Goal: Transaction & Acquisition: Purchase product/service

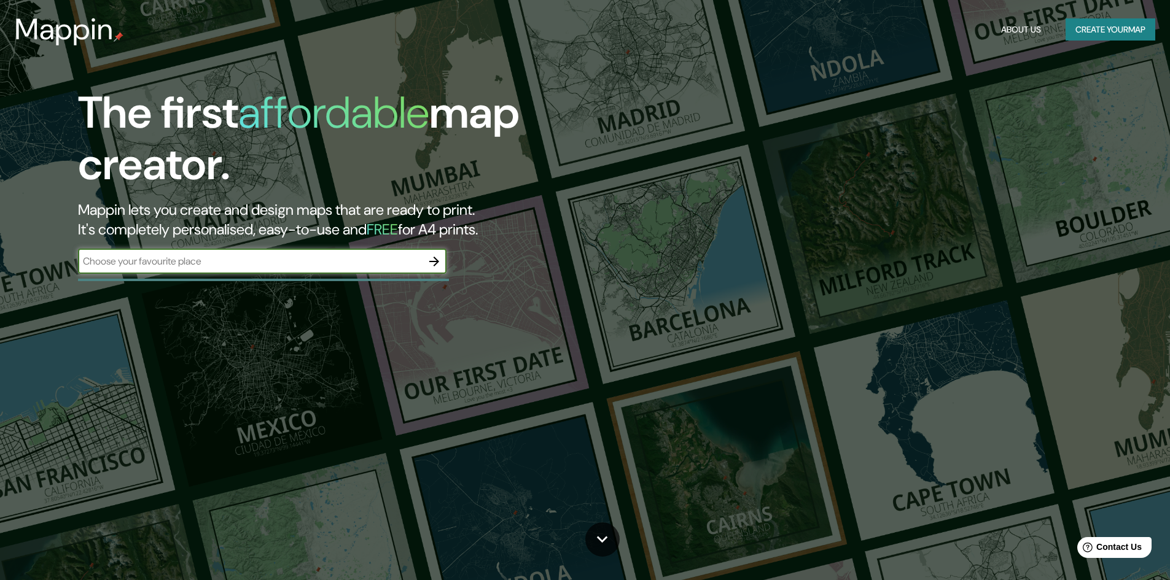
click at [244, 270] on div "​" at bounding box center [262, 261] width 368 height 25
type input "providencia, chile"
click at [424, 262] on button "button" at bounding box center [434, 261] width 25 height 25
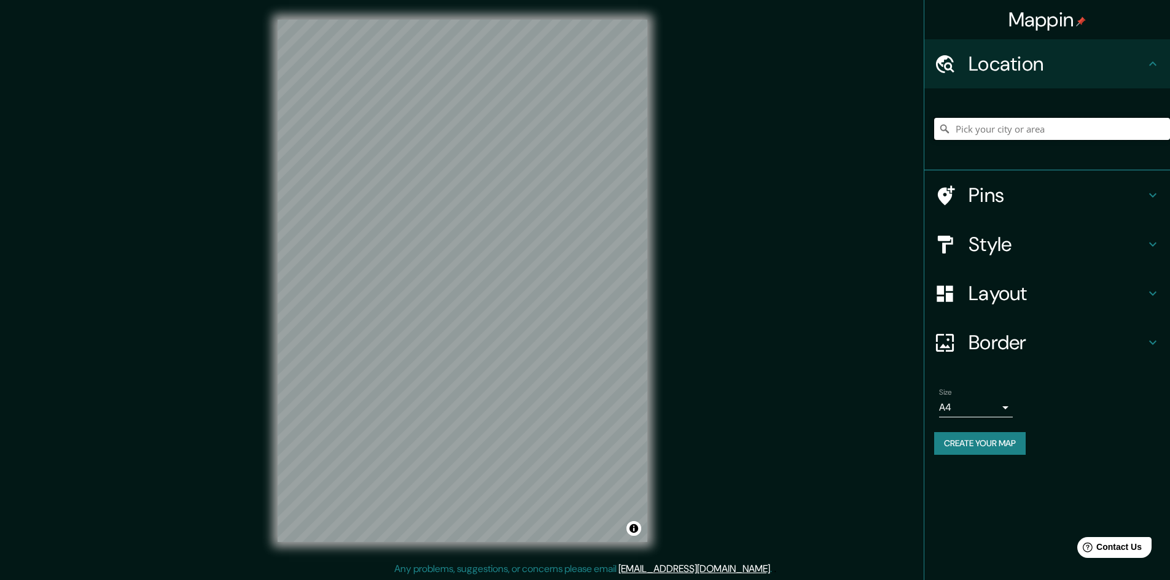
click at [1006, 127] on input "Pick your city or area" at bounding box center [1052, 129] width 236 height 22
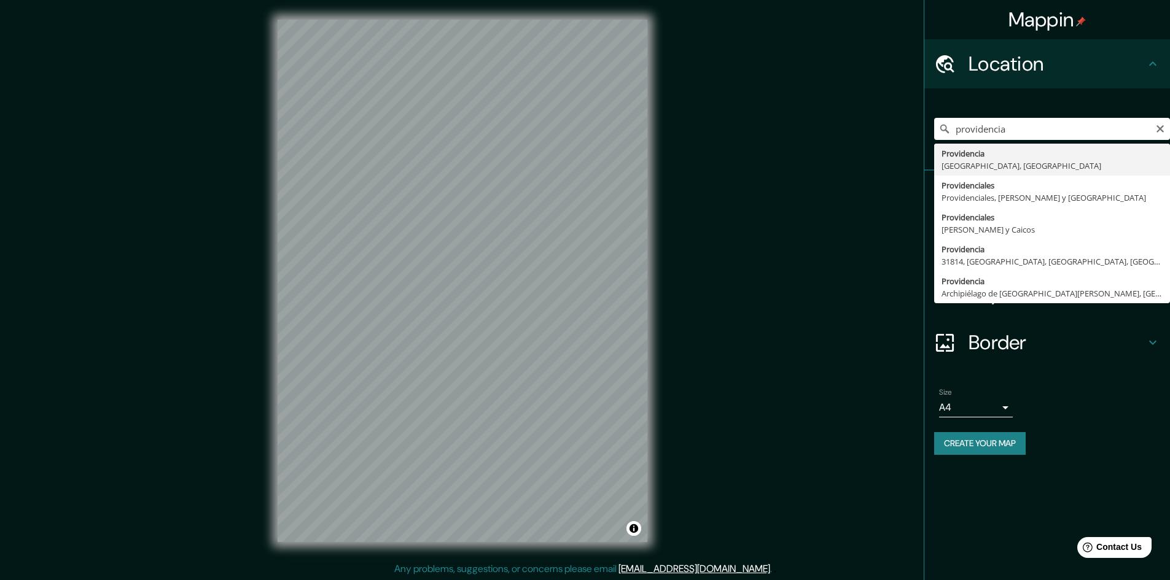
type input "Providencia, [GEOGRAPHIC_DATA][PERSON_NAME], [GEOGRAPHIC_DATA]"
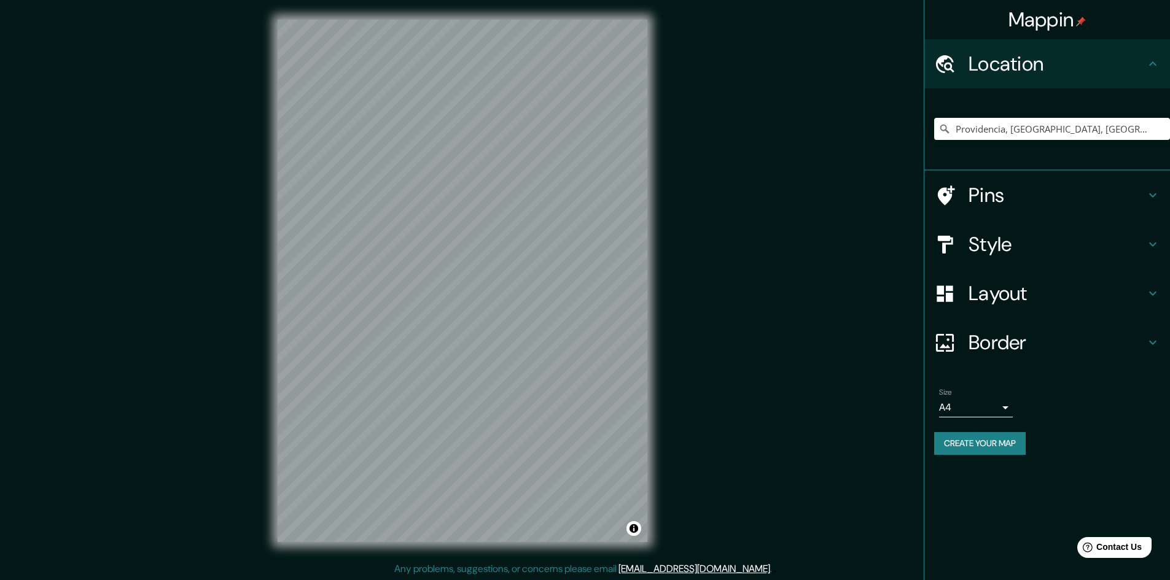
click at [1019, 232] on div "Style" at bounding box center [1047, 244] width 246 height 49
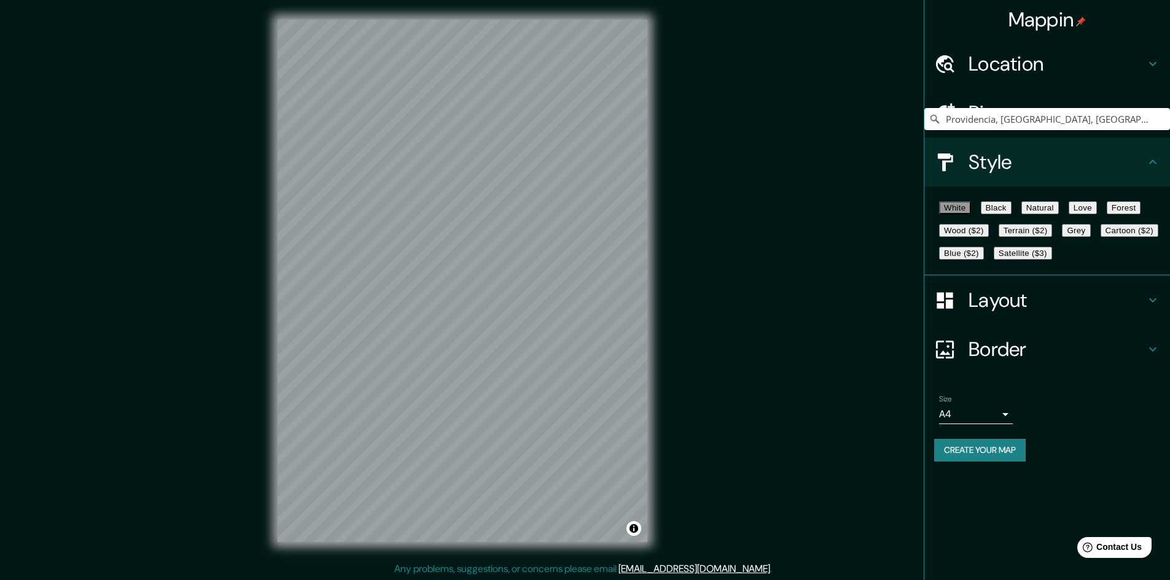
click at [1107, 214] on button "Forest" at bounding box center [1124, 207] width 34 height 13
click at [1101, 237] on button "Cartoon ($2)" at bounding box center [1130, 230] width 58 height 13
click at [988, 462] on button "Create your map" at bounding box center [980, 450] width 92 height 23
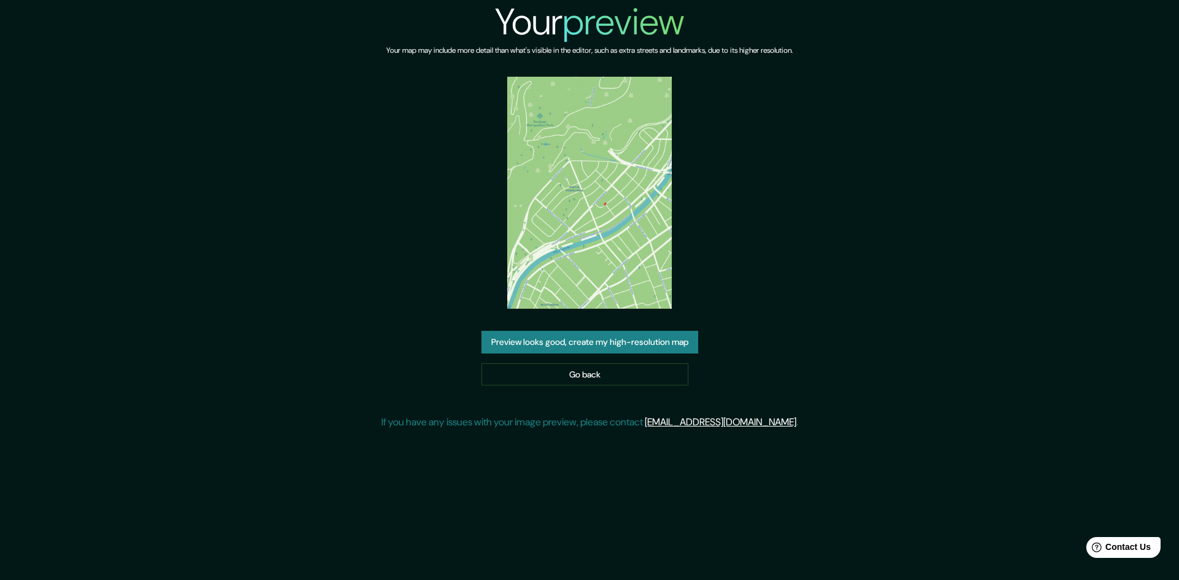
click at [612, 343] on button "Preview looks good, create my high-resolution map" at bounding box center [589, 342] width 217 height 23
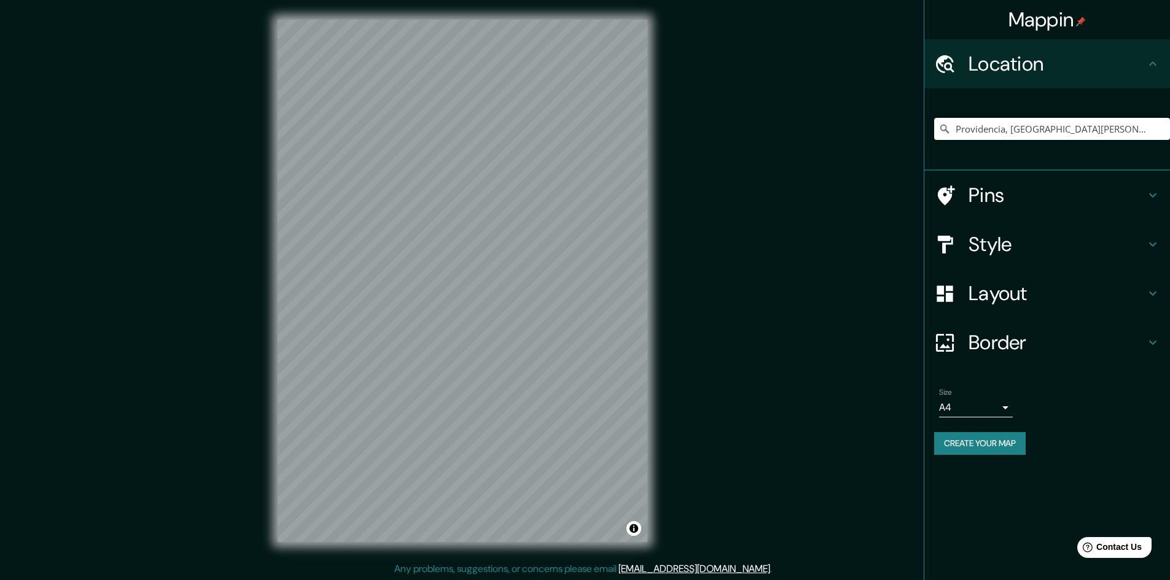
click at [1050, 130] on input "Providencia, [GEOGRAPHIC_DATA][PERSON_NAME], [GEOGRAPHIC_DATA]" at bounding box center [1052, 129] width 236 height 22
click at [1155, 134] on input "Providencia, [GEOGRAPHIC_DATA][PERSON_NAME], [GEOGRAPHIC_DATA]" at bounding box center [1052, 129] width 236 height 22
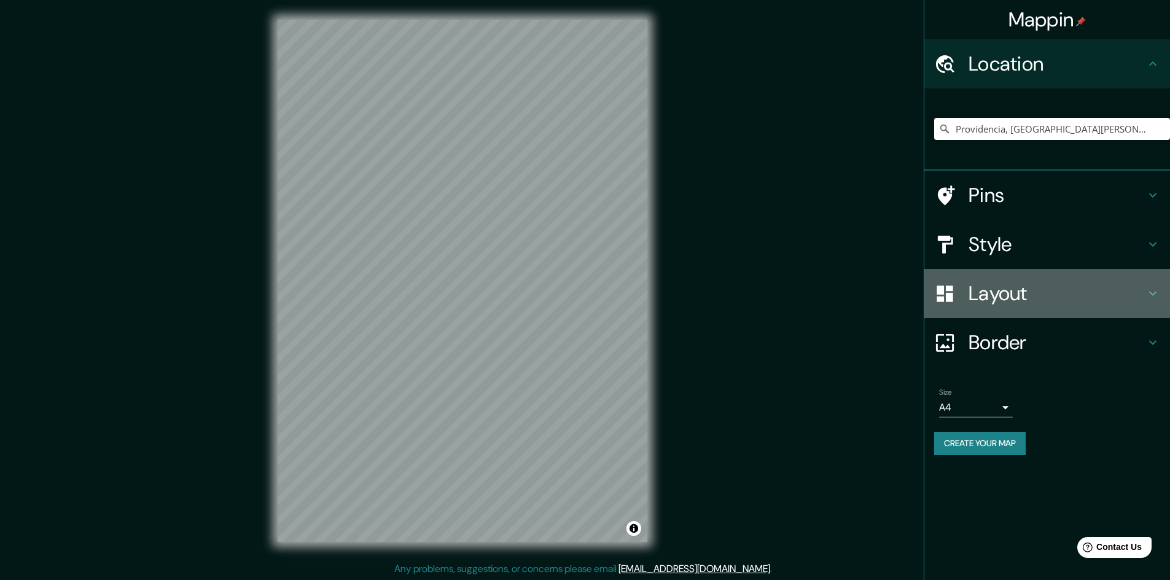
click at [1032, 302] on h4 "Layout" at bounding box center [1056, 293] width 177 height 25
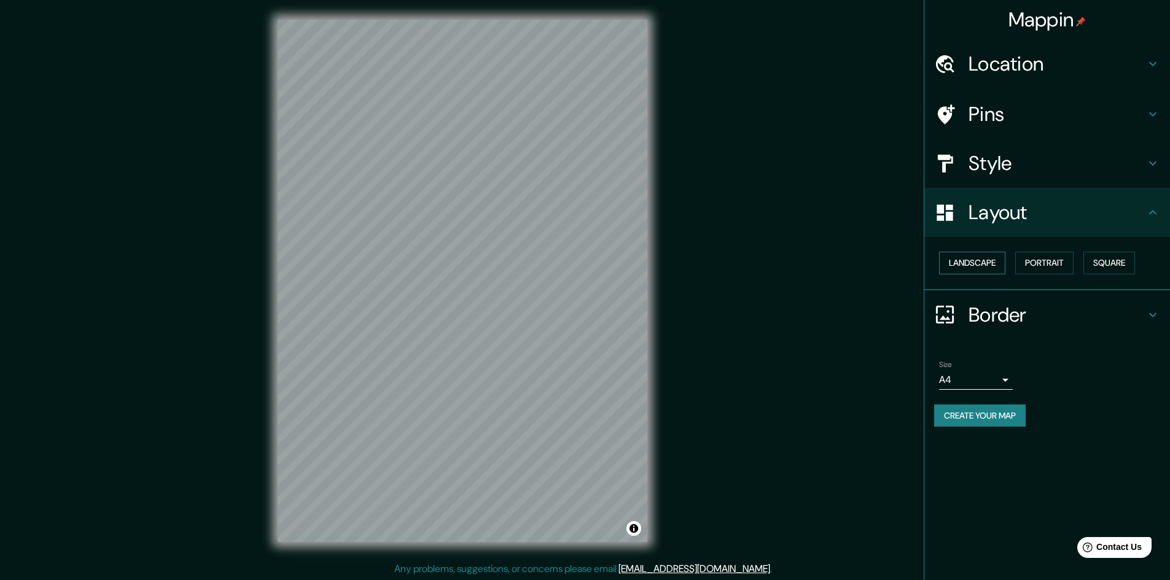
click at [983, 263] on button "Landscape" at bounding box center [972, 263] width 66 height 23
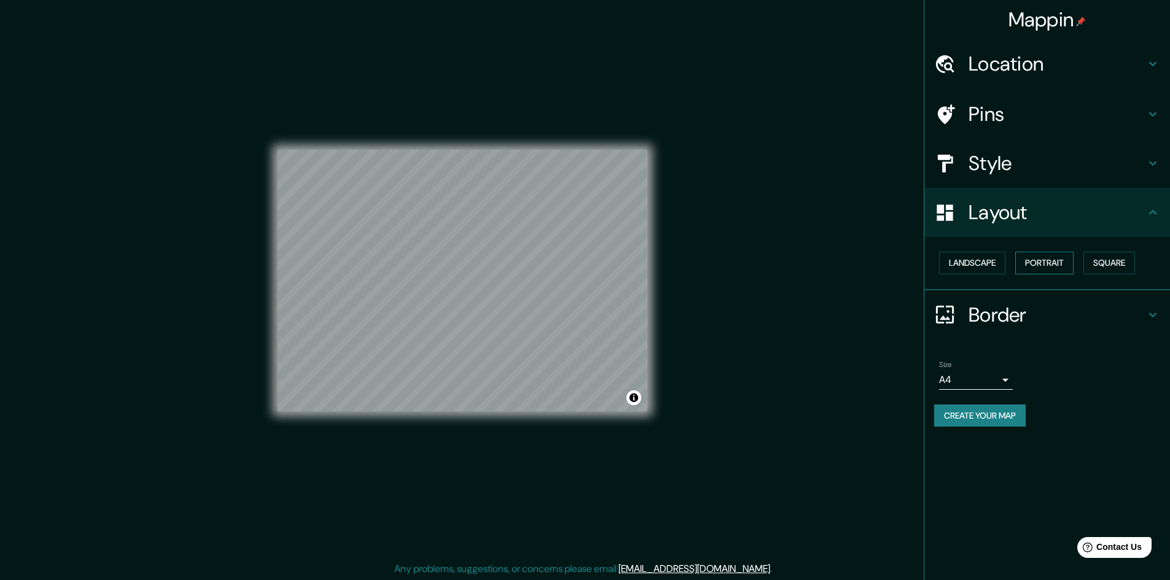
click at [1045, 252] on button "Portrait" at bounding box center [1044, 263] width 58 height 23
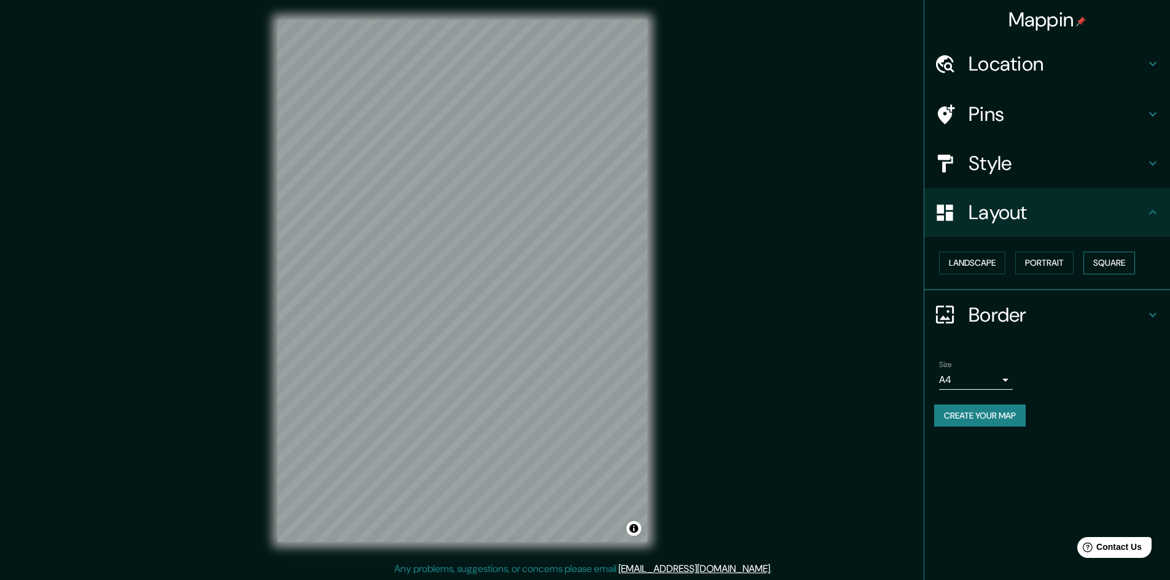
click at [1111, 263] on button "Square" at bounding box center [1109, 263] width 52 height 23
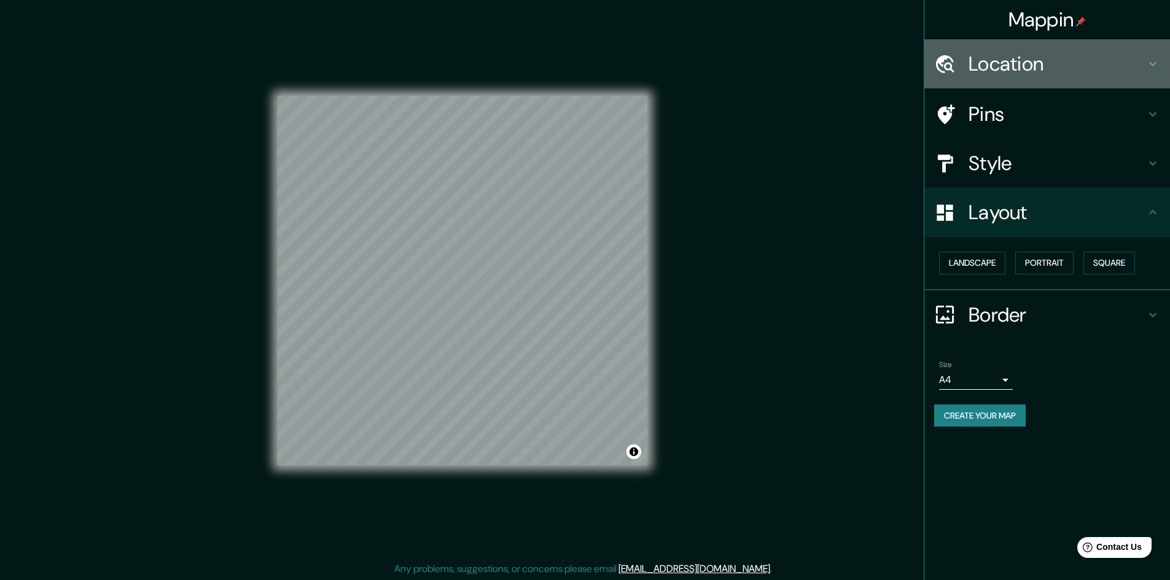
click at [1039, 66] on h4 "Location" at bounding box center [1056, 64] width 177 height 25
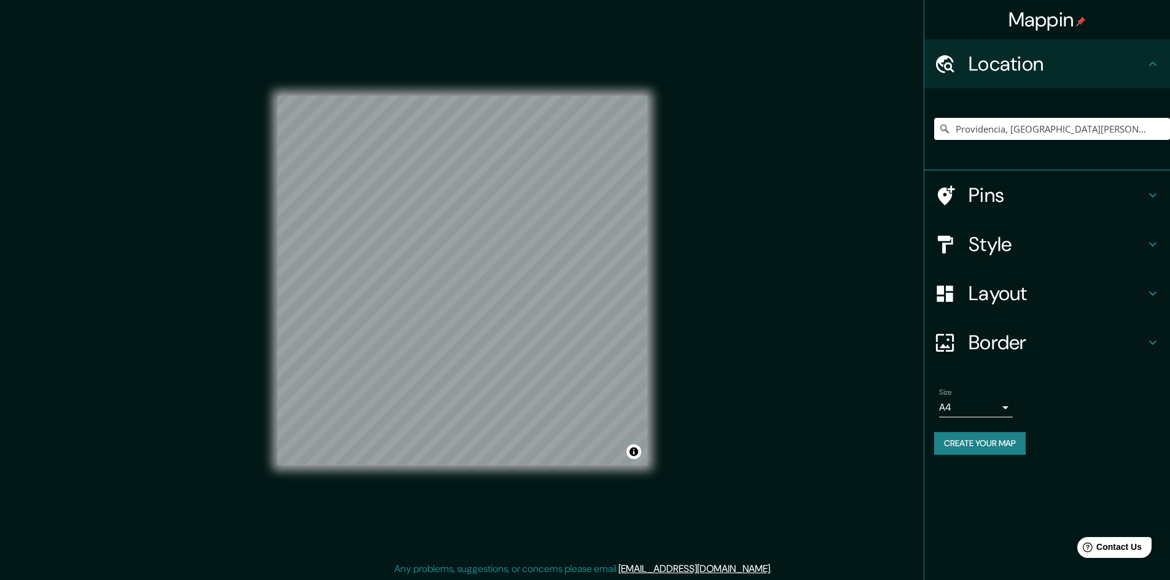
click at [1026, 121] on input "Providencia, [GEOGRAPHIC_DATA][PERSON_NAME], [GEOGRAPHIC_DATA]" at bounding box center [1052, 129] width 236 height 22
click at [1164, 131] on input "Providencia, [GEOGRAPHIC_DATA][PERSON_NAME], [GEOGRAPHIC_DATA]" at bounding box center [1052, 129] width 236 height 22
click at [1155, 134] on input "Providencia, [GEOGRAPHIC_DATA][PERSON_NAME], [GEOGRAPHIC_DATA]" at bounding box center [1052, 129] width 236 height 22
click at [1118, 131] on input "Providencia, [GEOGRAPHIC_DATA][PERSON_NAME], [GEOGRAPHIC_DATA]" at bounding box center [1052, 129] width 236 height 22
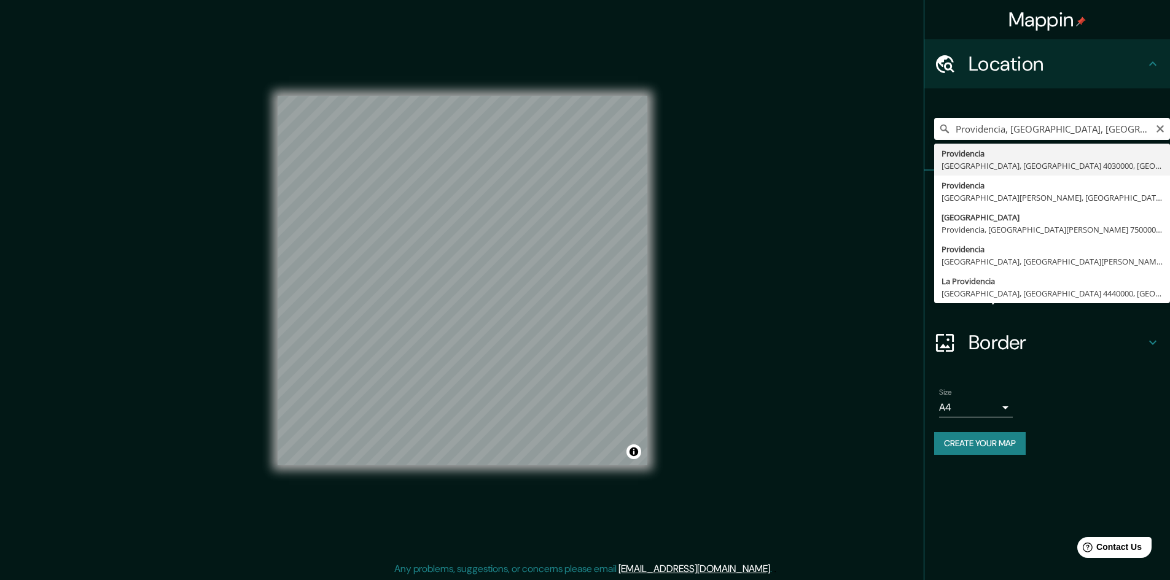
type input "[GEOGRAPHIC_DATA], Providencia, [GEOGRAPHIC_DATA][PERSON_NAME], [GEOGRAPHIC_DAT…"
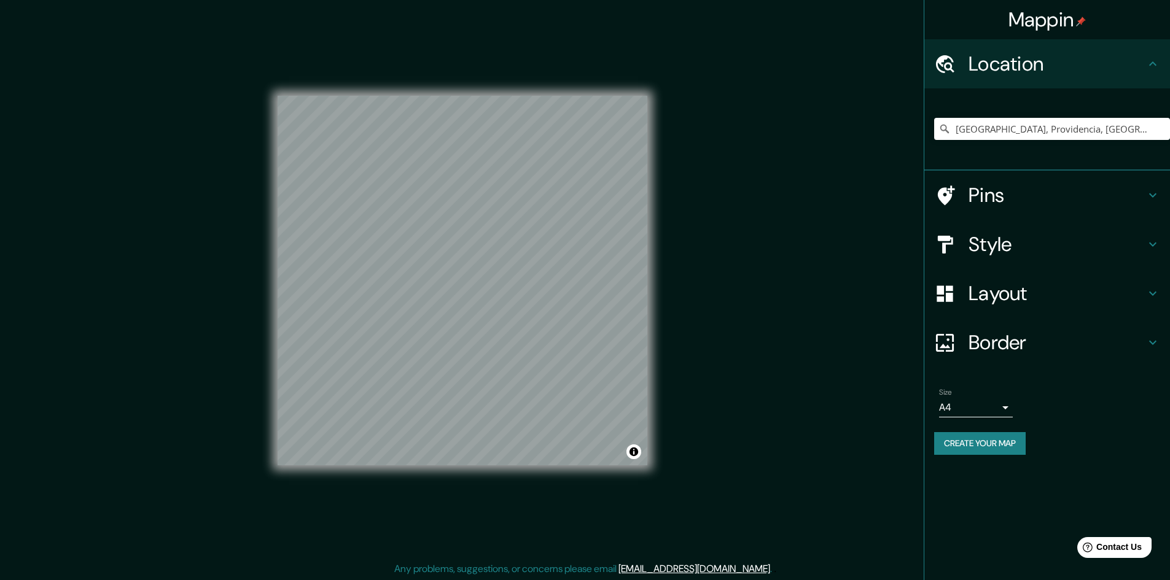
click at [1008, 335] on h4 "Border" at bounding box center [1056, 342] width 177 height 25
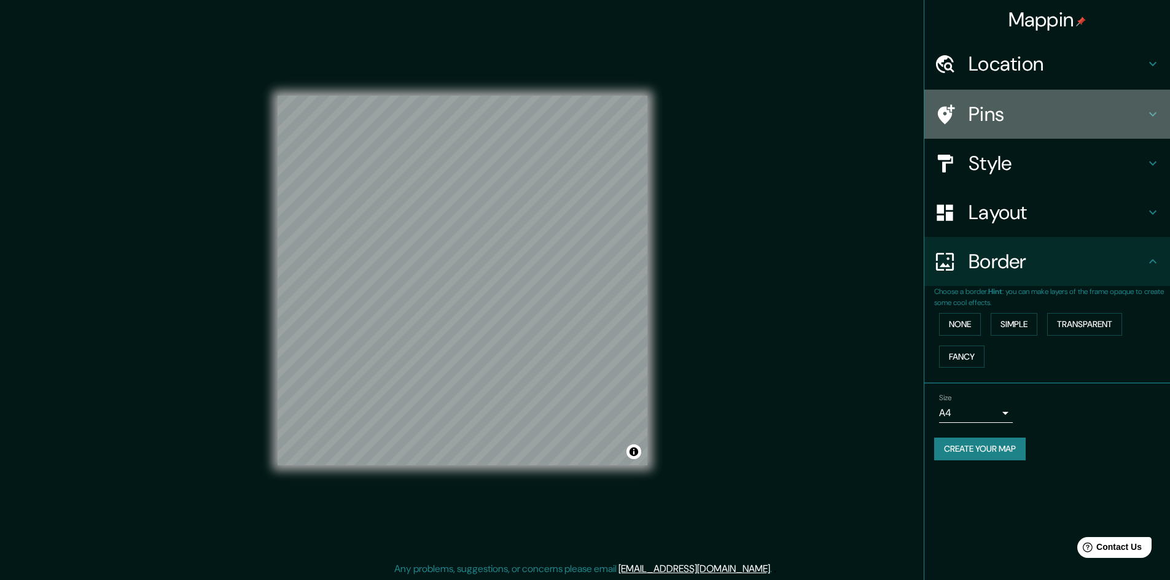
click at [990, 125] on h4 "Pins" at bounding box center [1056, 114] width 177 height 25
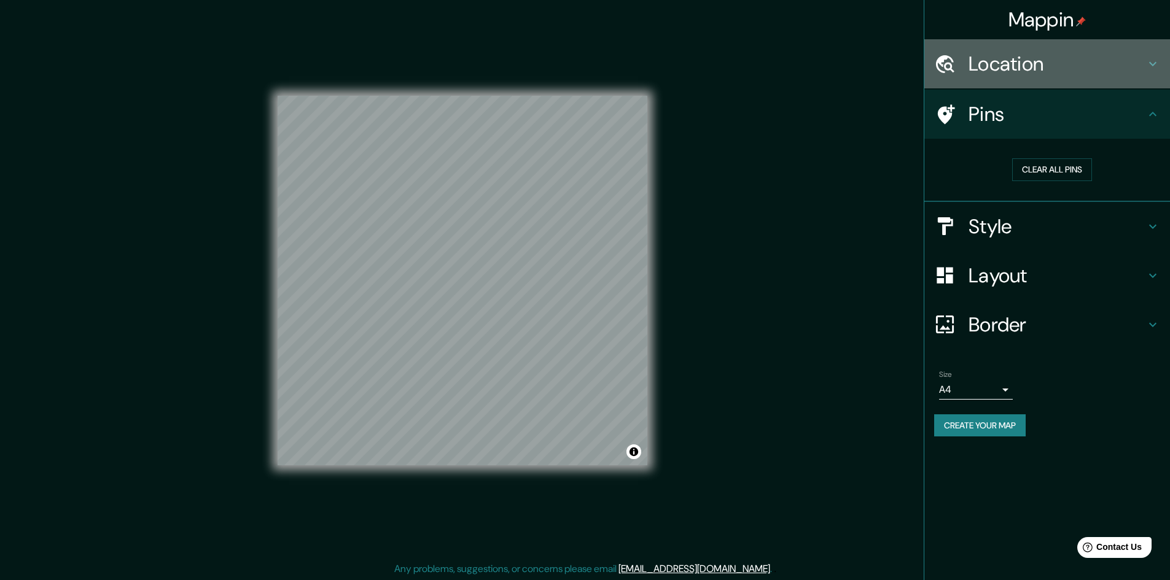
click at [1005, 72] on h4 "Location" at bounding box center [1056, 64] width 177 height 25
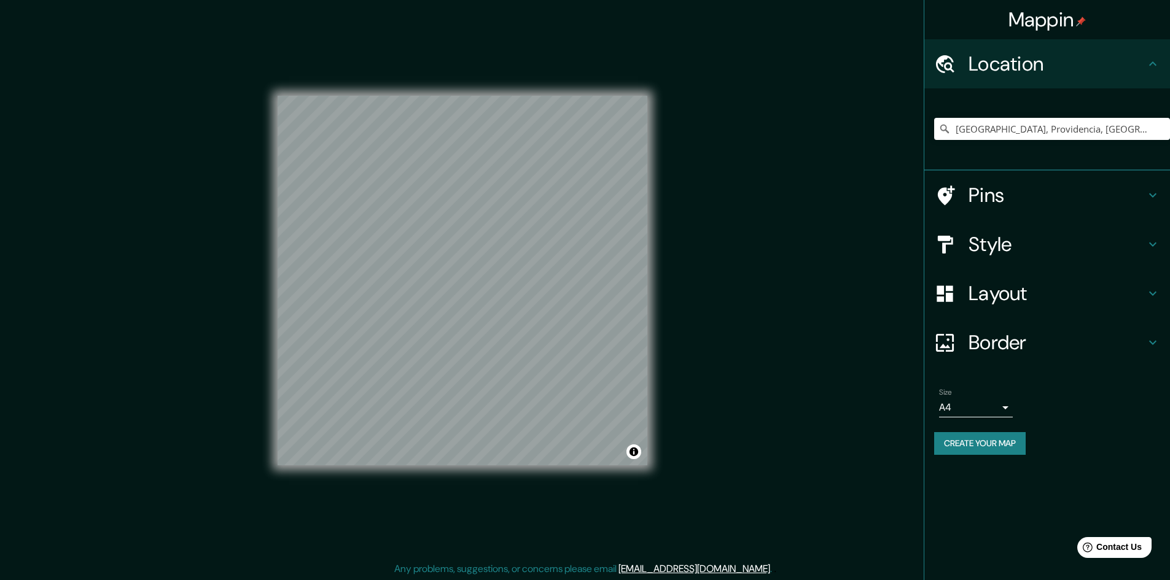
click at [995, 298] on h4 "Layout" at bounding box center [1056, 293] width 177 height 25
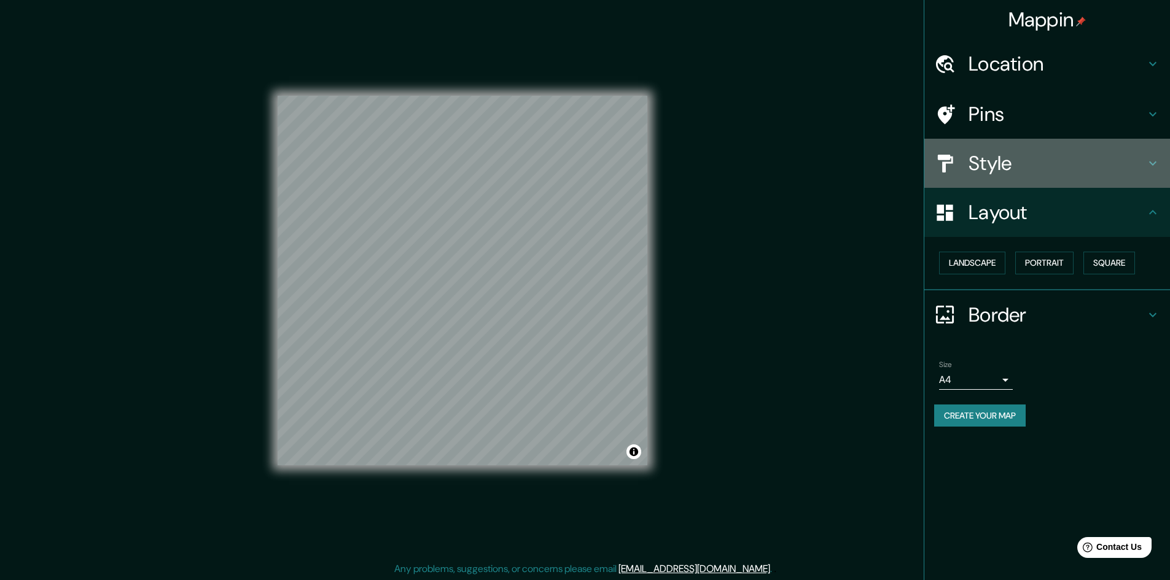
click at [983, 171] on h4 "Style" at bounding box center [1056, 163] width 177 height 25
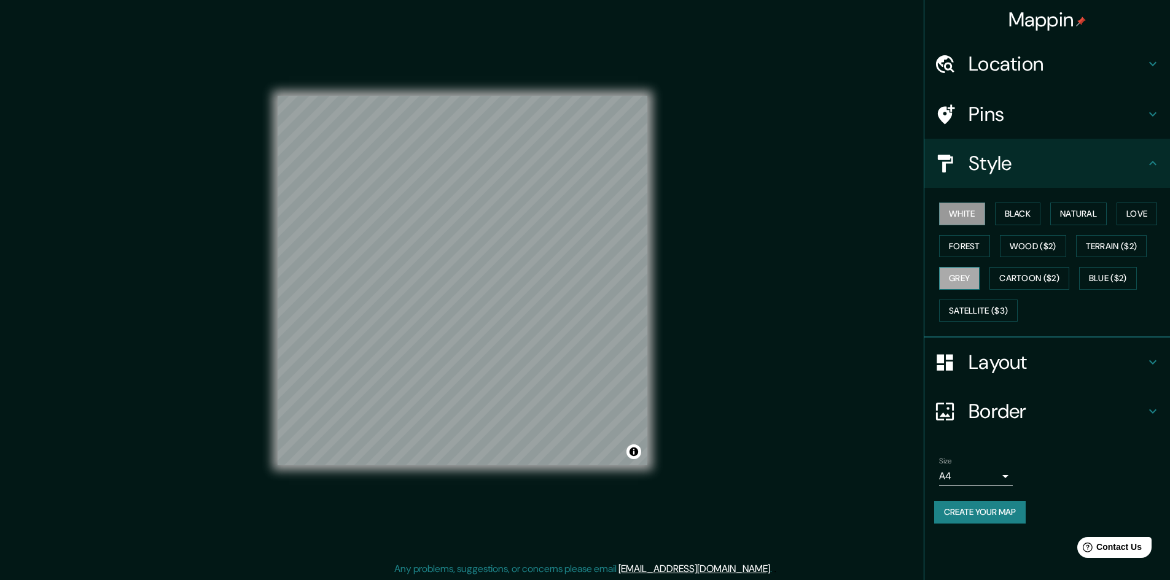
click at [957, 280] on button "Grey" at bounding box center [959, 278] width 41 height 23
click at [1034, 278] on button "Cartoon ($2)" at bounding box center [1029, 278] width 80 height 23
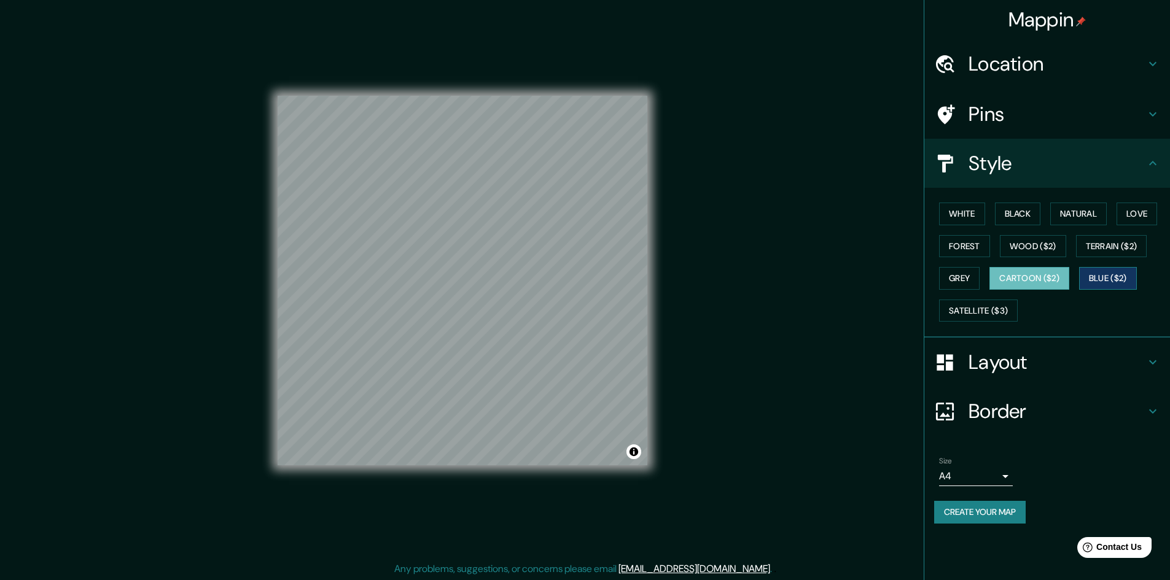
click at [1110, 278] on button "Blue ($2)" at bounding box center [1108, 278] width 58 height 23
click at [969, 308] on button "Satellite ($3)" at bounding box center [978, 311] width 79 height 23
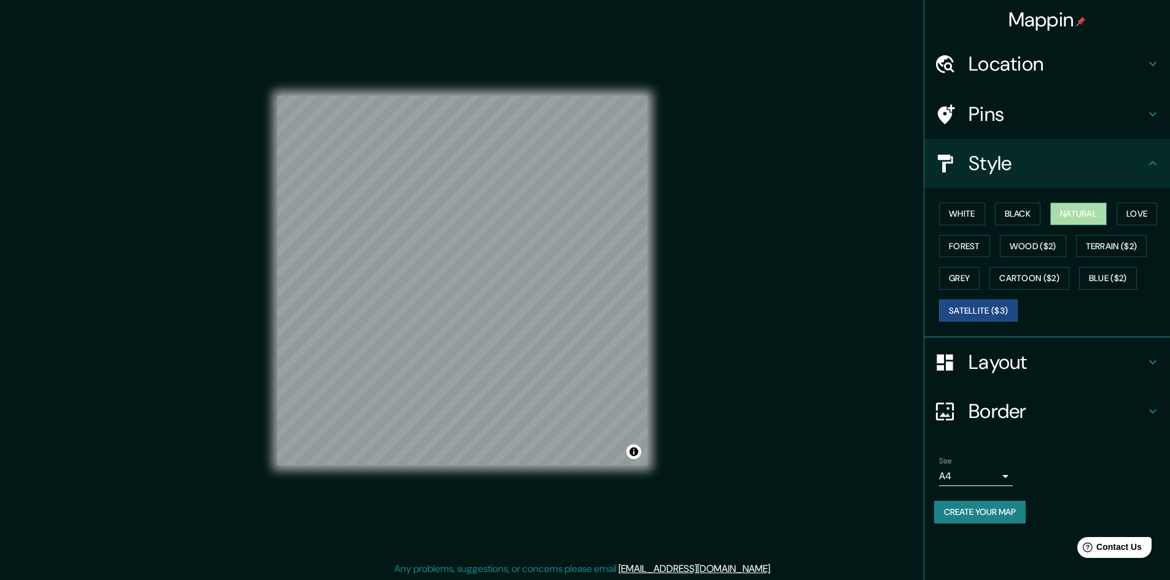
click at [1073, 221] on button "Natural" at bounding box center [1078, 214] width 56 height 23
click at [1131, 217] on button "Love" at bounding box center [1136, 214] width 41 height 23
click at [1091, 217] on button "Natural" at bounding box center [1078, 214] width 56 height 23
click at [1025, 220] on button "Black" at bounding box center [1018, 214] width 46 height 23
click at [975, 216] on button "White" at bounding box center [962, 214] width 46 height 23
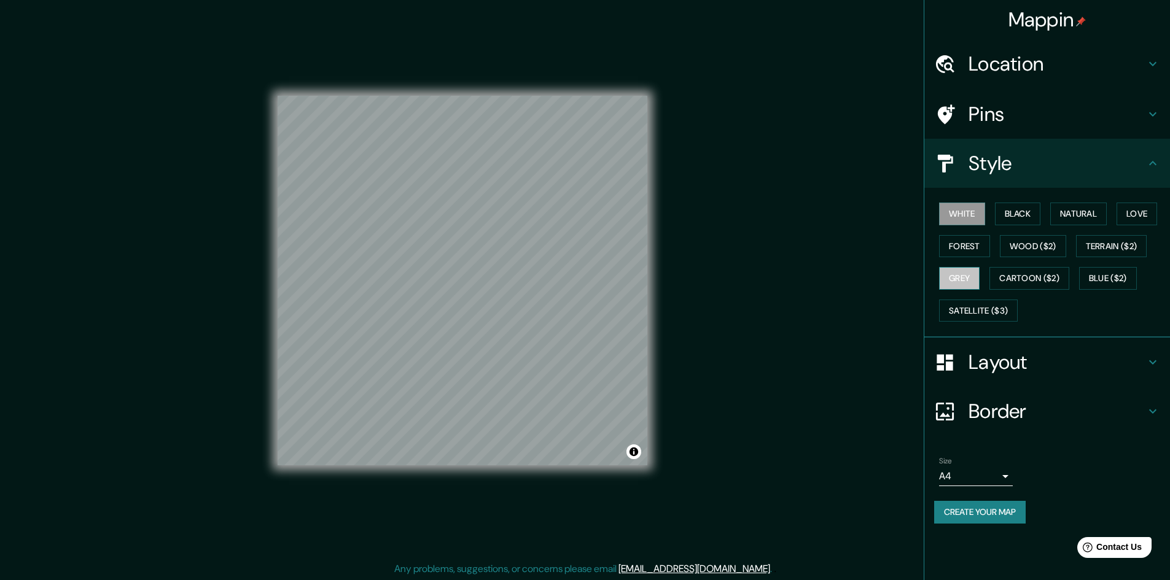
click at [962, 288] on button "Grey" at bounding box center [959, 278] width 41 height 23
click at [971, 309] on button "Satellite ($3)" at bounding box center [978, 311] width 79 height 23
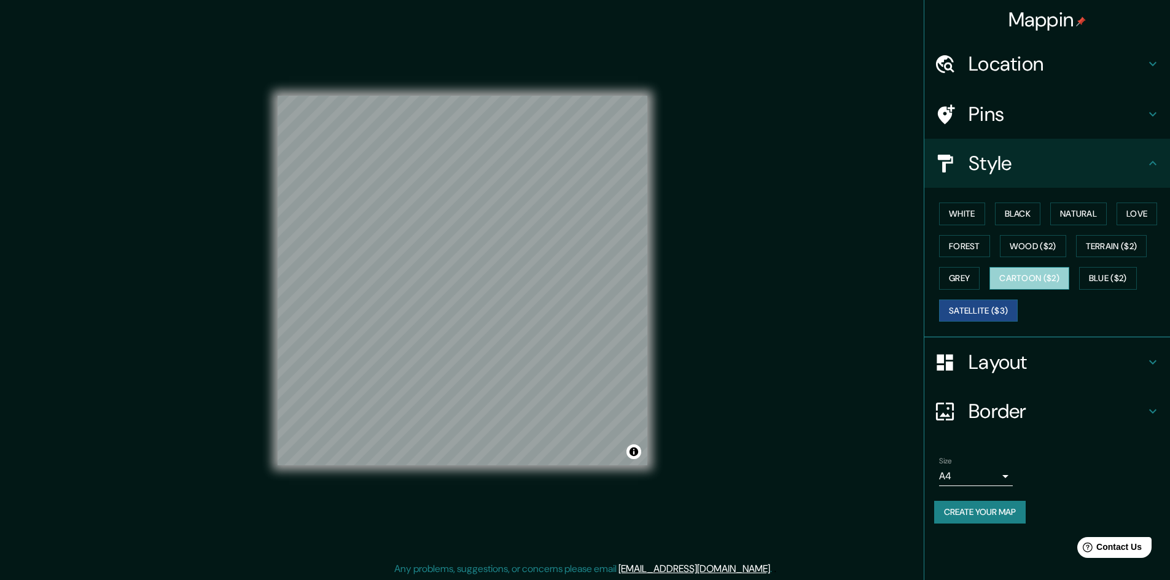
click at [1023, 279] on button "Cartoon ($2)" at bounding box center [1029, 278] width 80 height 23
click at [1103, 271] on button "Blue ($2)" at bounding box center [1108, 278] width 58 height 23
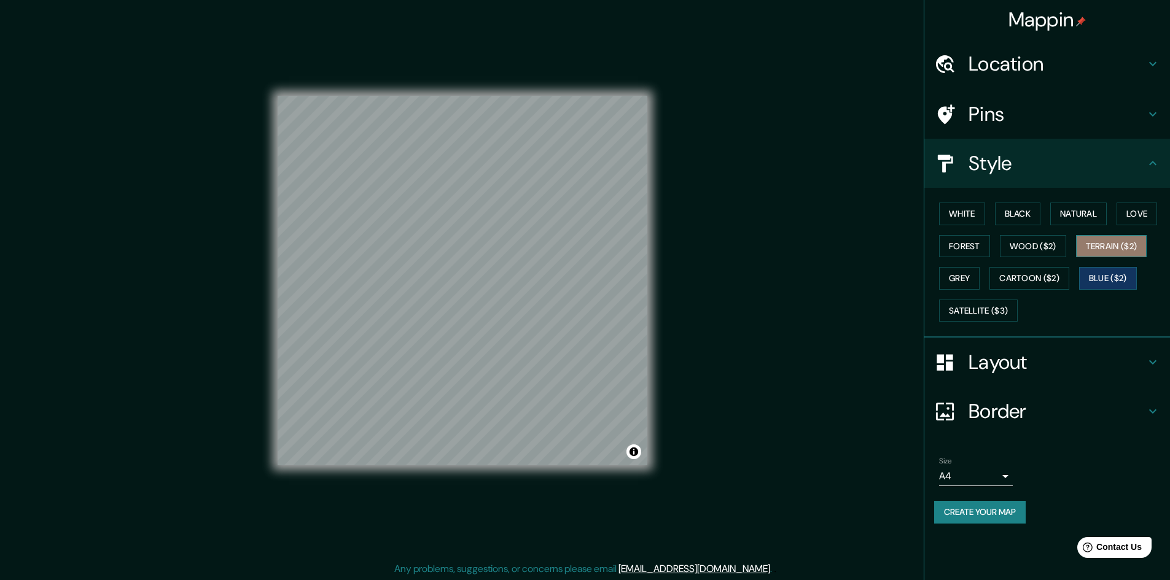
click at [1109, 252] on button "Terrain ($2)" at bounding box center [1111, 246] width 71 height 23
click at [1051, 249] on button "Wood ($2)" at bounding box center [1033, 246] width 66 height 23
click at [981, 244] on button "Forest" at bounding box center [964, 246] width 51 height 23
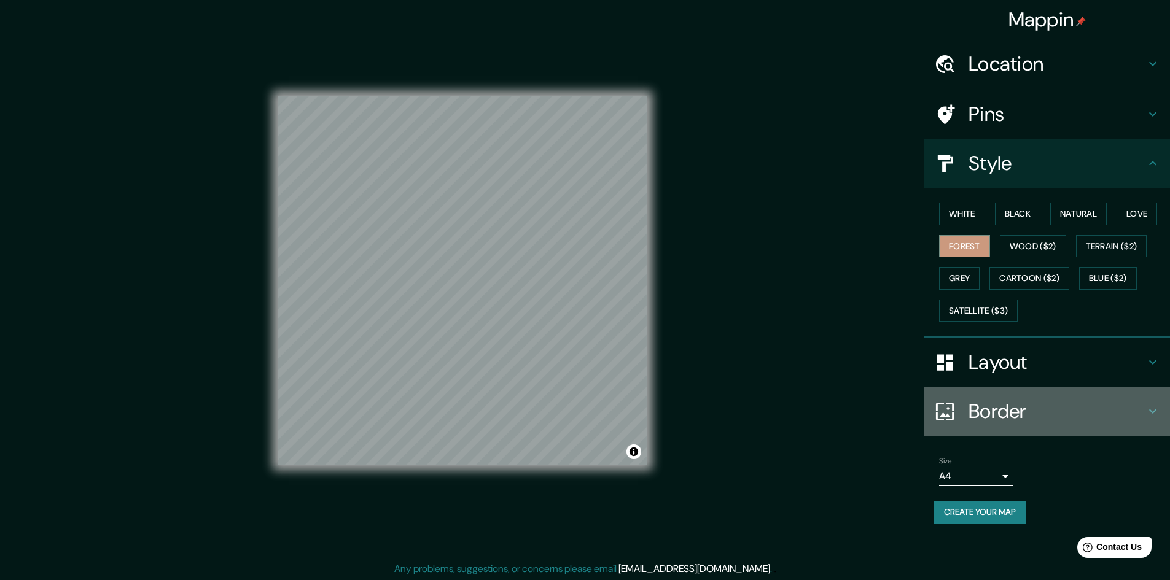
click at [1012, 412] on h4 "Border" at bounding box center [1056, 411] width 177 height 25
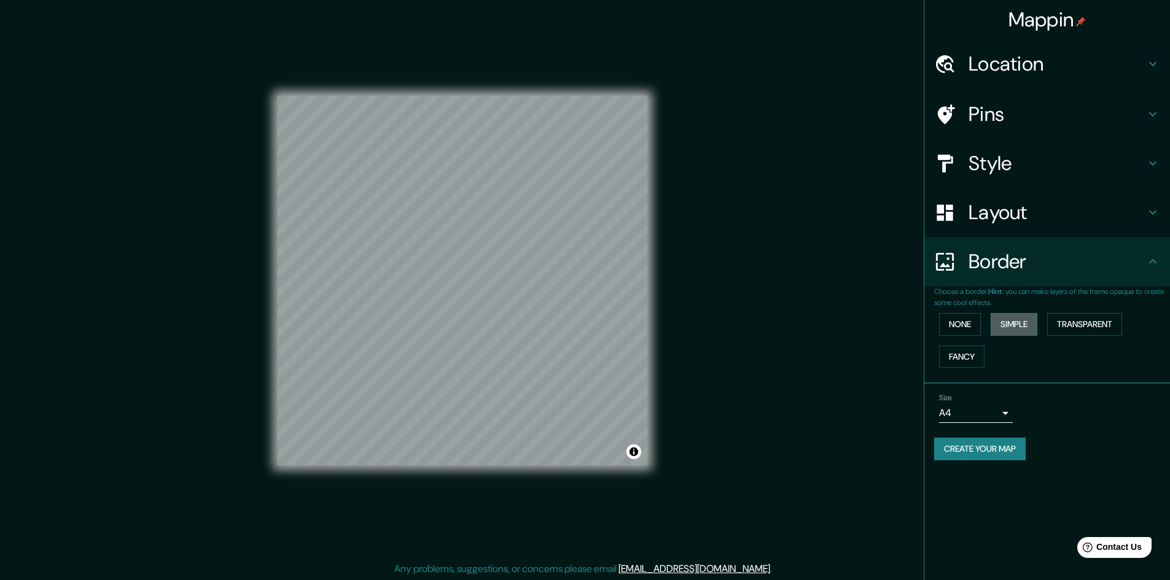
click at [1028, 325] on button "Simple" at bounding box center [1014, 324] width 47 height 23
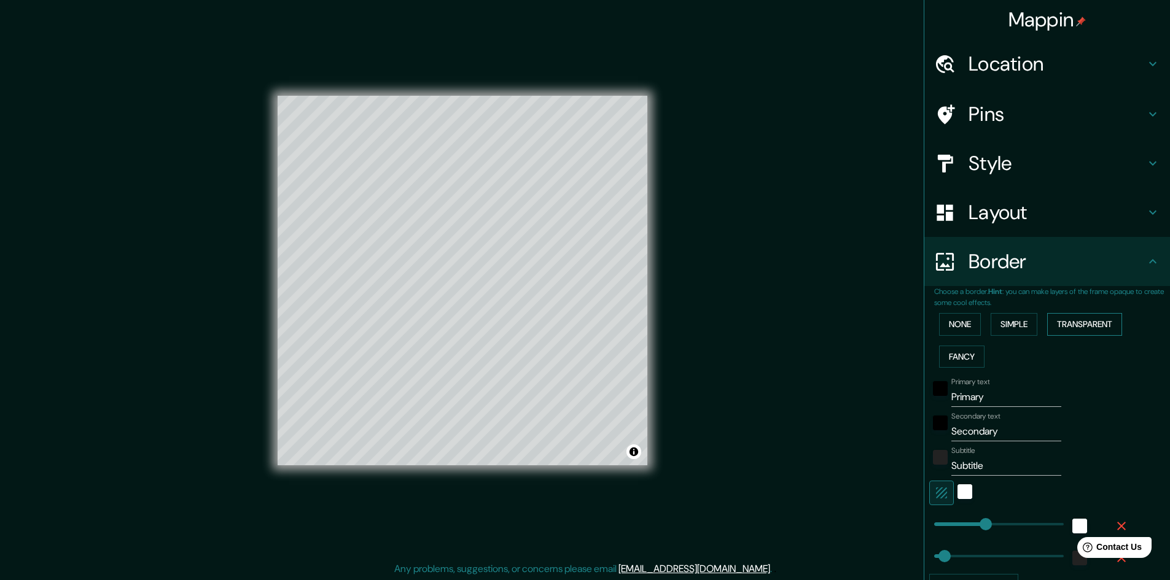
click at [1062, 319] on button "Transparent" at bounding box center [1084, 324] width 75 height 23
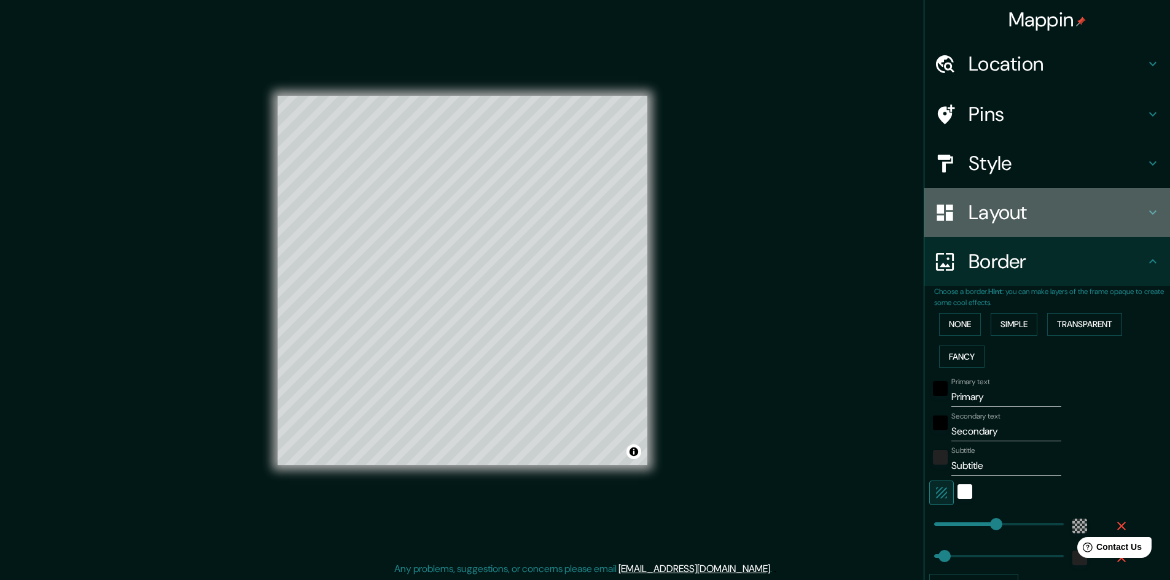
click at [1000, 205] on h4 "Layout" at bounding box center [1056, 212] width 177 height 25
type input "289"
type input "48"
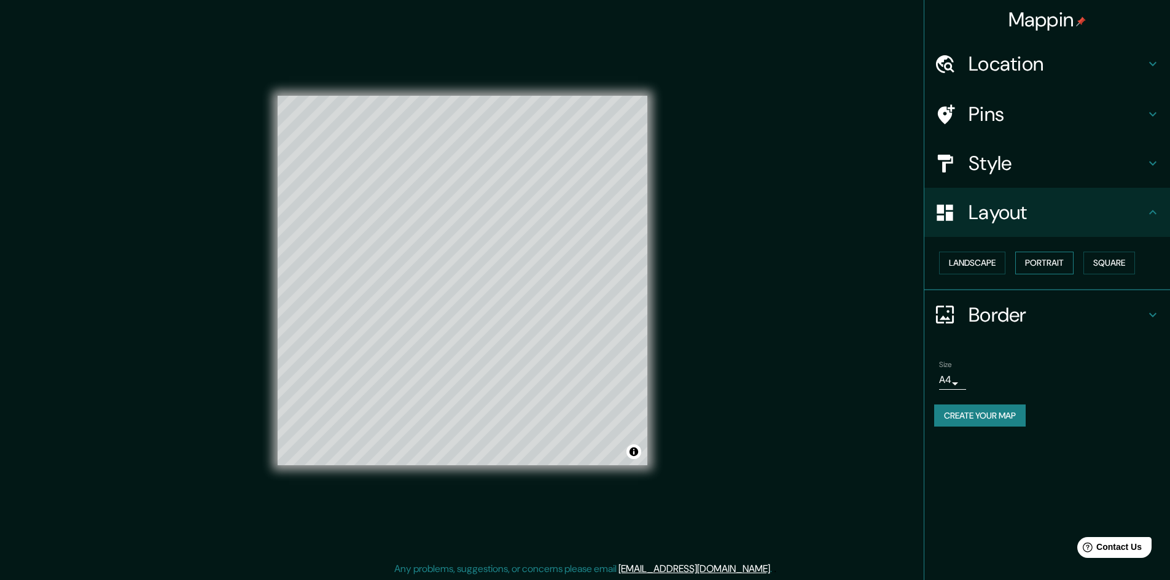
click at [1033, 263] on button "Portrait" at bounding box center [1044, 263] width 58 height 23
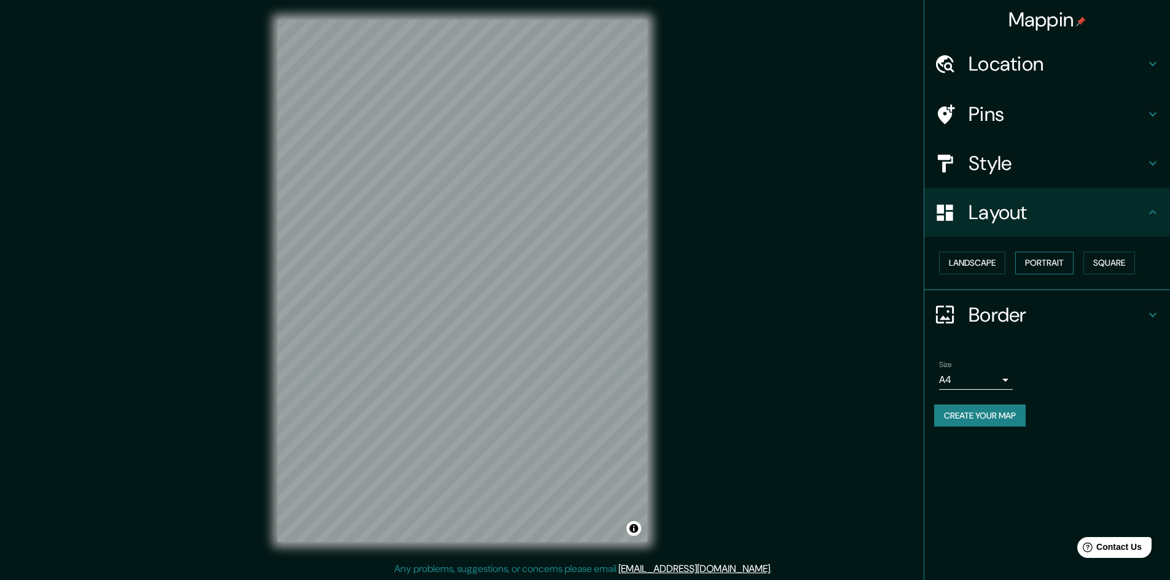
click at [1048, 263] on button "Portrait" at bounding box center [1044, 263] width 58 height 23
click at [1117, 268] on button "Square" at bounding box center [1109, 263] width 52 height 23
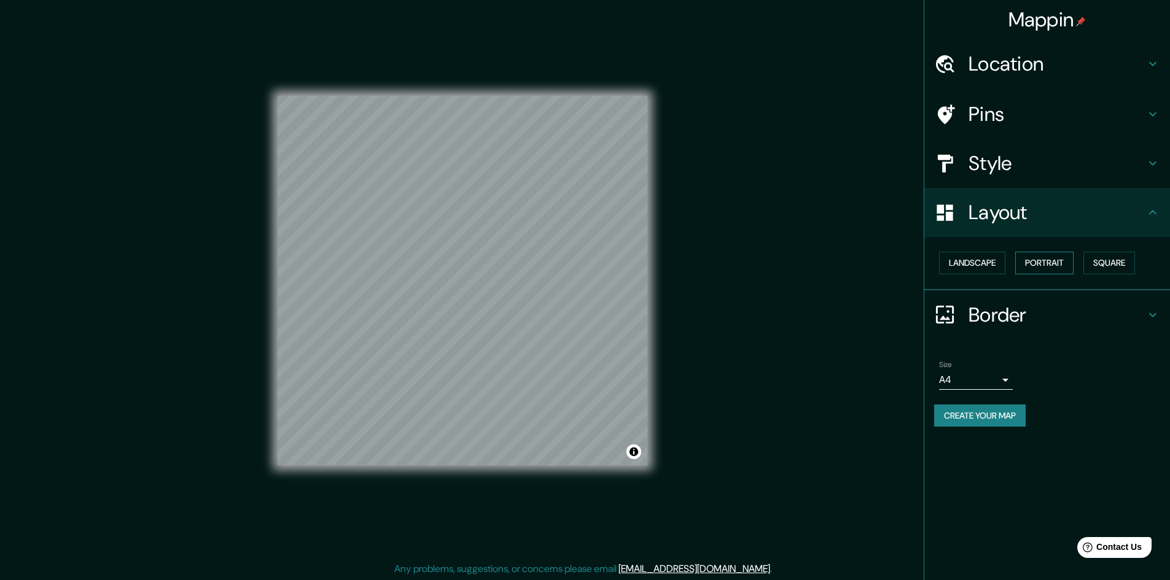
click at [1062, 266] on button "Portrait" at bounding box center [1044, 263] width 58 height 23
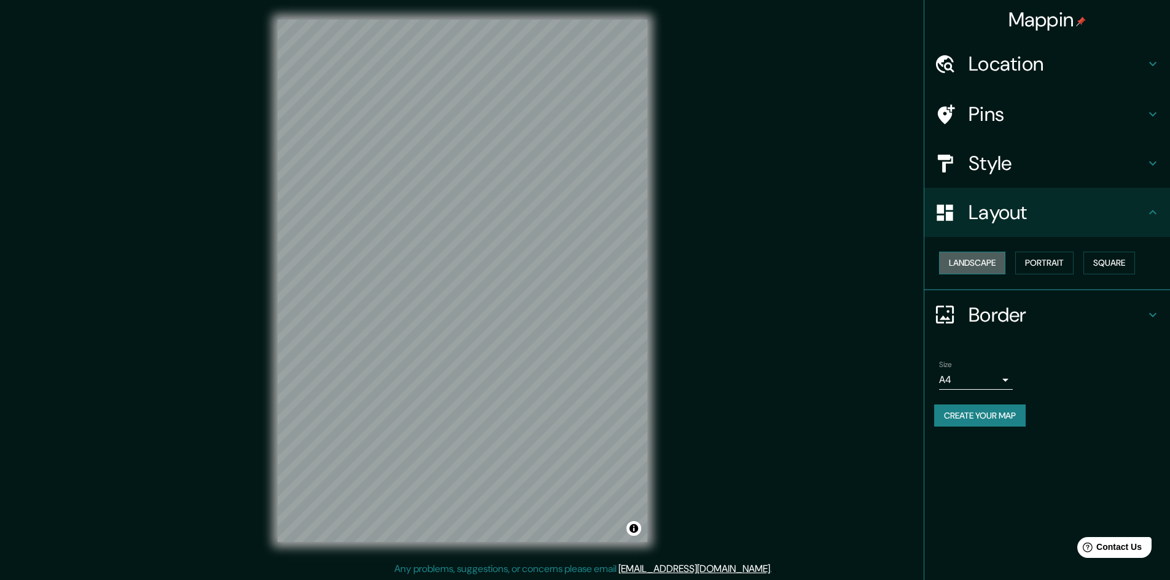
click at [972, 269] on button "Landscape" at bounding box center [972, 263] width 66 height 23
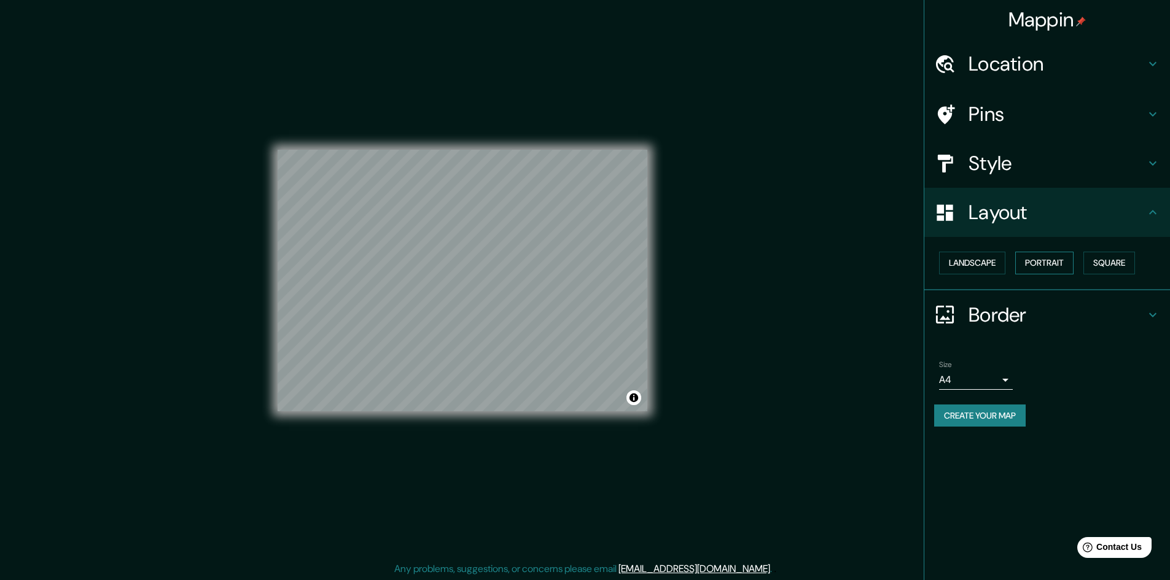
click at [1035, 270] on button "Portrait" at bounding box center [1044, 263] width 58 height 23
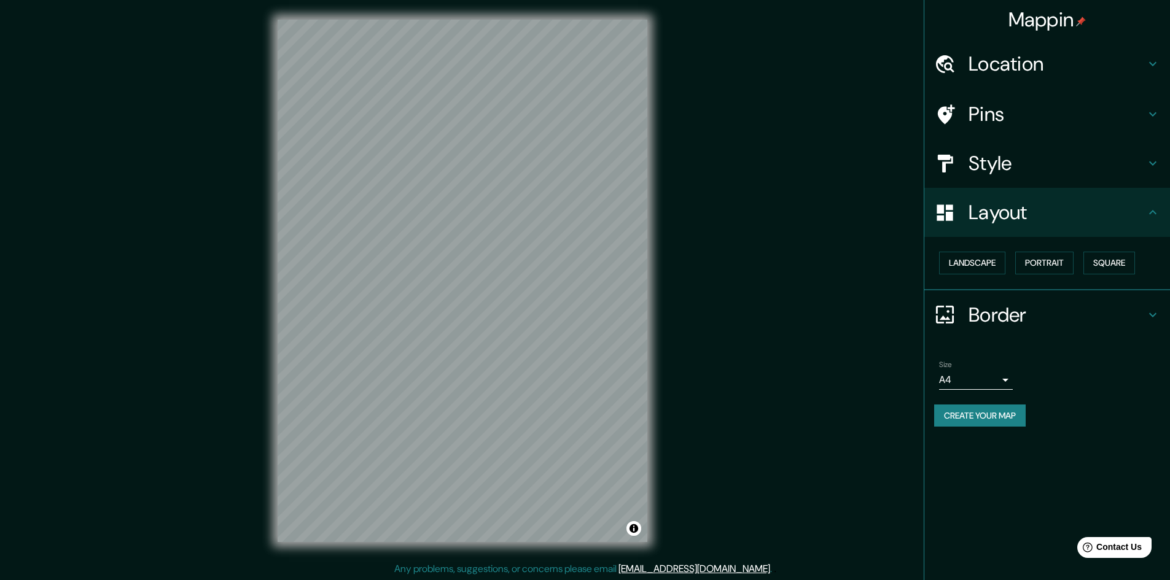
click at [984, 381] on body "Mappin Location [GEOGRAPHIC_DATA], Providencia, [GEOGRAPHIC_DATA][PERSON_NAME] …" at bounding box center [585, 290] width 1170 height 580
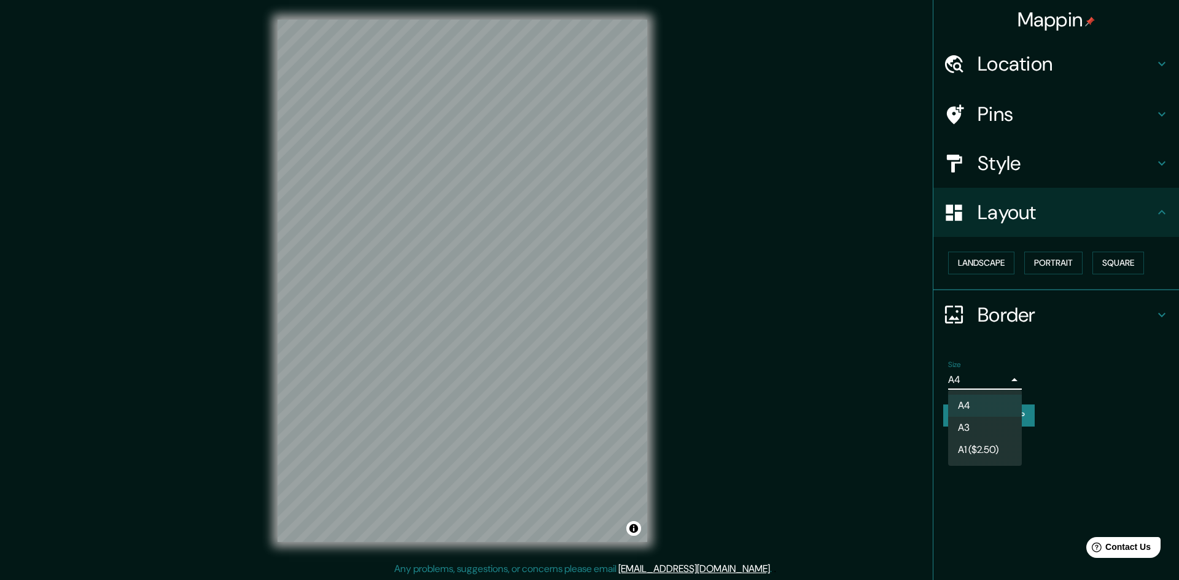
click at [972, 431] on li "A3" at bounding box center [985, 428] width 74 height 22
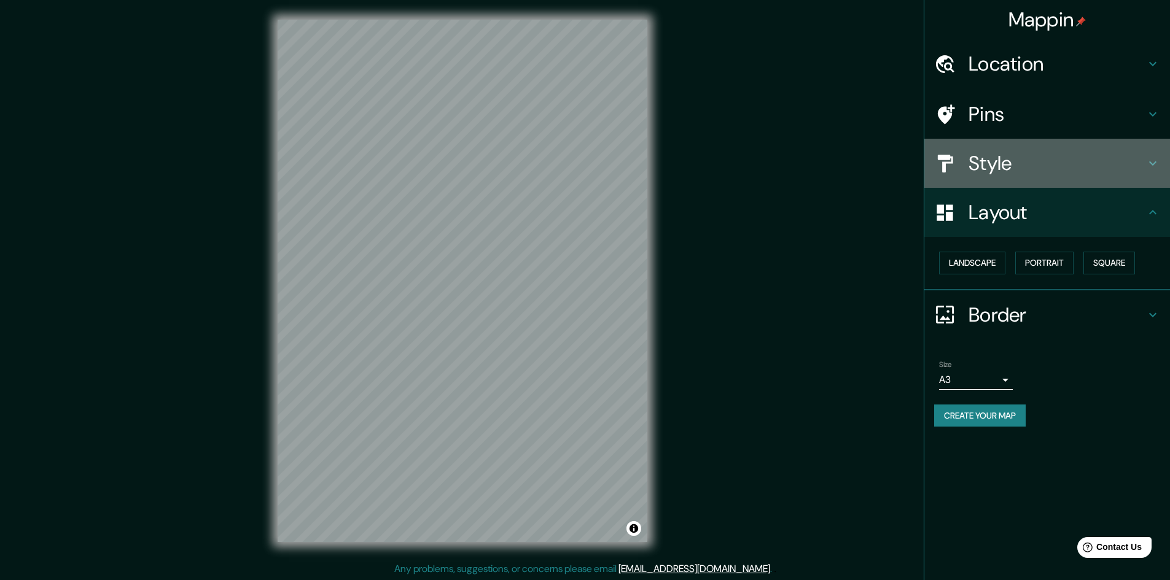
click at [1006, 162] on h4 "Style" at bounding box center [1056, 163] width 177 height 25
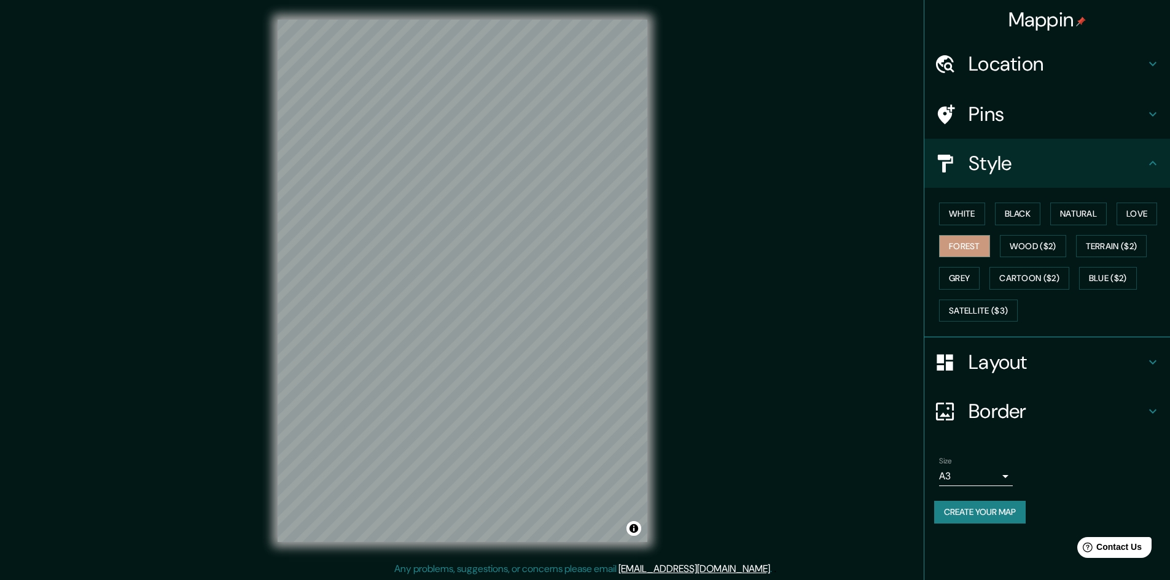
click at [979, 115] on h4 "Pins" at bounding box center [1056, 114] width 177 height 25
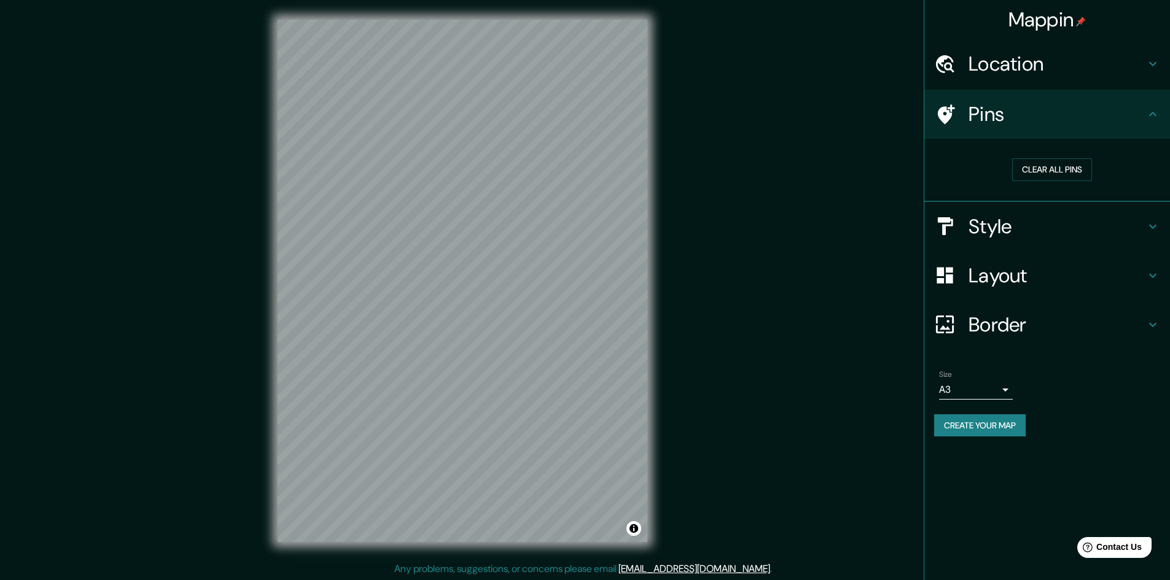
click at [988, 275] on h4 "Layout" at bounding box center [1056, 275] width 177 height 25
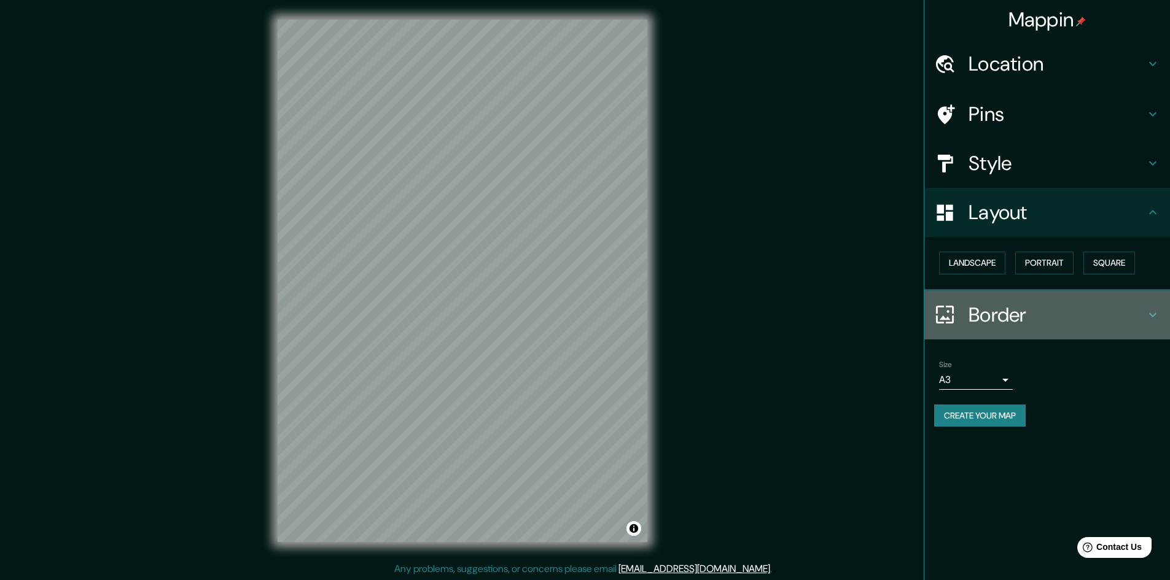
click at [988, 313] on h4 "Border" at bounding box center [1056, 315] width 177 height 25
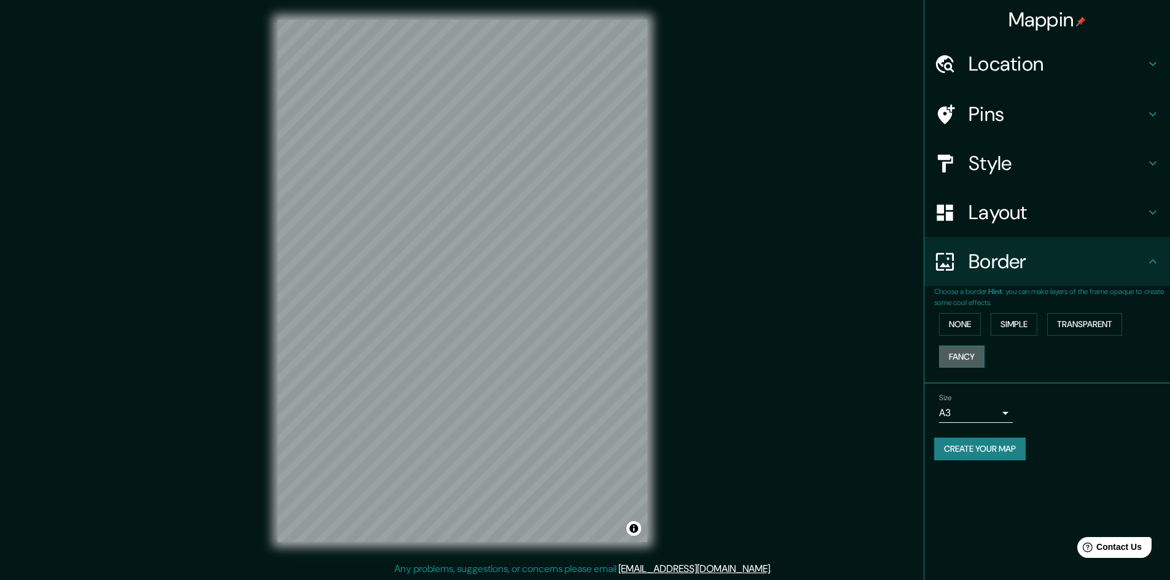
click at [965, 357] on button "Fancy" at bounding box center [961, 357] width 45 height 23
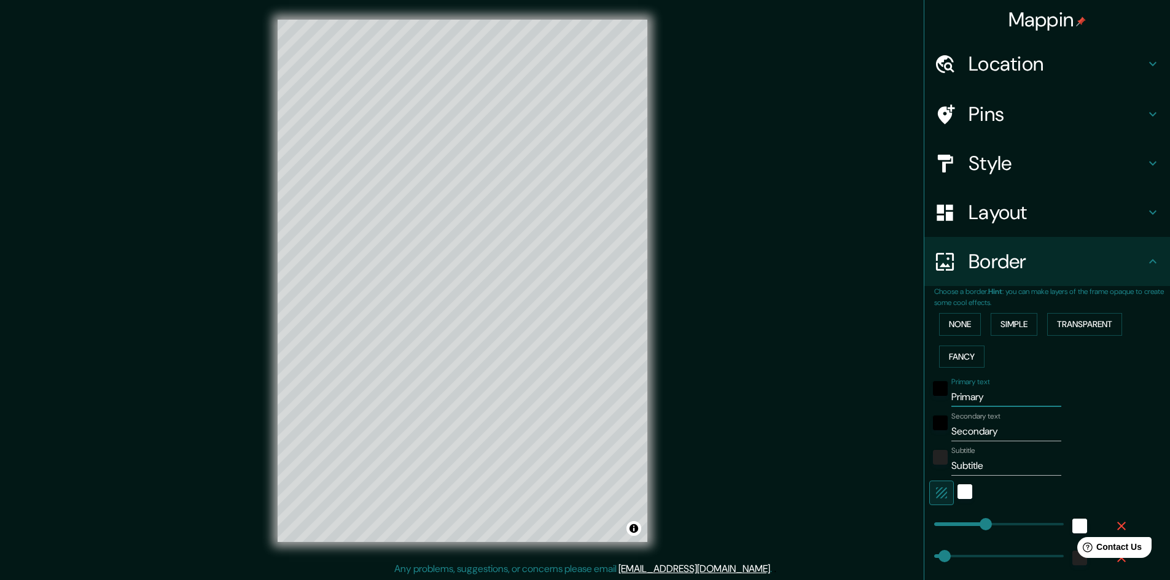
click at [951, 400] on input "Primary" at bounding box center [1006, 398] width 110 height 20
drag, startPoint x: 983, startPoint y: 400, endPoint x: 930, endPoint y: 400, distance: 52.8
click at [930, 400] on div "Primary text Primary" at bounding box center [1029, 392] width 201 height 29
type input "P"
type input "241"
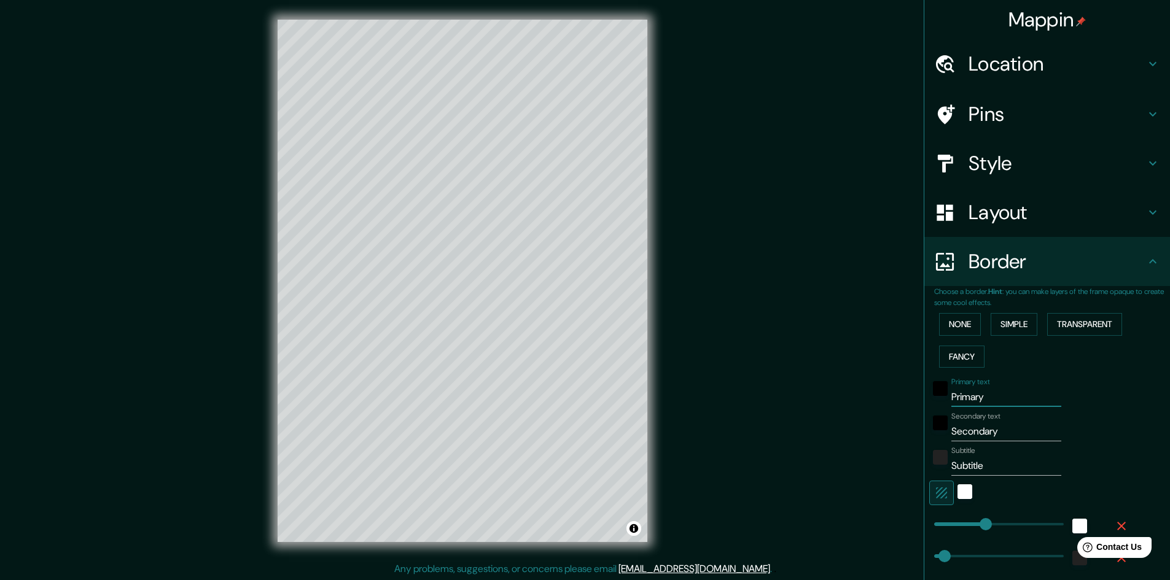
type input "48"
type input "24"
type input "Pa"
type input "241"
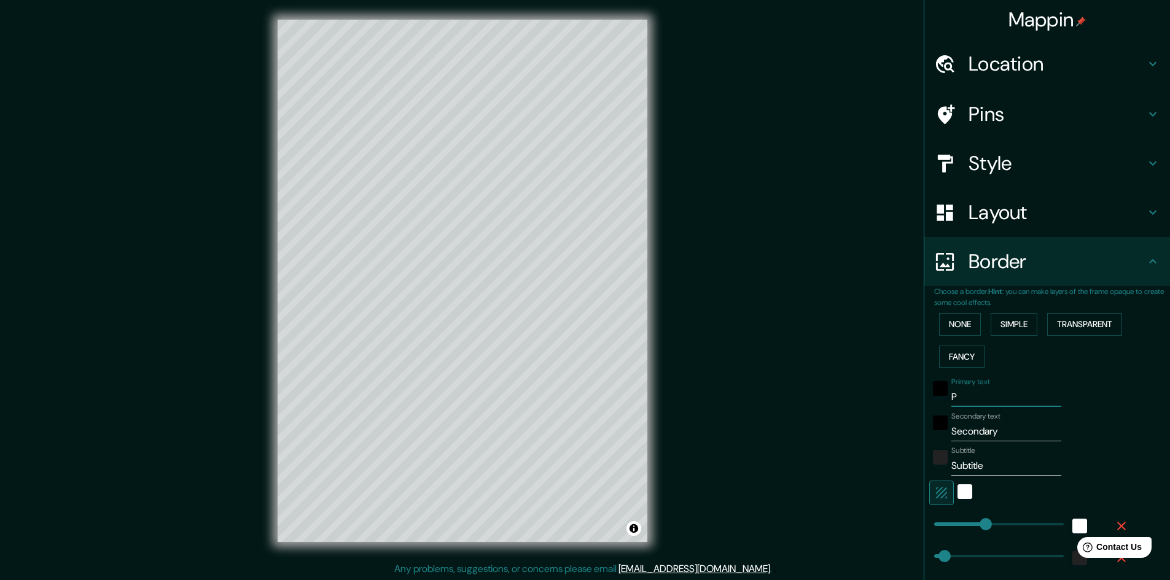
type input "48"
type input "24"
type input "Par"
type input "241"
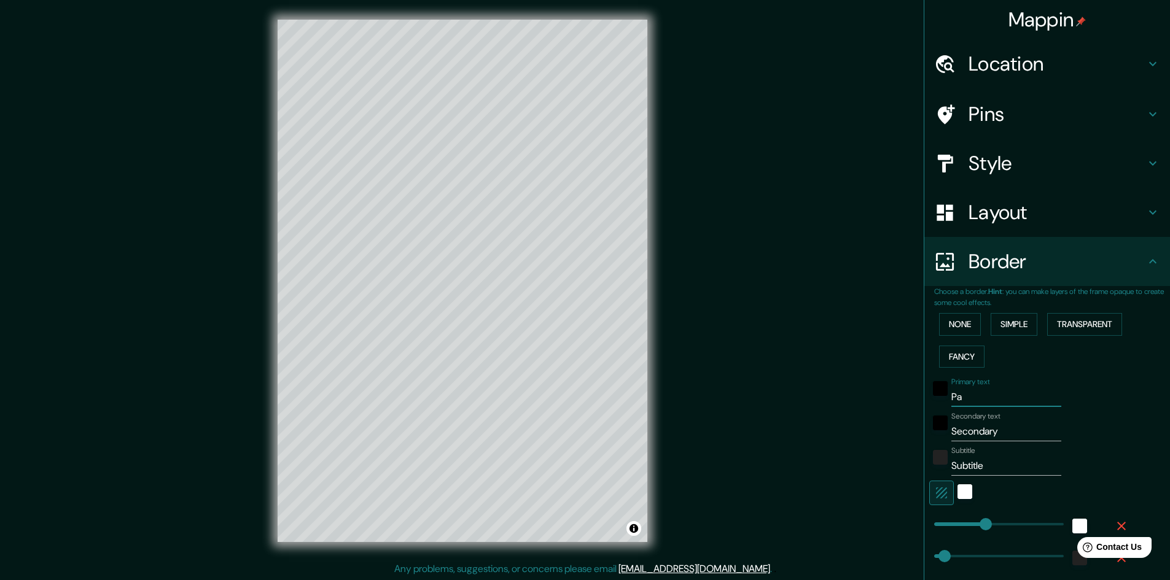
type input "48"
type input "24"
type input "Parq"
type input "241"
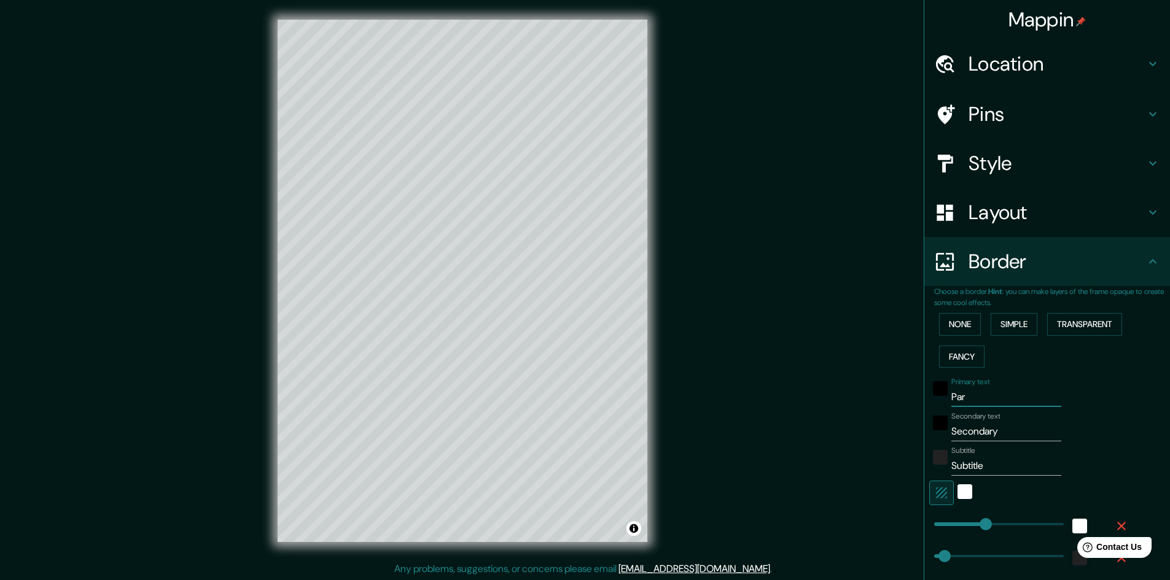
type input "48"
type input "24"
type input "Parqu"
type input "241"
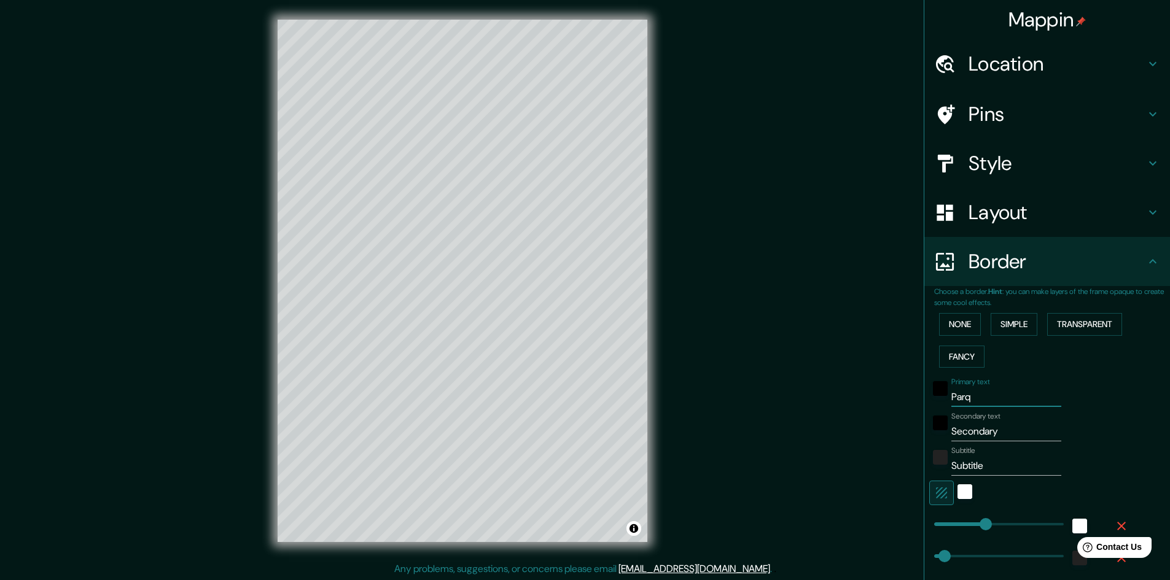
type input "48"
type input "24"
type input "Parque"
type input "241"
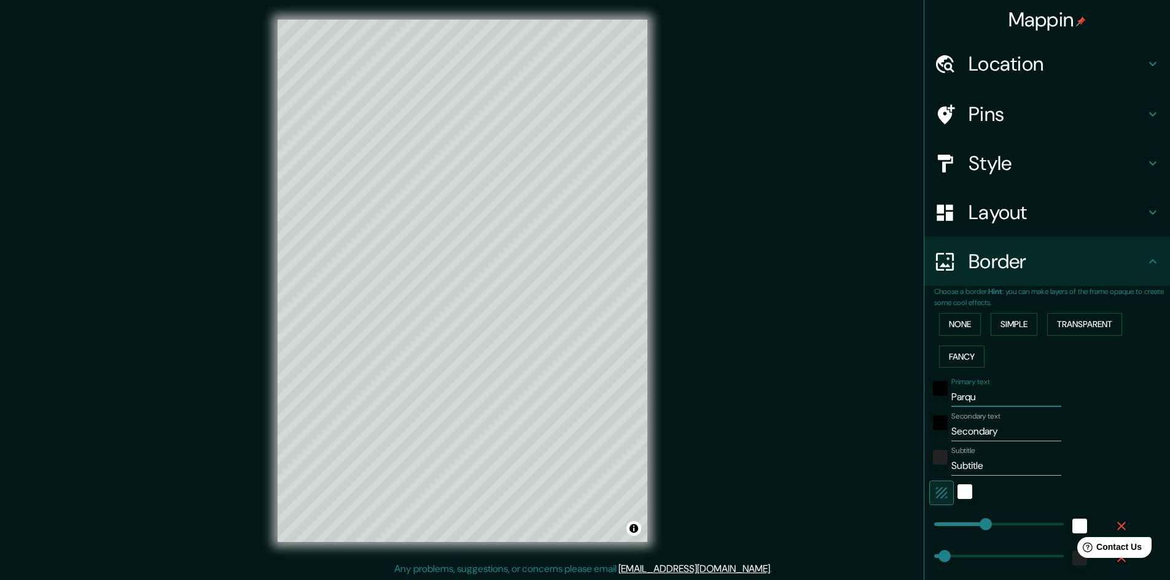
type input "48"
type input "24"
type input "Parque"
type input "241"
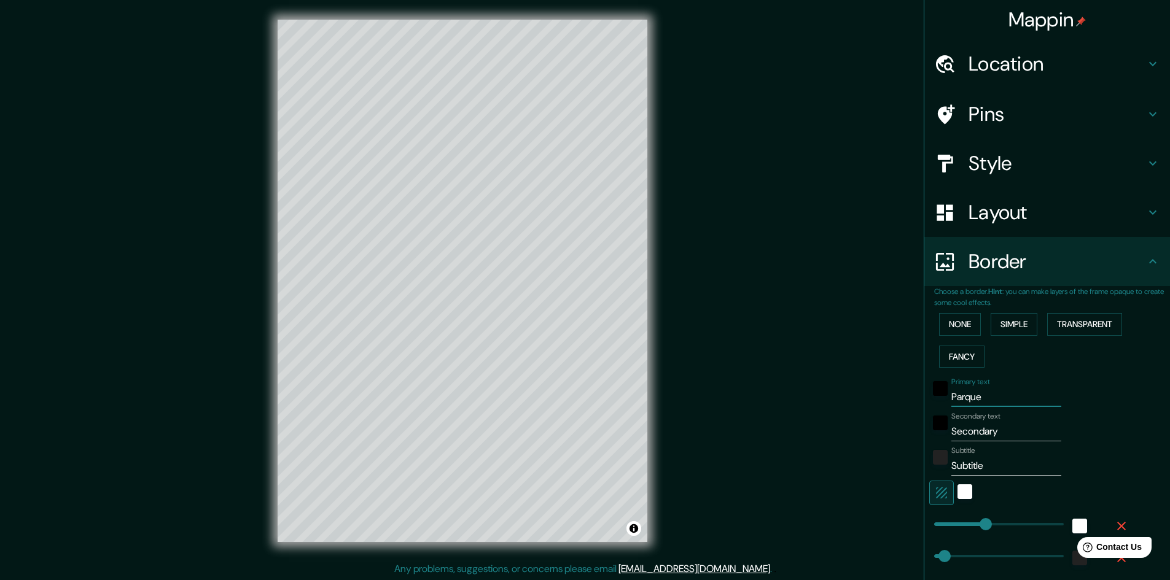
type input "48"
type input "24"
type input "Parque M"
type input "241"
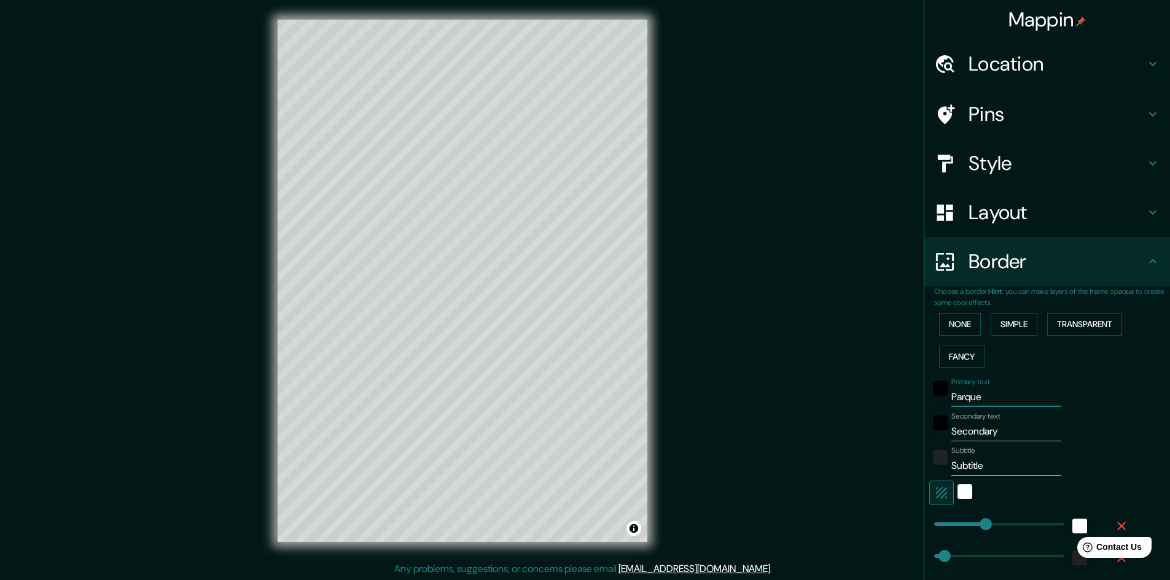
type input "48"
type input "24"
type input "Parque Me"
type input "241"
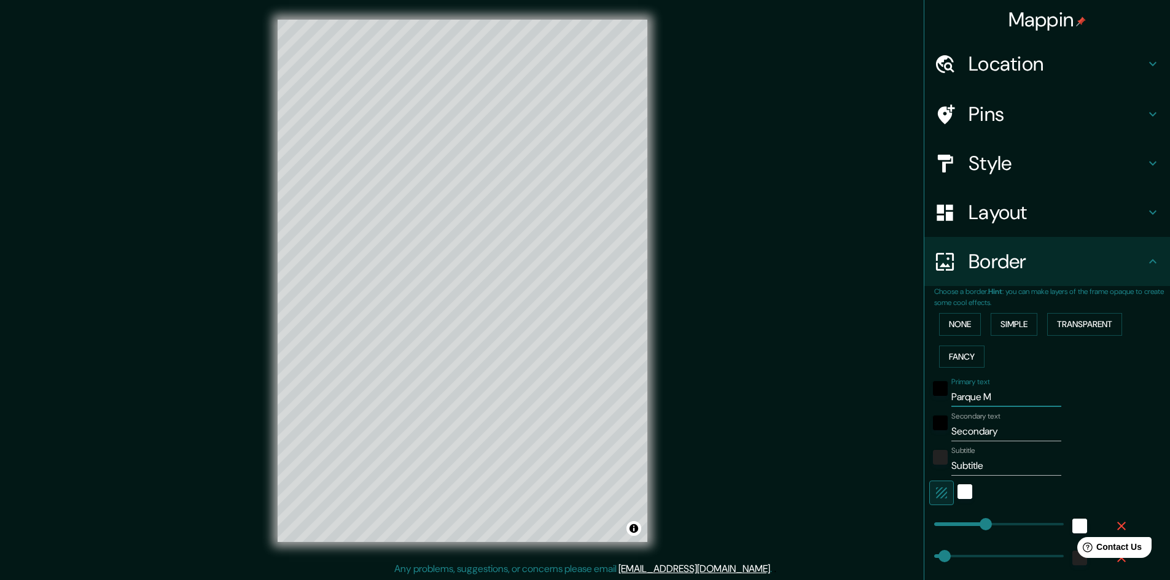
type input "48"
type input "24"
type input "[GEOGRAPHIC_DATA]"
type input "241"
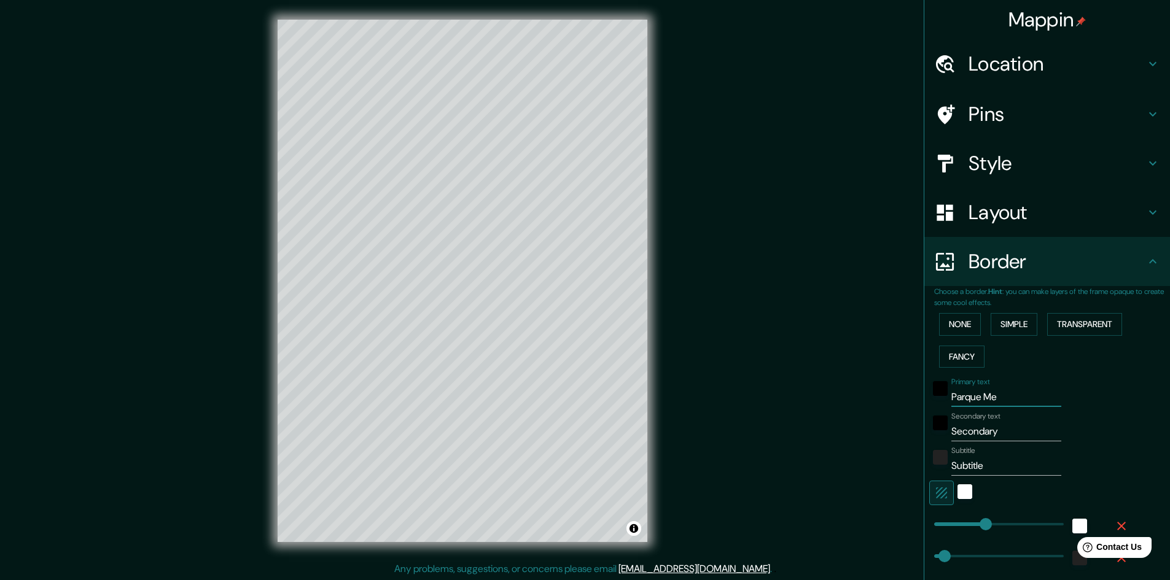
type input "48"
type input "24"
type input "Parque Metr"
type input "241"
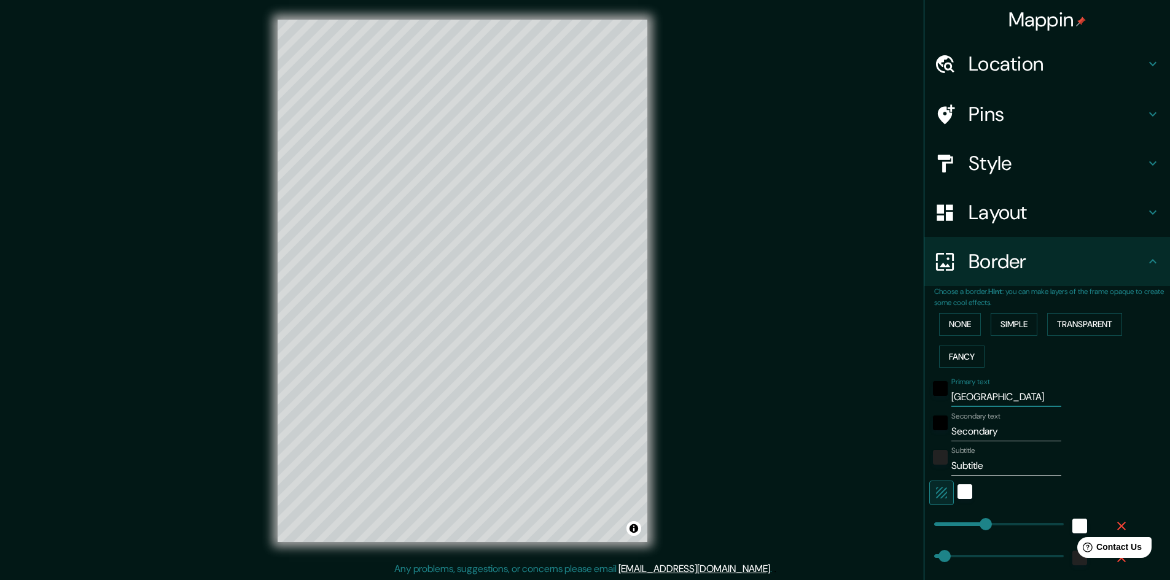
type input "48"
type input "24"
type input "[GEOGRAPHIC_DATA]"
type input "241"
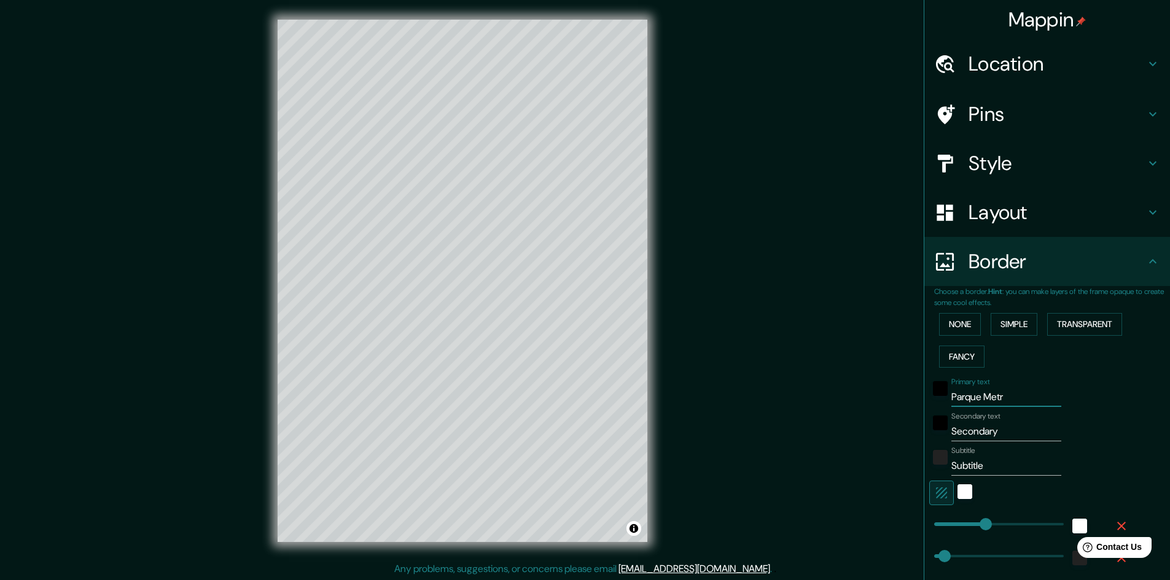
type input "48"
type input "24"
type input "Parque Metrop"
type input "241"
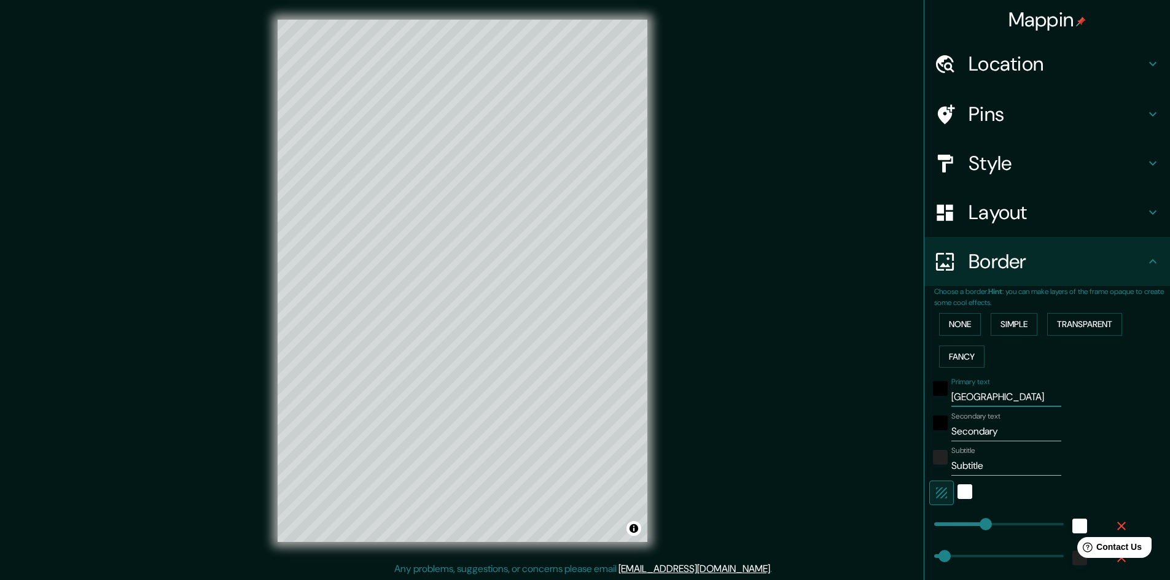
type input "48"
type input "24"
type input "Parque Metrop"
click at [933, 386] on div "black" at bounding box center [940, 388] width 15 height 15
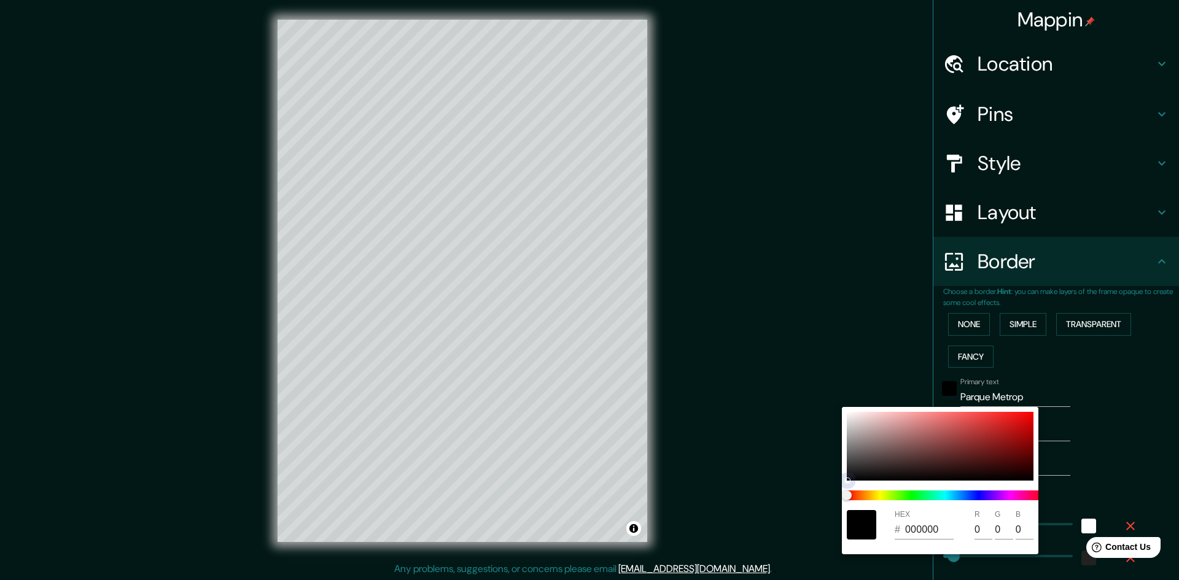
type input "241"
type input "48"
type input "24"
type input "4A4545"
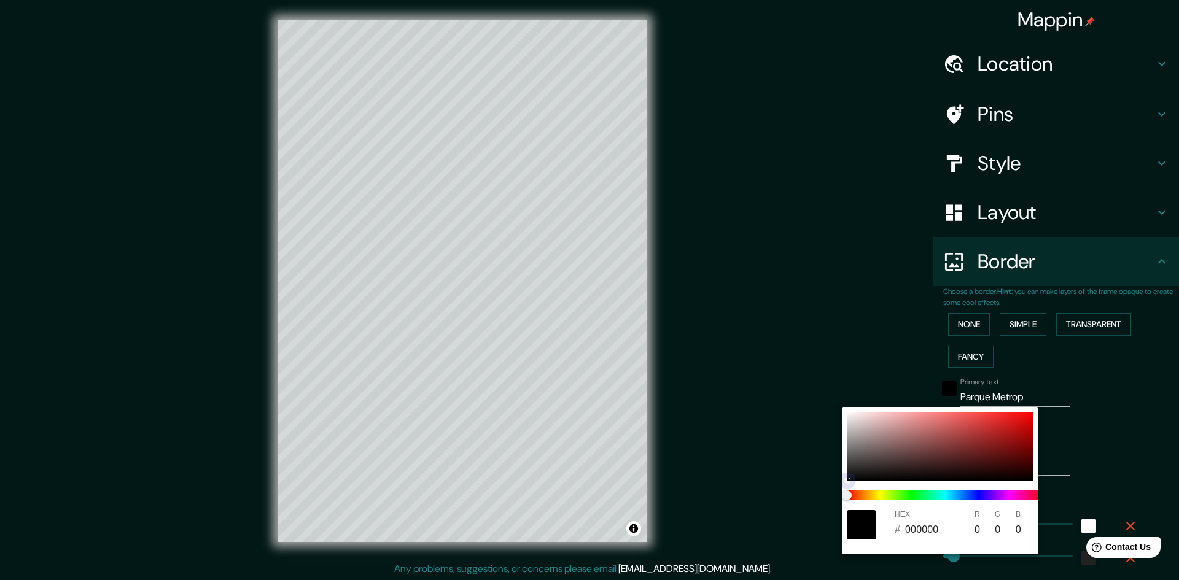
type input "74"
type input "69"
click at [857, 461] on div at bounding box center [940, 446] width 187 height 69
type input "241"
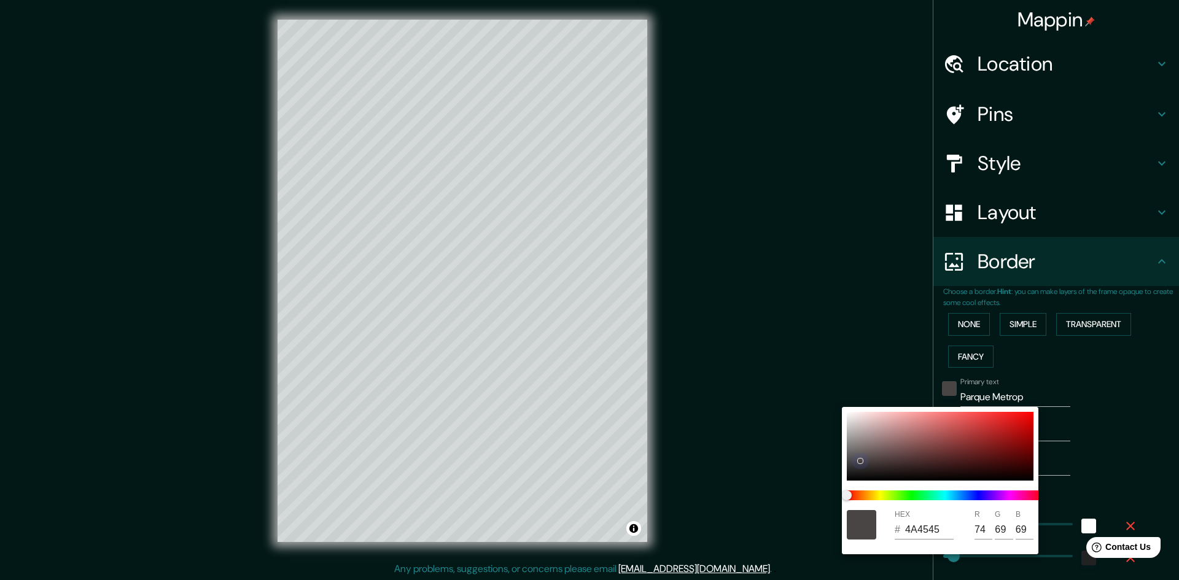
type input "48"
type input "24"
click at [867, 474] on div at bounding box center [940, 446] width 187 height 69
type input "241"
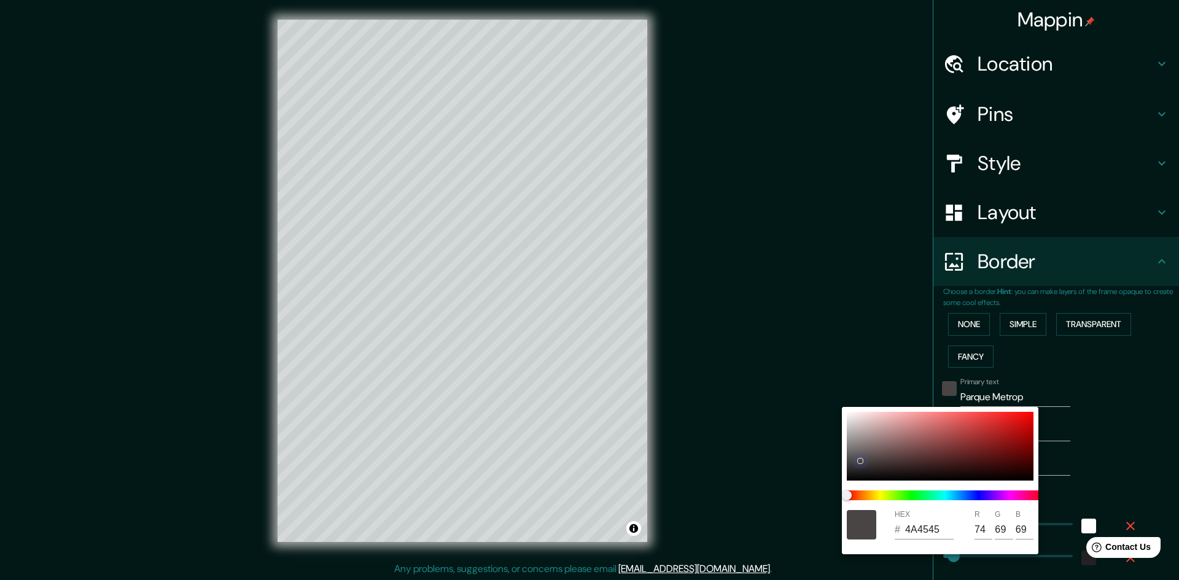
type input "48"
type input "24"
type input "171414"
type input "23"
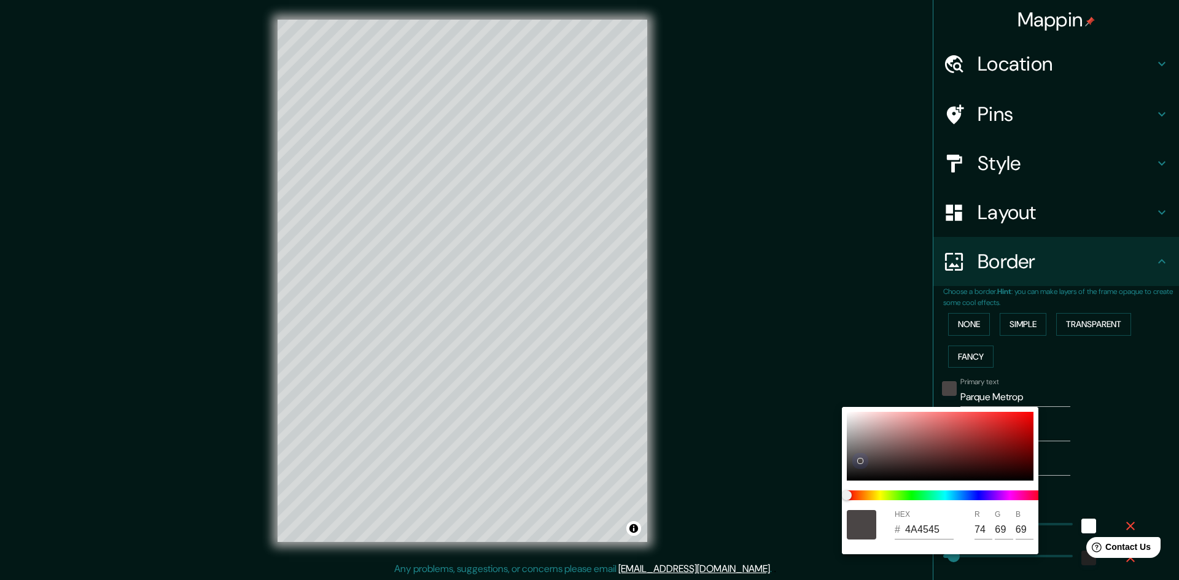
type input "20"
type input "241"
type input "48"
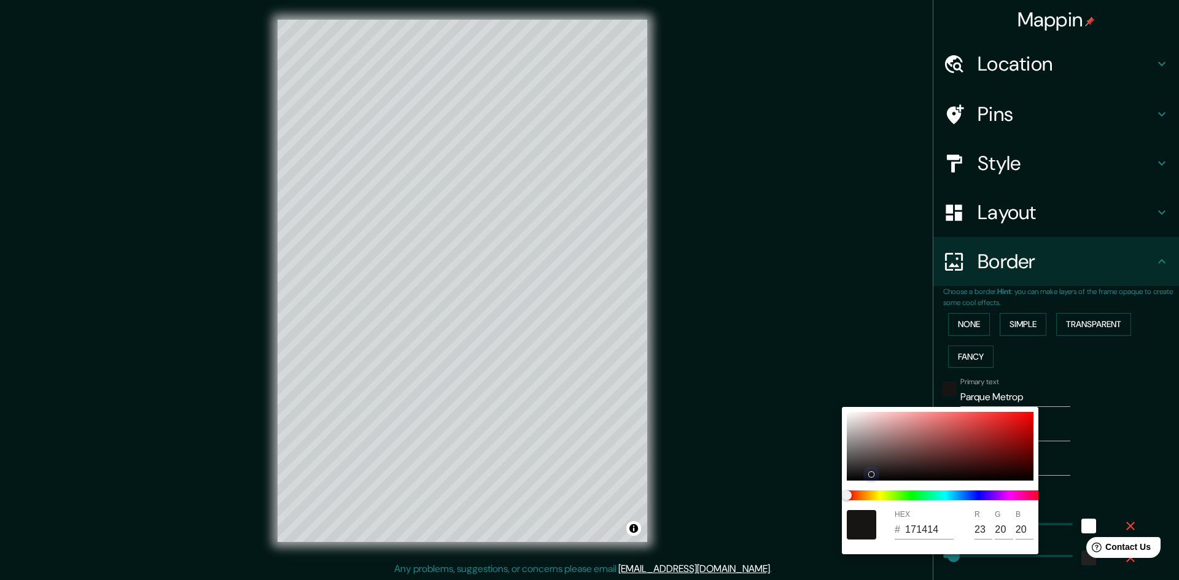
type input "24"
type input "BCA2A2"
type input "188"
type input "162"
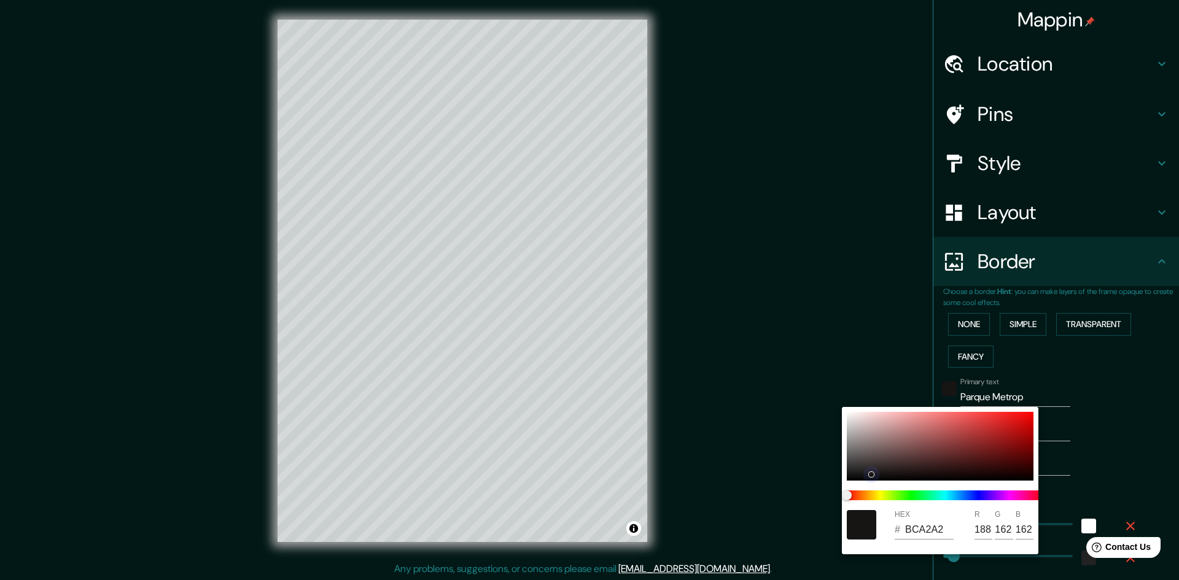
click at [873, 430] on div at bounding box center [940, 446] width 187 height 69
type input "241"
type input "48"
type input "24"
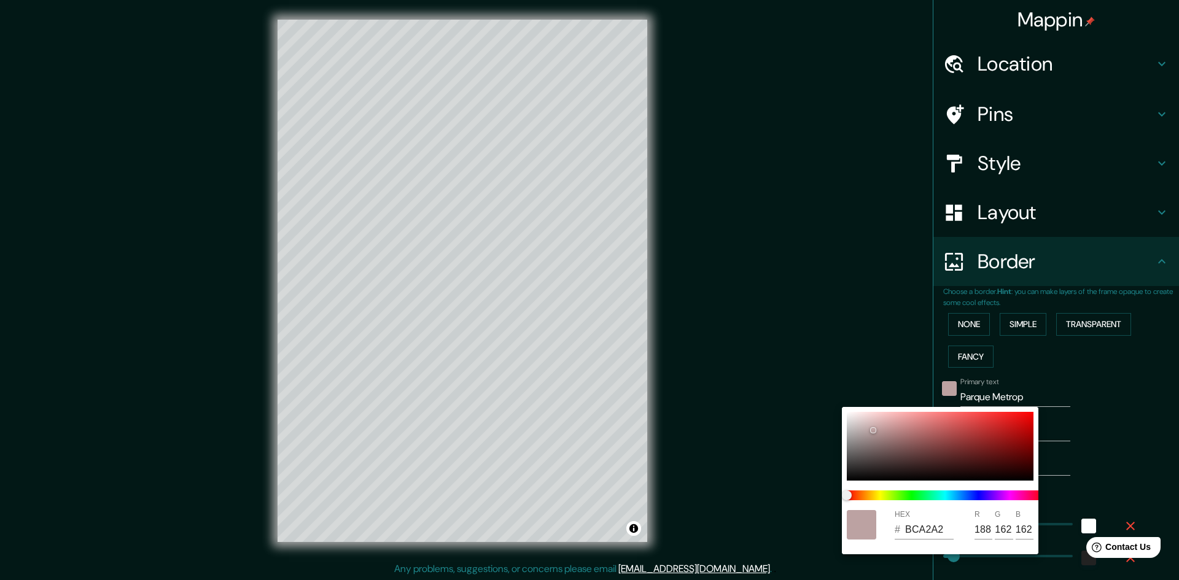
click at [1053, 399] on div at bounding box center [589, 290] width 1179 height 580
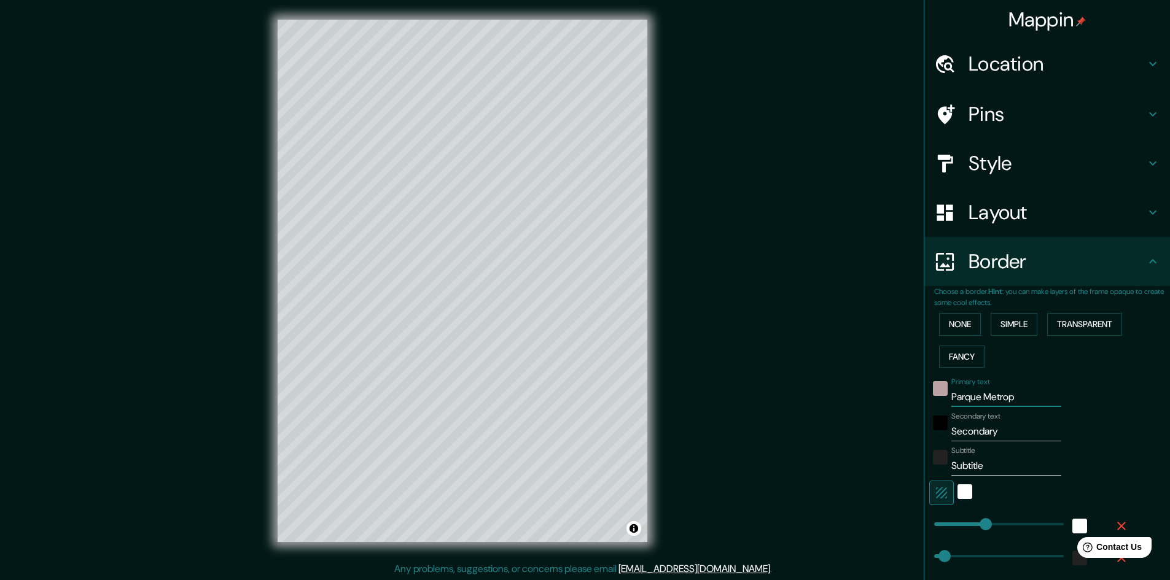
drag, startPoint x: 1011, startPoint y: 397, endPoint x: 1024, endPoint y: 399, distance: 13.0
click at [1013, 398] on input "Parque Metrop" at bounding box center [1006, 398] width 110 height 20
drag, startPoint x: 1022, startPoint y: 401, endPoint x: 931, endPoint y: 394, distance: 91.2
click at [931, 394] on div "Primary text Parque Metrop" at bounding box center [1029, 392] width 201 height 29
type input "241"
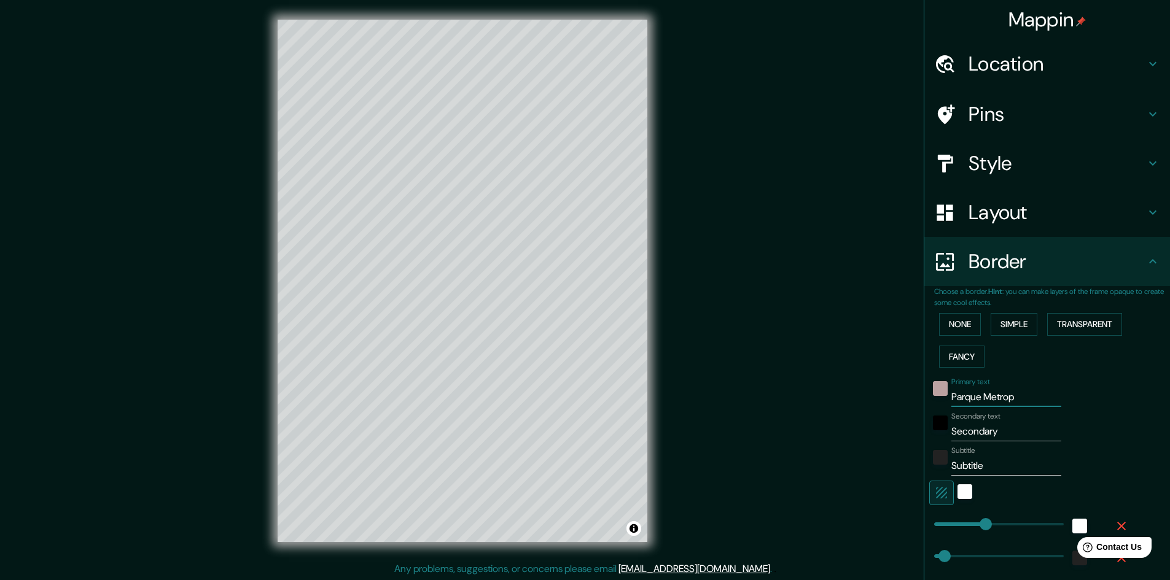
type input "48"
type input "24"
click at [1000, 432] on input "Secondary" at bounding box center [1006, 432] width 110 height 20
drag, startPoint x: 1000, startPoint y: 431, endPoint x: 895, endPoint y: 419, distance: 105.0
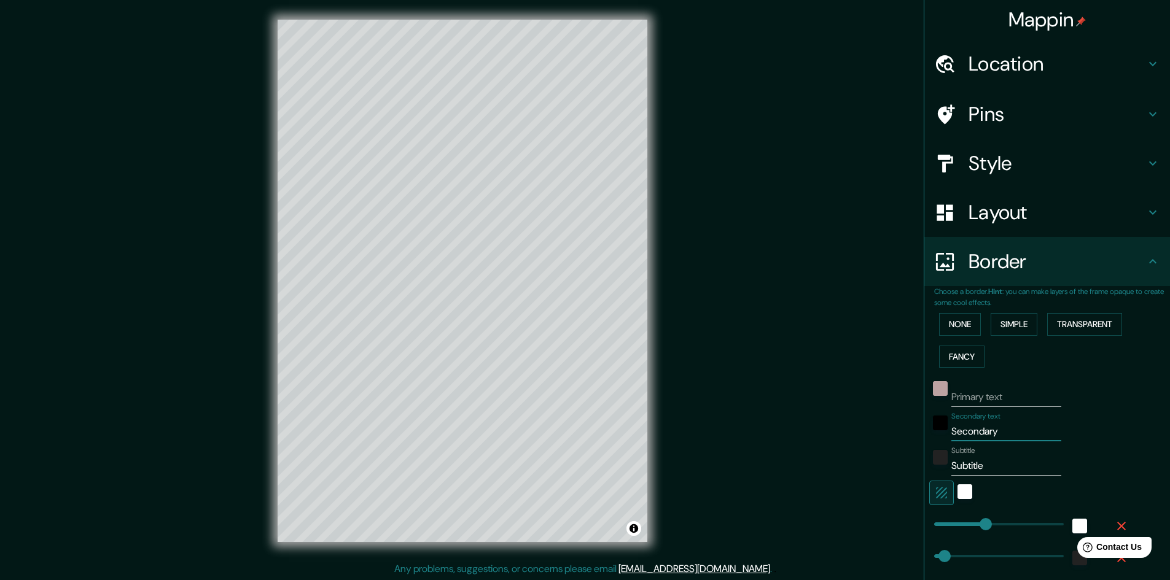
click at [895, 419] on div "Mappin Location [GEOGRAPHIC_DATA], Providencia, [GEOGRAPHIC_DATA][PERSON_NAME] …" at bounding box center [585, 291] width 1170 height 582
type input "P"
type input "241"
type input "48"
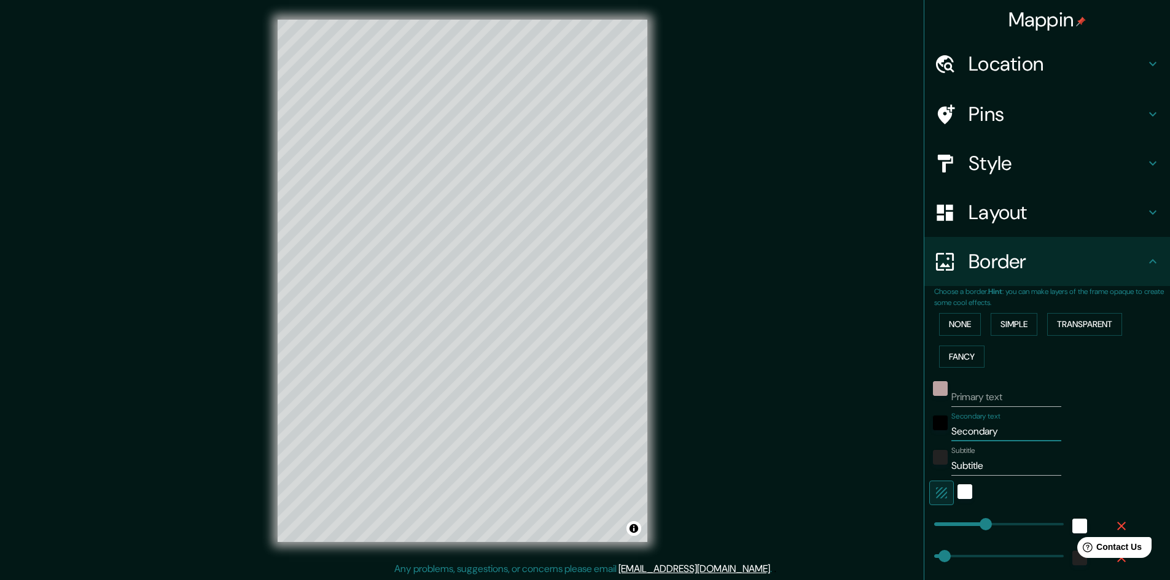
type input "24"
type input "Pa"
type input "241"
type input "48"
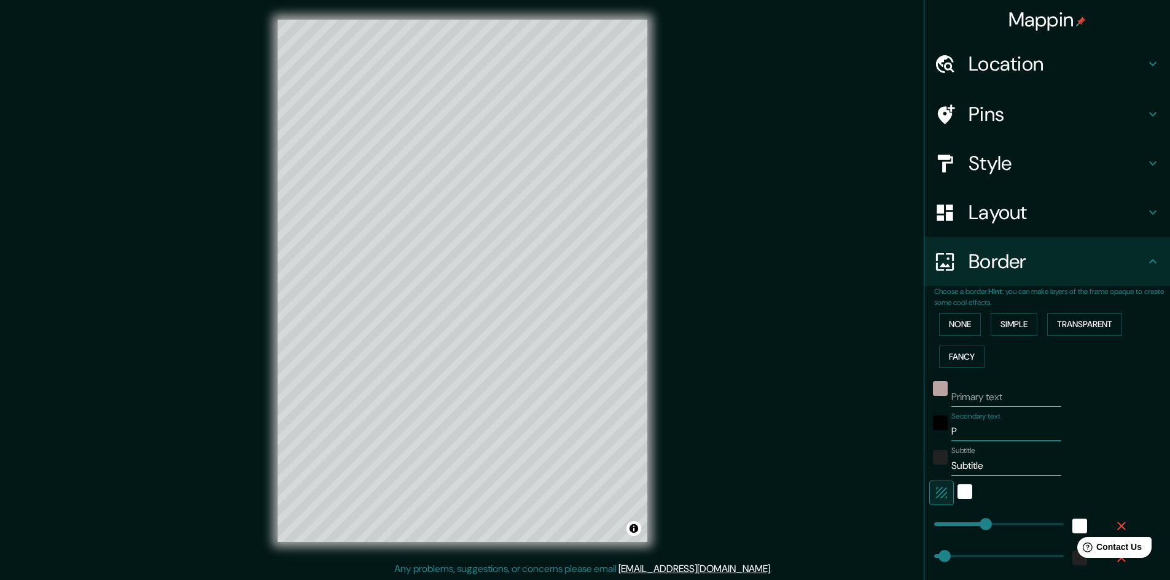
type input "24"
type input "Par"
type input "241"
type input "48"
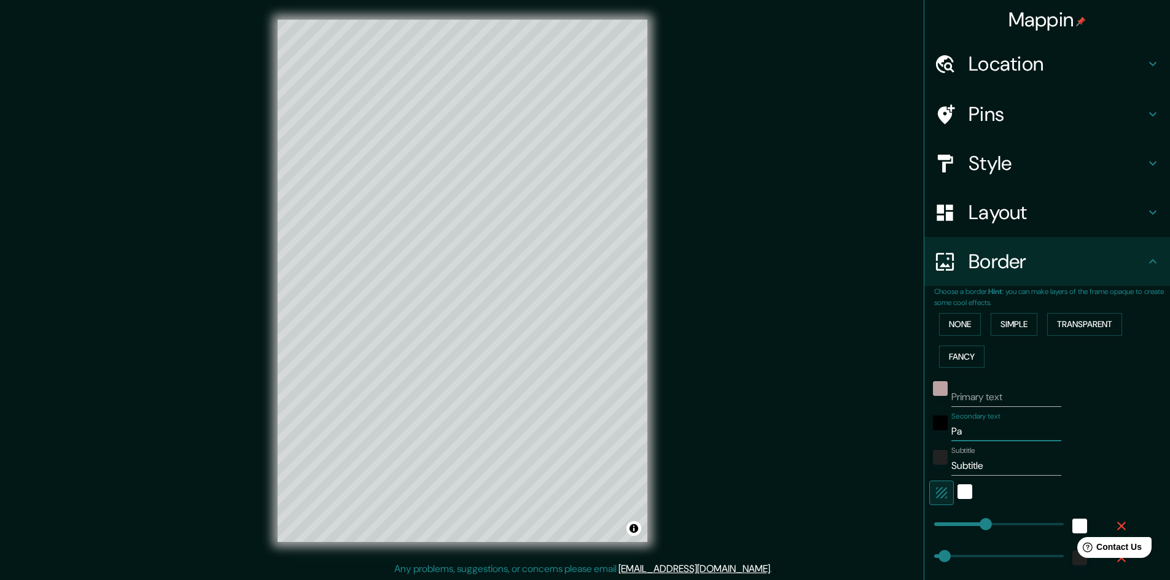
type input "24"
type input "Parq"
type input "241"
type input "48"
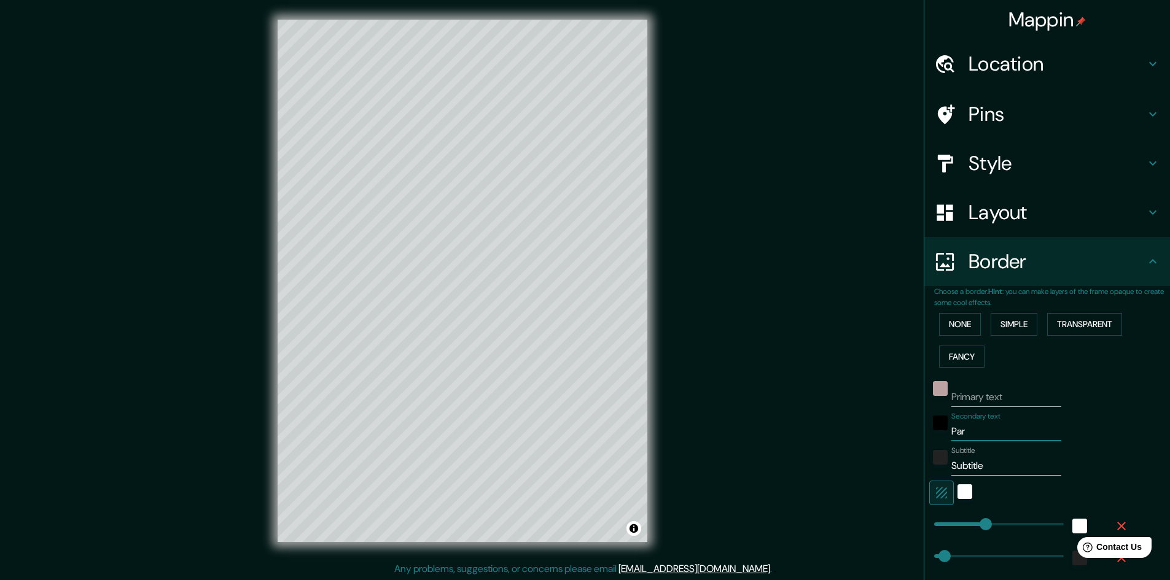
type input "24"
type input "Parqu"
type input "241"
type input "48"
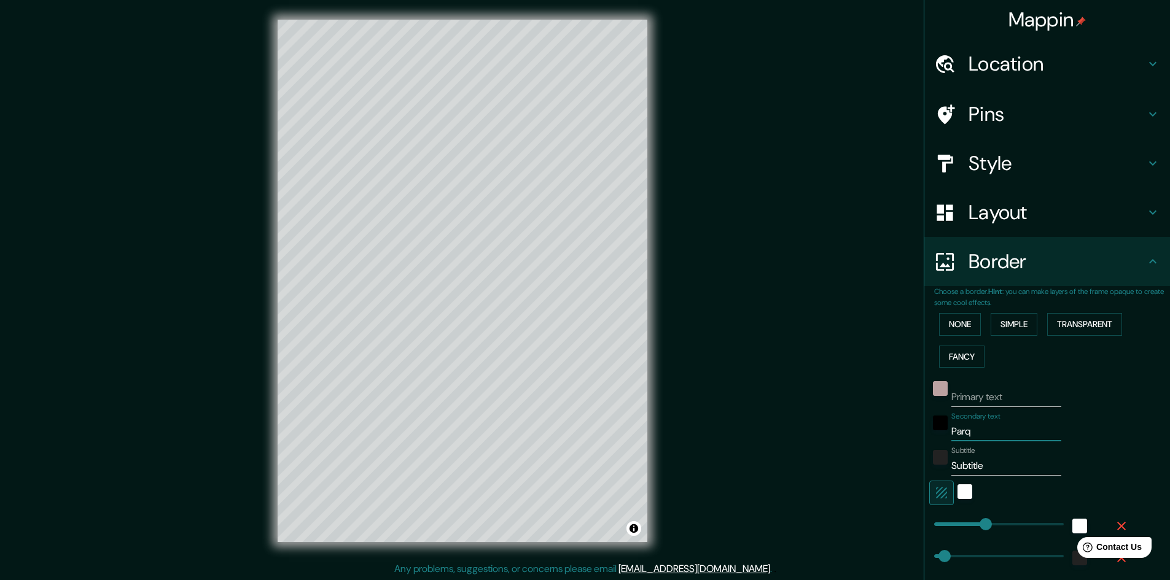
type input "24"
type input "Parque"
type input "241"
type input "48"
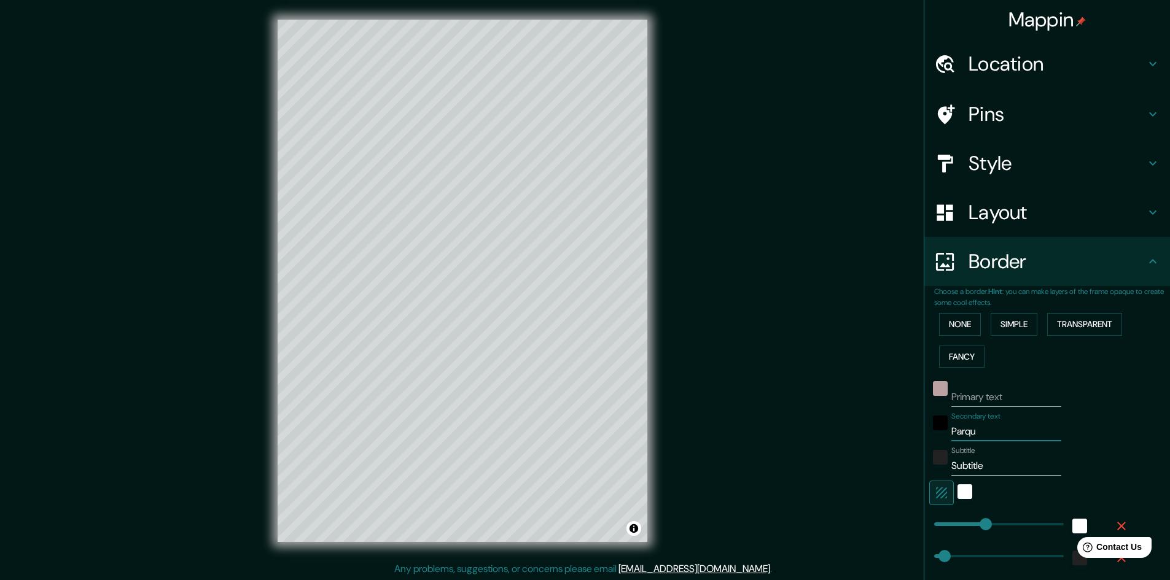
type input "24"
type input "Parque"
type input "241"
type input "48"
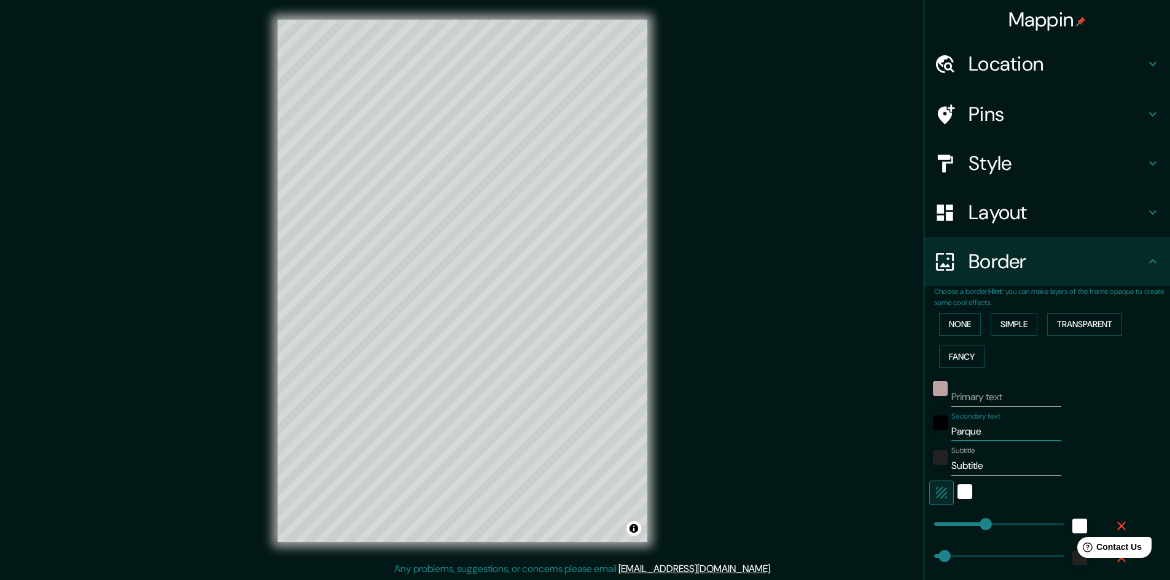
type input "24"
type input "Parque M"
type input "241"
type input "48"
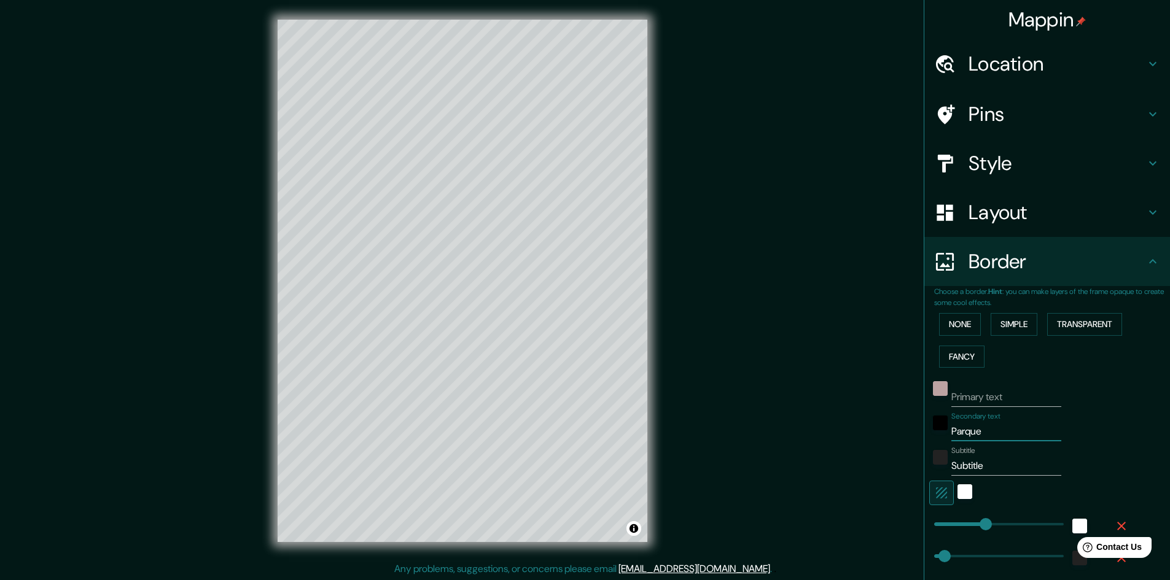
type input "24"
type input "Parque Me"
type input "241"
type input "48"
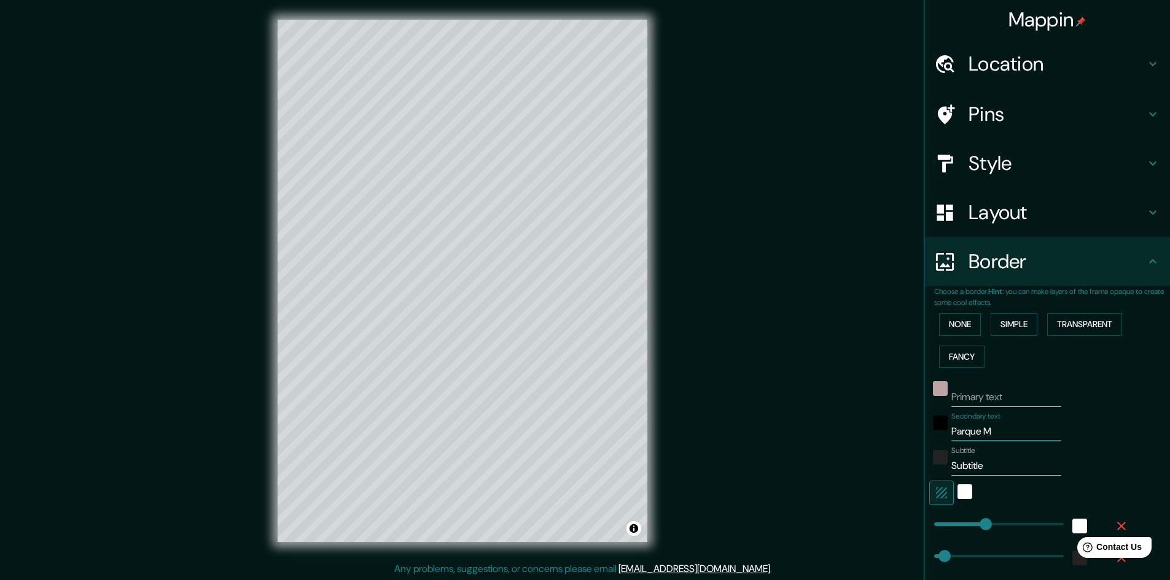
type input "24"
type input "[GEOGRAPHIC_DATA]"
type input "241"
type input "48"
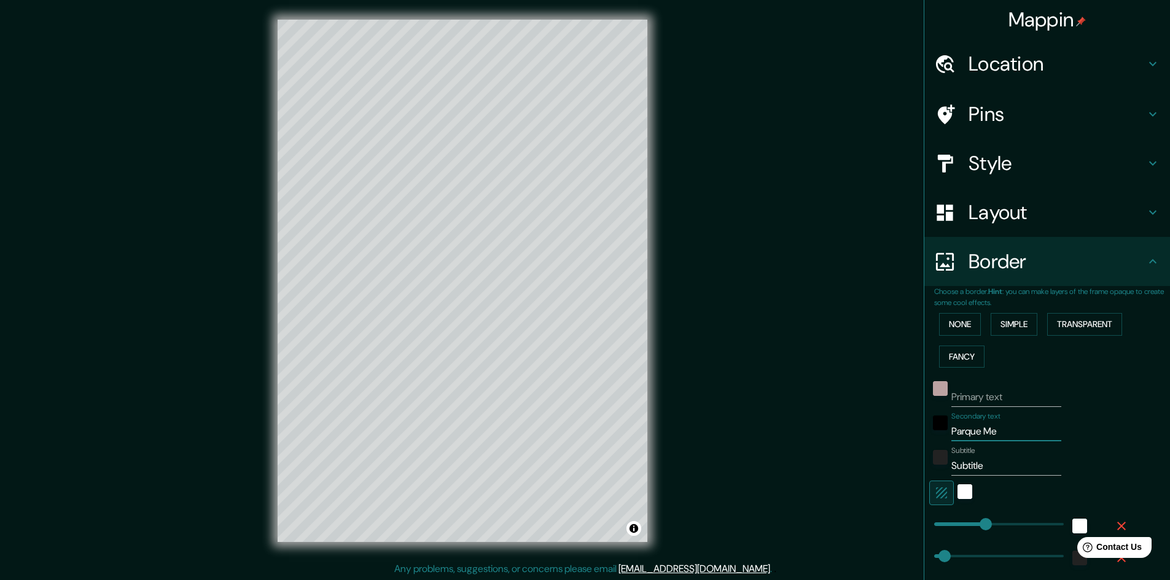
type input "24"
type input "Parque Metr"
type input "241"
type input "48"
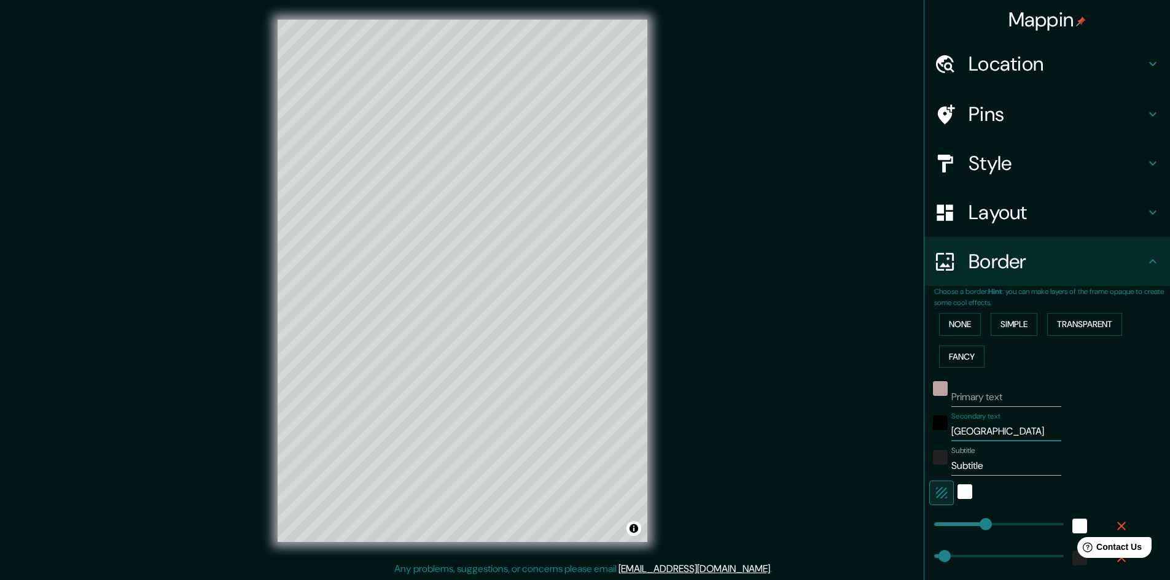
type input "24"
type input "[GEOGRAPHIC_DATA]"
type input "241"
type input "48"
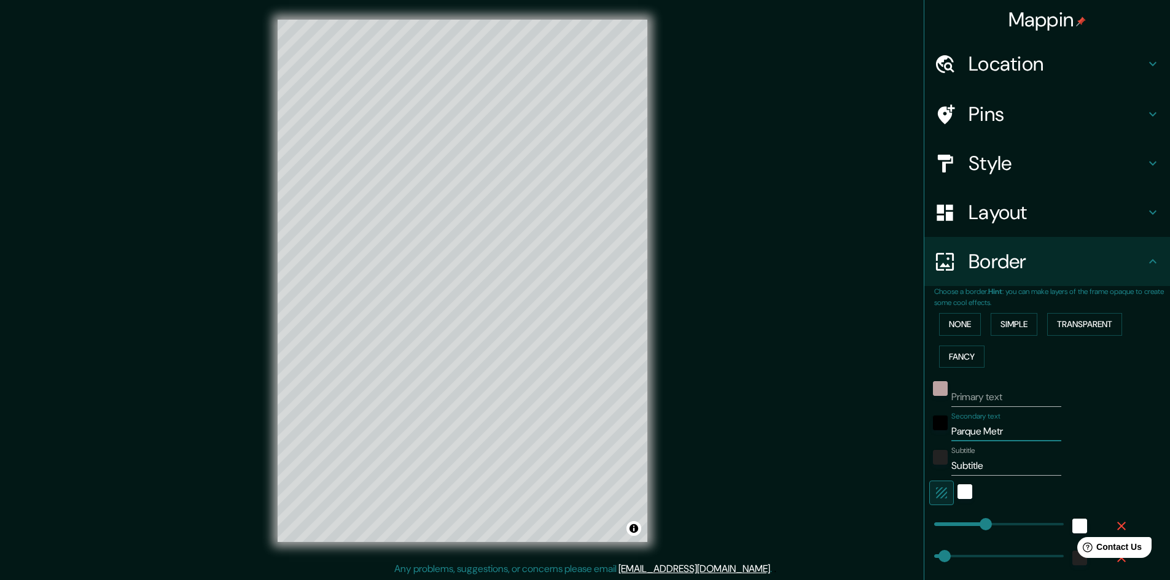
type input "24"
type input "Parque Metrop"
type input "241"
type input "48"
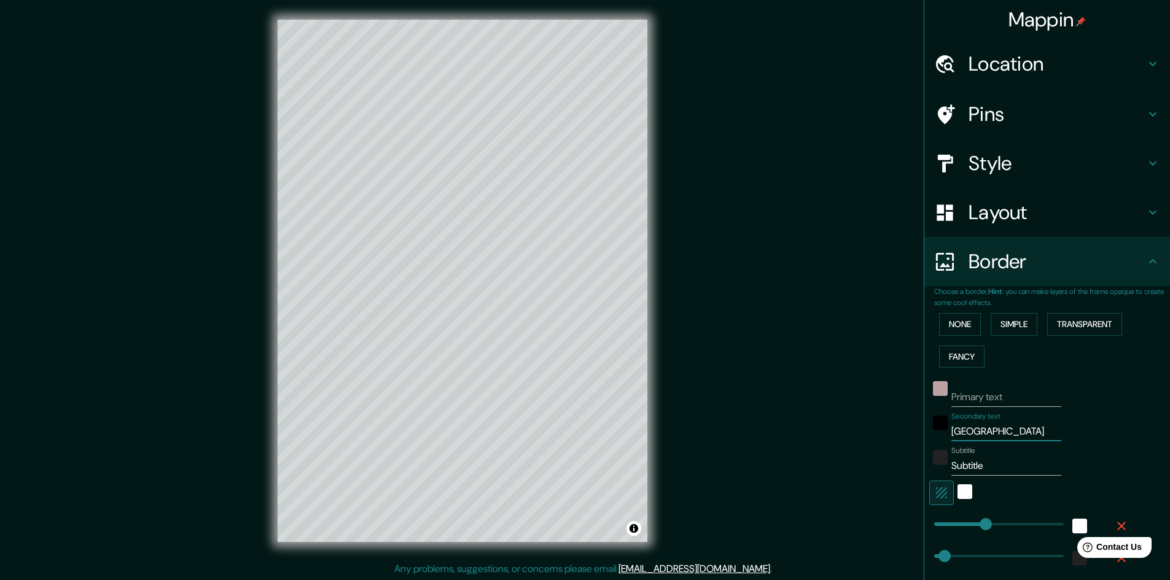
type input "24"
type input "[GEOGRAPHIC_DATA]"
type input "241"
type input "48"
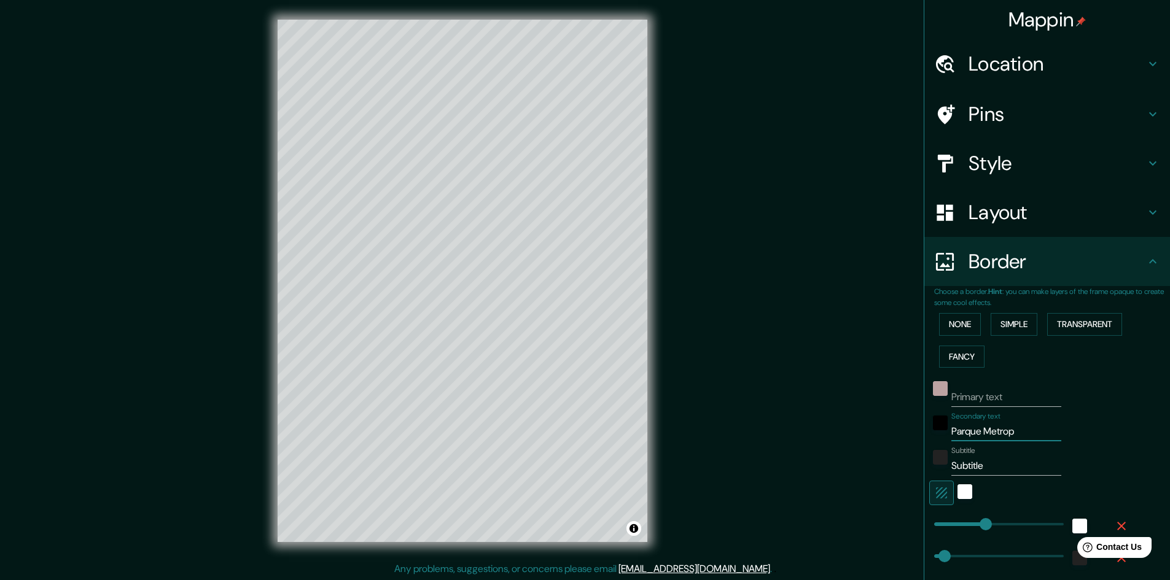
type input "24"
type input "[GEOGRAPHIC_DATA]"
type input "241"
type input "48"
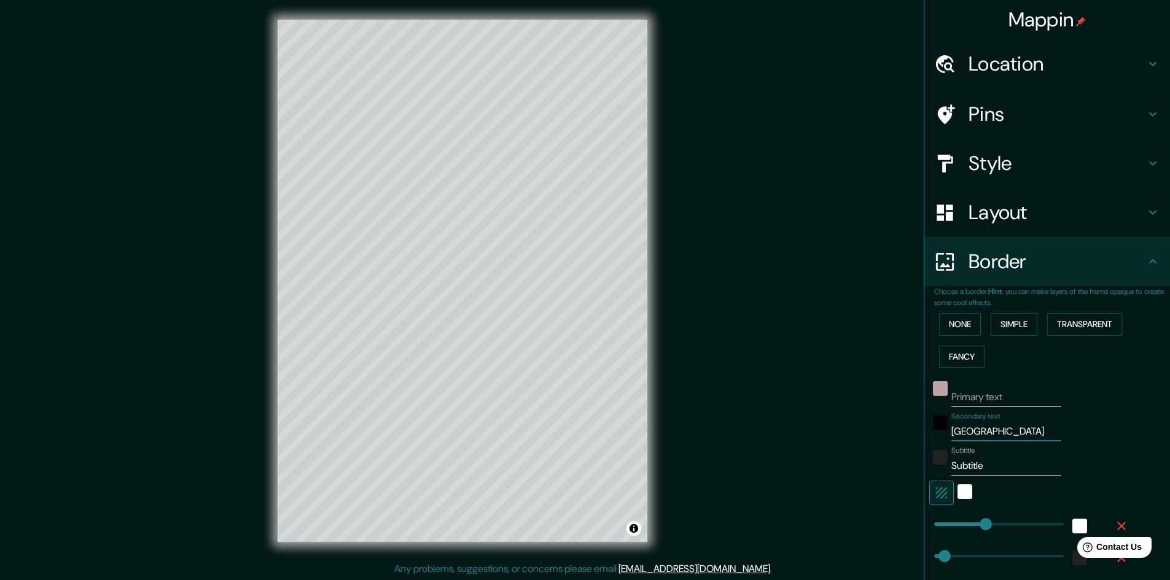
type input "24"
type input "[GEOGRAPHIC_DATA]"
type input "241"
type input "48"
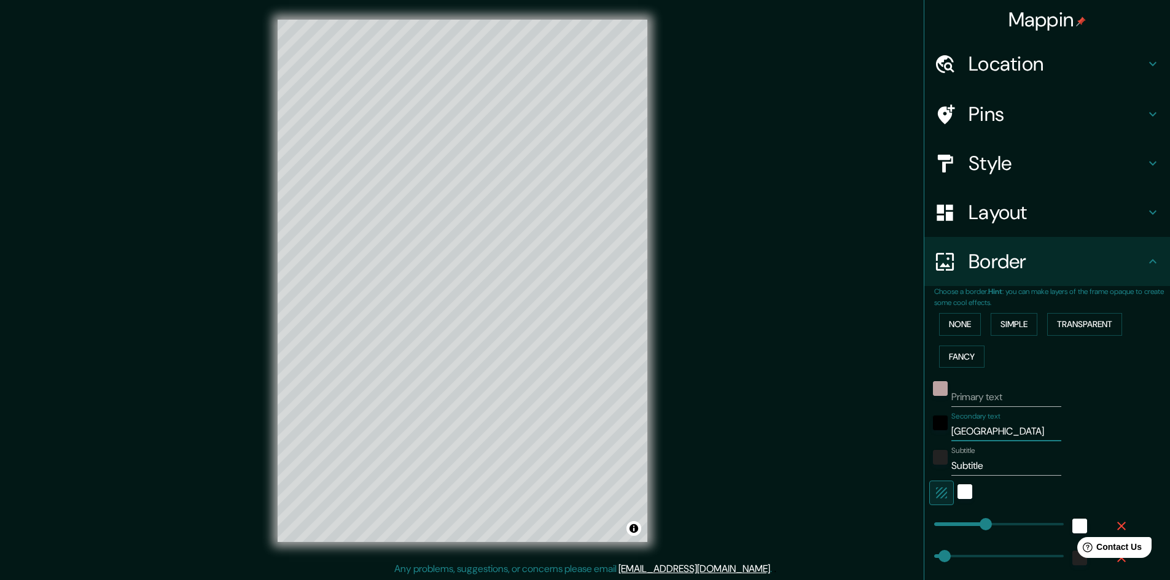
type input "24"
type input "[GEOGRAPHIC_DATA]"
type input "241"
type input "48"
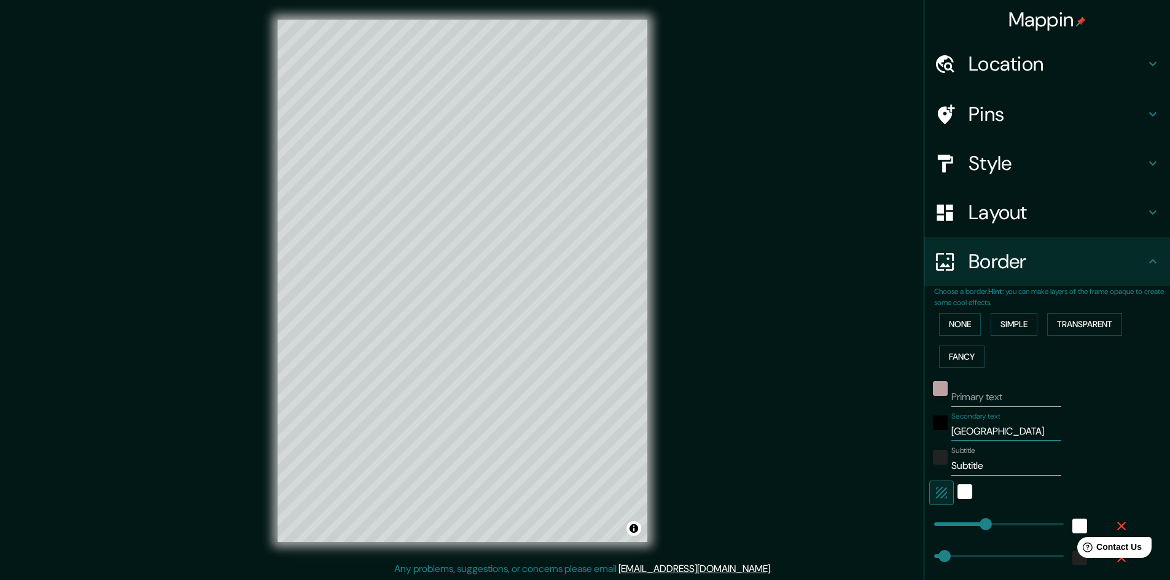
type input "24"
type input "[GEOGRAPHIC_DATA]"
type input "241"
type input "48"
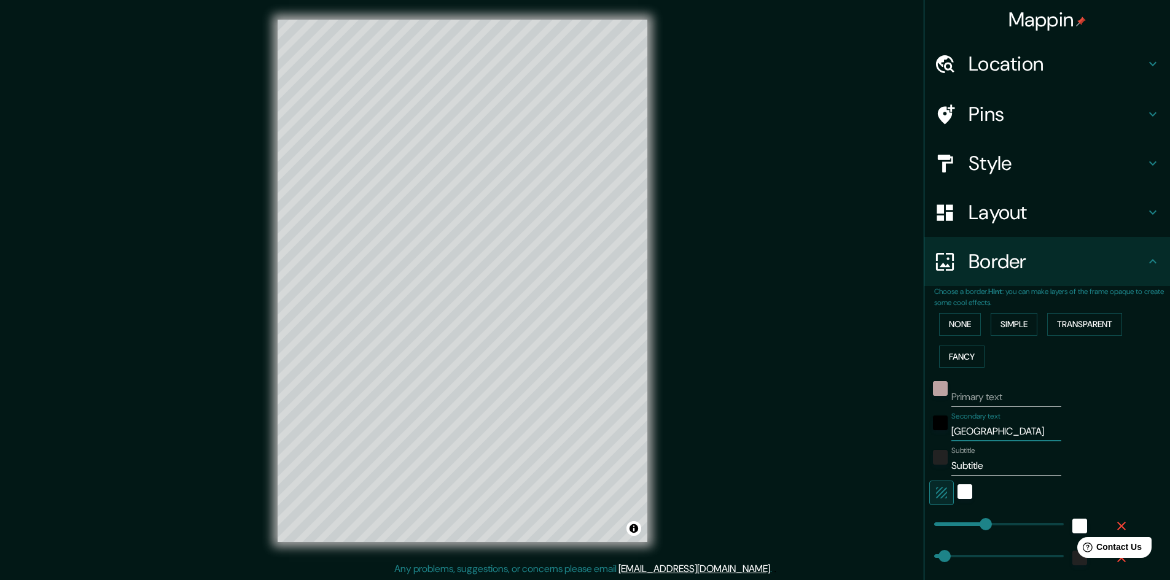
type input "24"
type input "[GEOGRAPHIC_DATA]"
type input "241"
type input "48"
click at [991, 467] on input "Subtitle" at bounding box center [1006, 466] width 110 height 20
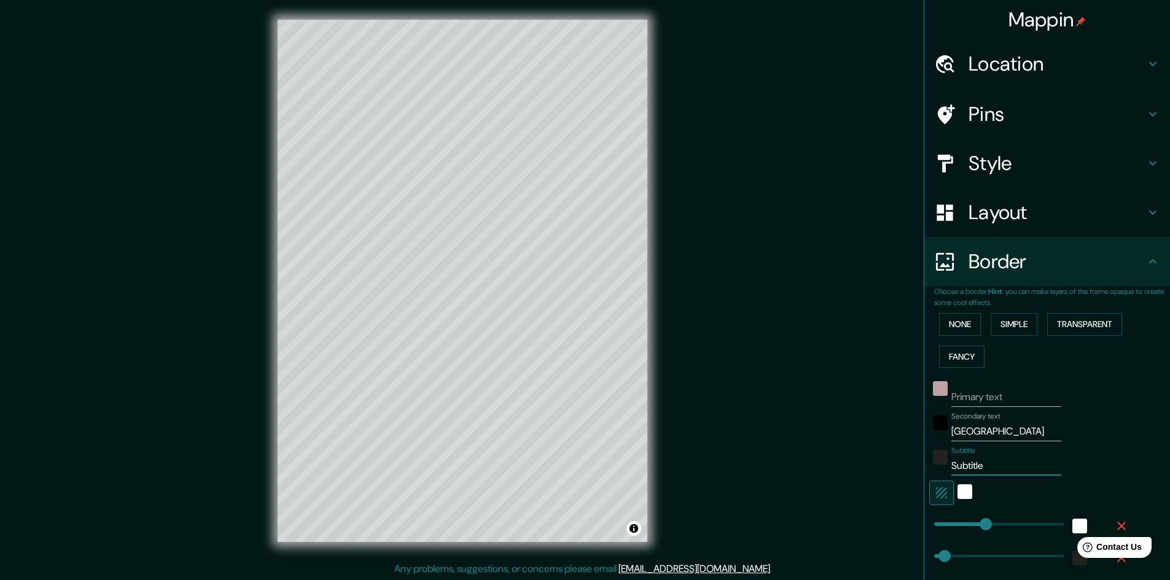
drag, startPoint x: 999, startPoint y: 471, endPoint x: 917, endPoint y: 464, distance: 82.0
click at [924, 464] on div "Choose a border. Hint : you can make layers of the frame opaque to create some …" at bounding box center [1047, 479] width 246 height 386
click at [957, 491] on div "white" at bounding box center [964, 492] width 15 height 15
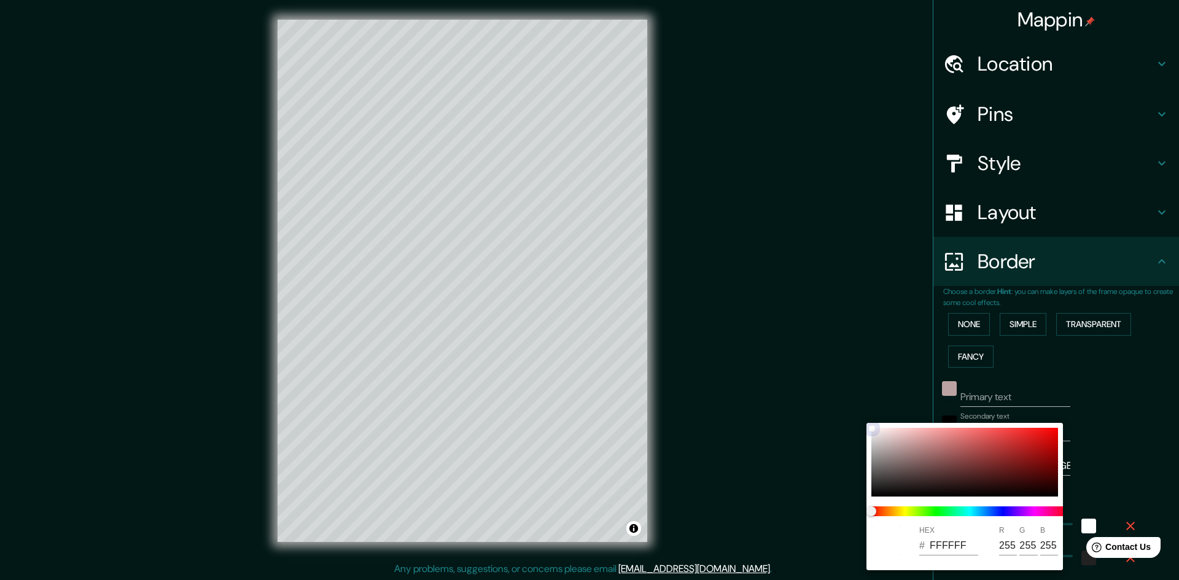
click at [879, 433] on div at bounding box center [964, 462] width 187 height 69
drag, startPoint x: 880, startPoint y: 435, endPoint x: 872, endPoint y: 451, distance: 18.4
click at [872, 451] on div at bounding box center [873, 452] width 5 height 5
click at [1067, 399] on div at bounding box center [589, 290] width 1179 height 580
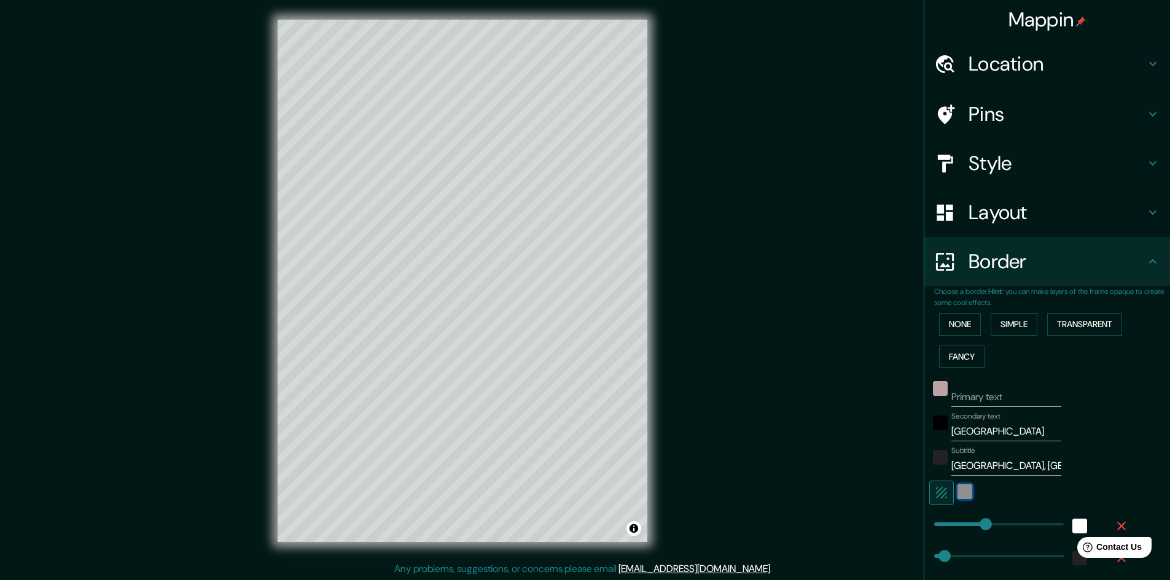
click at [959, 493] on div "color-A8A7A7" at bounding box center [964, 492] width 15 height 15
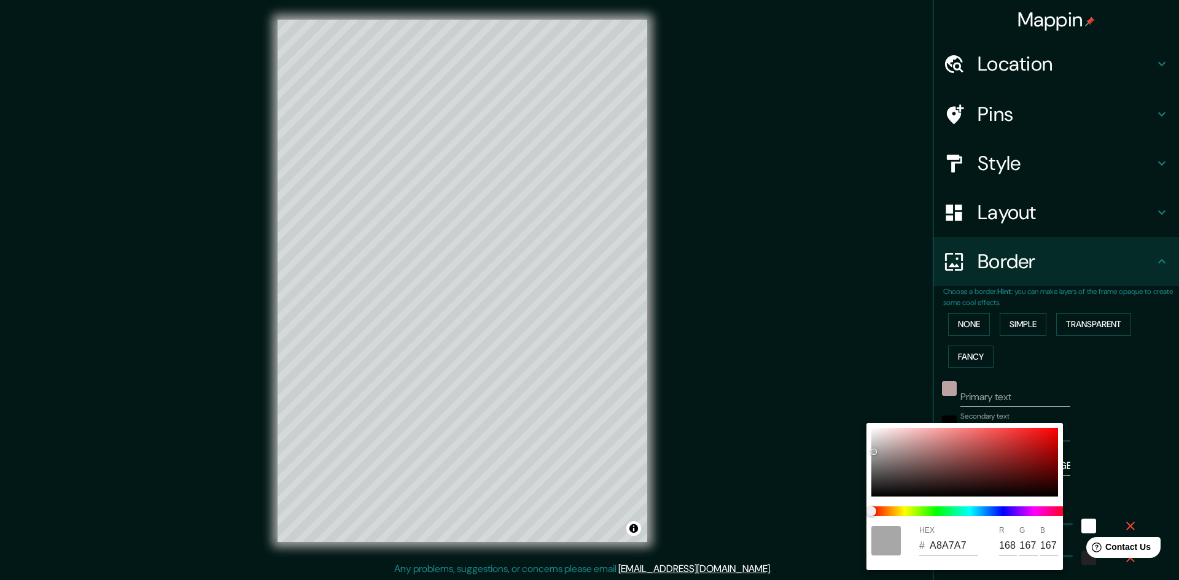
click at [1109, 392] on div at bounding box center [589, 290] width 1179 height 580
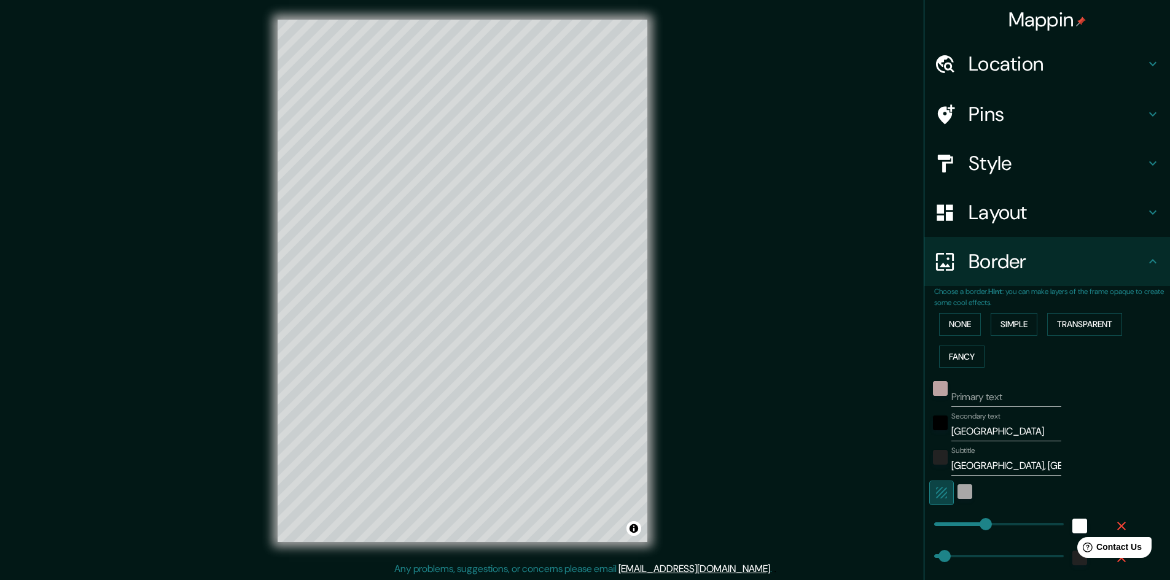
click at [935, 488] on icon "button" at bounding box center [941, 493] width 15 height 15
click at [949, 488] on div at bounding box center [1029, 493] width 201 height 25
click at [929, 494] on button "button" at bounding box center [941, 493] width 25 height 25
click at [957, 491] on div "white" at bounding box center [964, 492] width 15 height 15
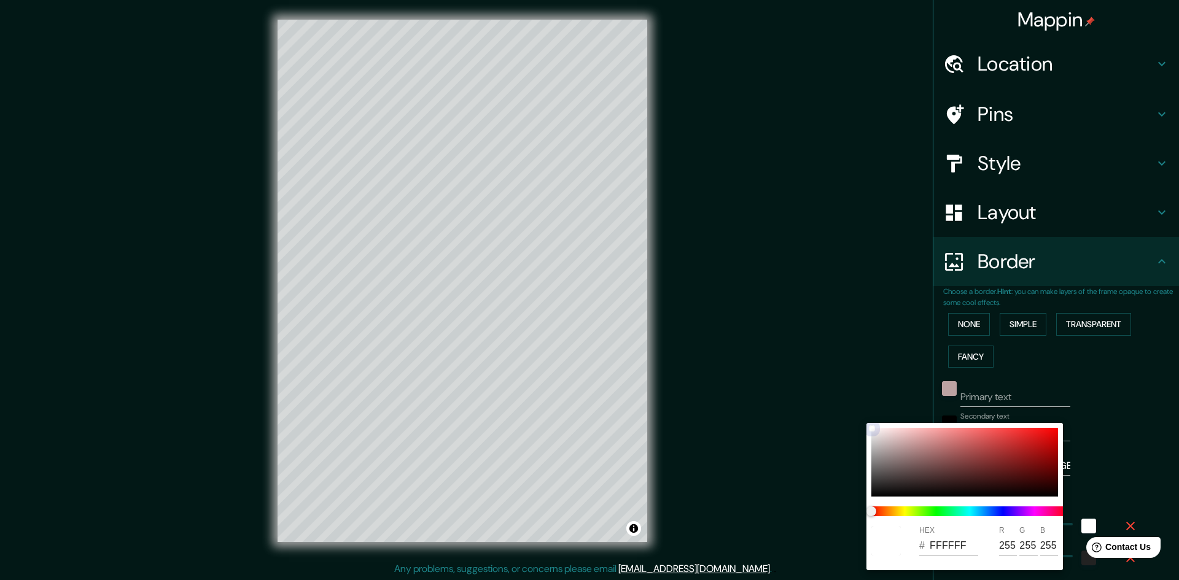
click at [878, 431] on div at bounding box center [964, 462] width 187 height 69
click at [873, 448] on div at bounding box center [964, 462] width 187 height 69
drag, startPoint x: 873, startPoint y: 447, endPoint x: 881, endPoint y: 450, distance: 8.4
click at [881, 450] on div at bounding box center [883, 449] width 5 height 5
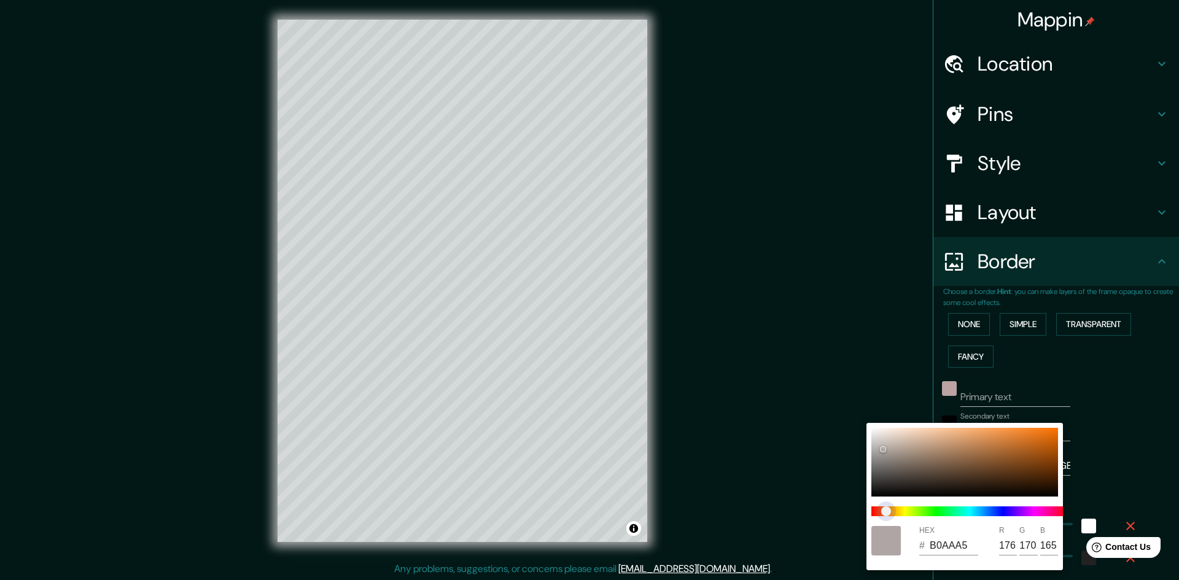
click at [884, 512] on span "color slider" at bounding box center [886, 512] width 10 height 10
drag, startPoint x: 884, startPoint y: 448, endPoint x: 900, endPoint y: 447, distance: 15.4
click at [900, 447] on div at bounding box center [899, 447] width 5 height 5
click at [1118, 434] on div at bounding box center [589, 290] width 1179 height 580
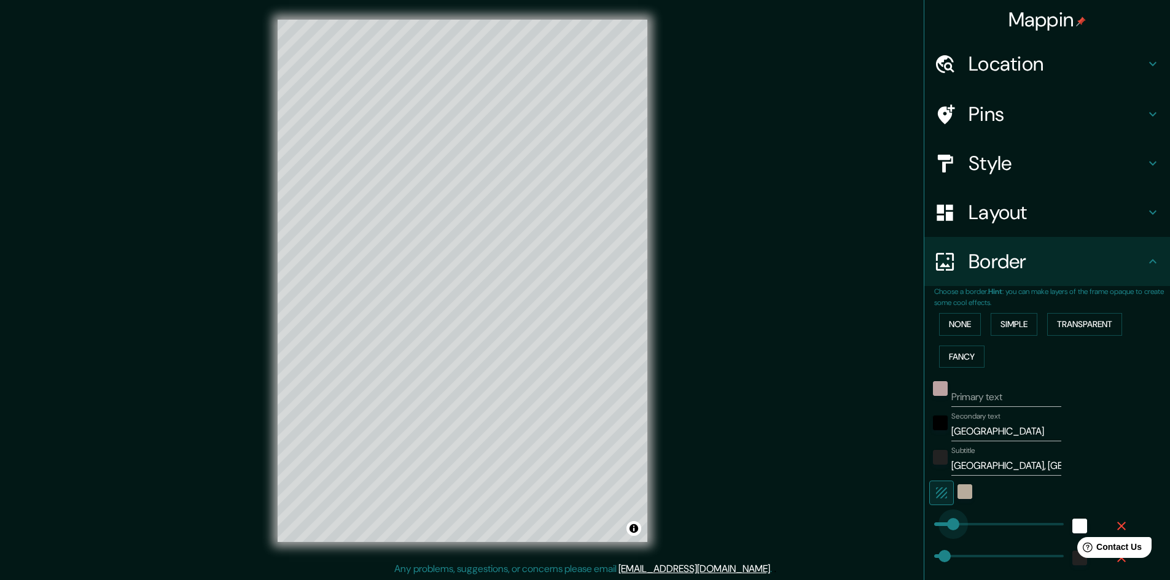
drag, startPoint x: 971, startPoint y: 523, endPoint x: 944, endPoint y: 527, distance: 27.3
drag, startPoint x: 942, startPoint y: 527, endPoint x: 962, endPoint y: 523, distance: 20.1
drag, startPoint x: 962, startPoint y: 523, endPoint x: 934, endPoint y: 522, distance: 27.6
drag, startPoint x: 934, startPoint y: 522, endPoint x: 947, endPoint y: 521, distance: 13.0
drag, startPoint x: 940, startPoint y: 553, endPoint x: 1056, endPoint y: 556, distance: 115.5
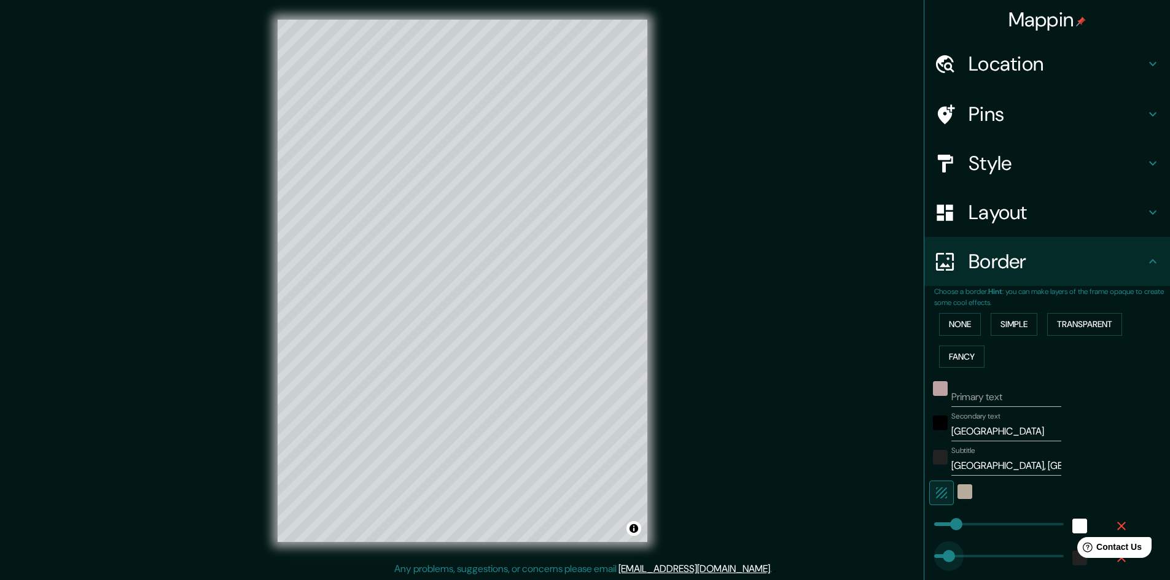
drag, startPoint x: 1050, startPoint y: 550, endPoint x: 940, endPoint y: 555, distance: 110.0
drag, startPoint x: 940, startPoint y: 555, endPoint x: 963, endPoint y: 550, distance: 23.7
drag, startPoint x: 963, startPoint y: 550, endPoint x: 989, endPoint y: 547, distance: 26.6
drag, startPoint x: 941, startPoint y: 524, endPoint x: 911, endPoint y: 529, distance: 31.0
click at [1072, 528] on div "white" at bounding box center [1079, 526] width 15 height 15
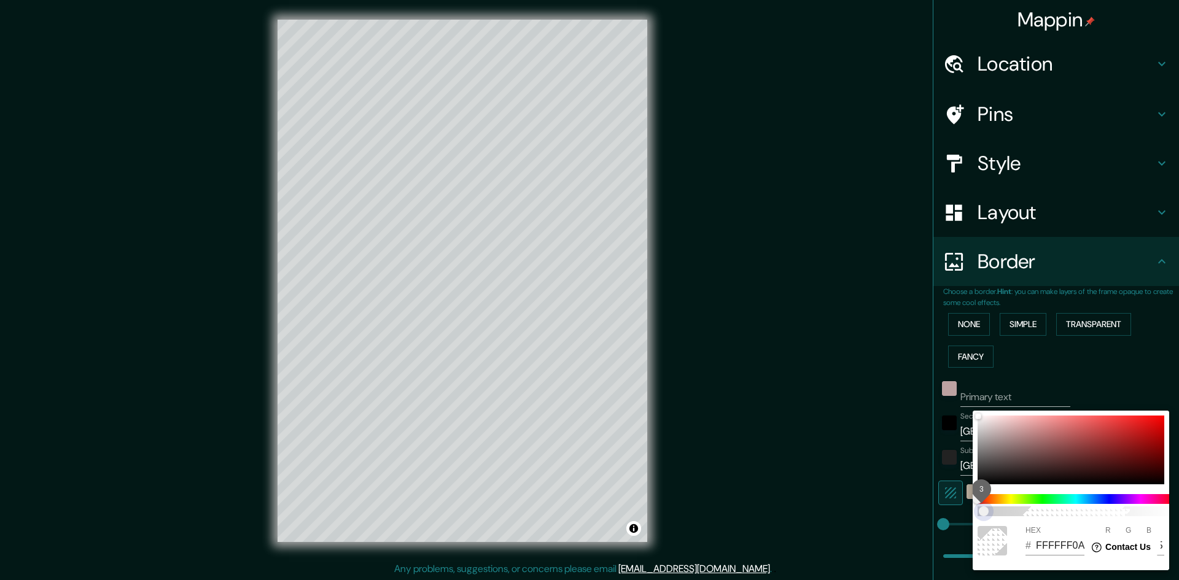
click at [986, 512] on span "3" at bounding box center [1076, 512] width 197 height 10
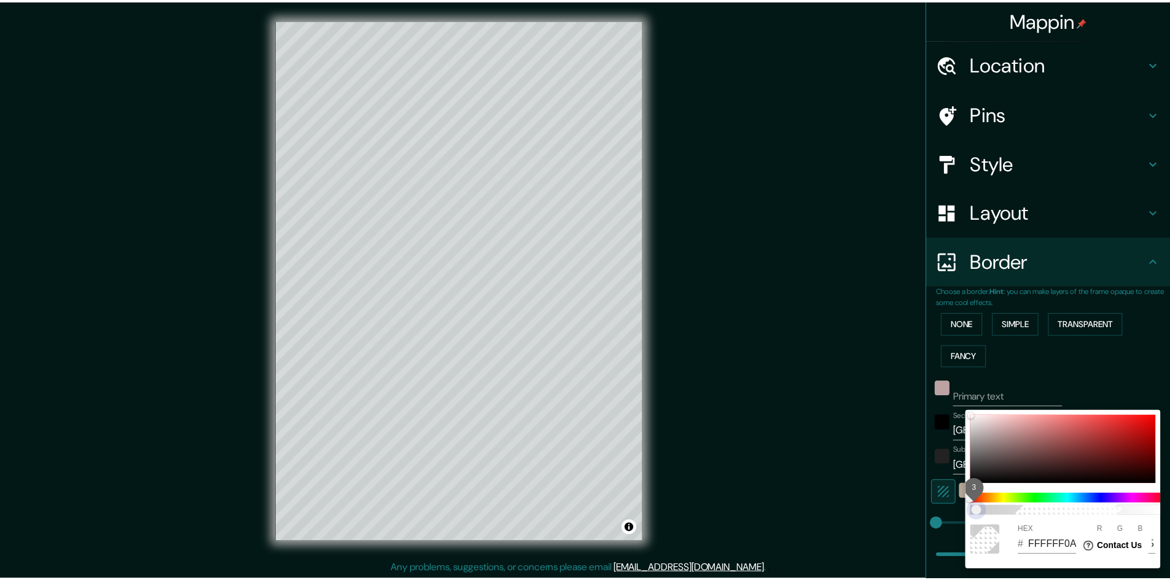
scroll to position [0, 10]
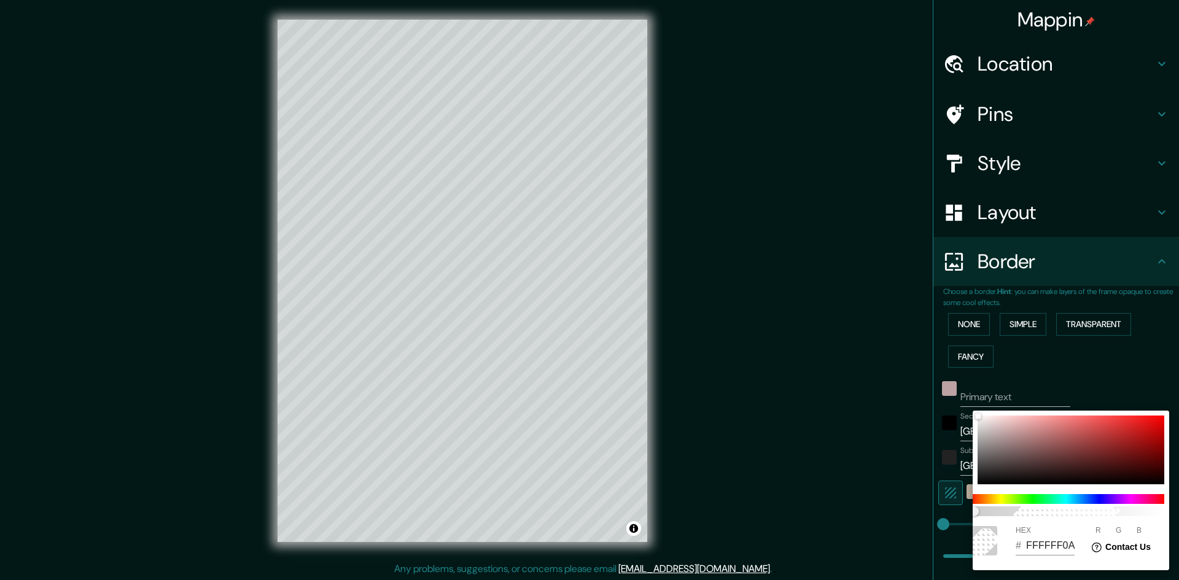
click at [953, 518] on div at bounding box center [589, 290] width 1179 height 580
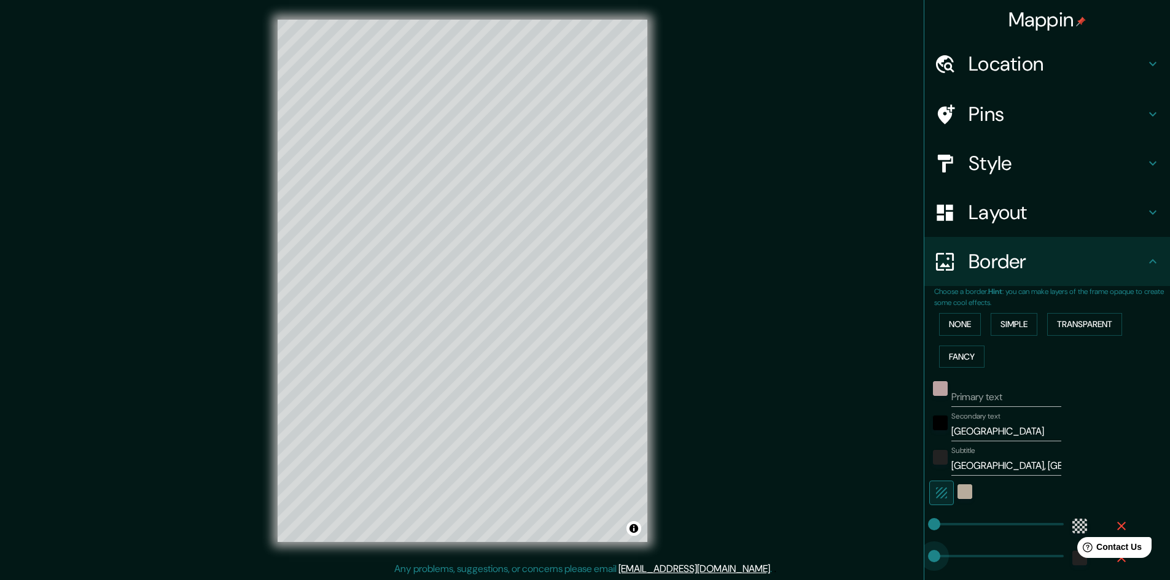
drag, startPoint x: 988, startPoint y: 556, endPoint x: 858, endPoint y: 555, distance: 129.6
drag, startPoint x: 927, startPoint y: 555, endPoint x: 986, endPoint y: 553, distance: 59.0
click at [1110, 318] on button "Transparent" at bounding box center [1084, 324] width 75 height 23
click at [961, 492] on div "white" at bounding box center [964, 492] width 15 height 15
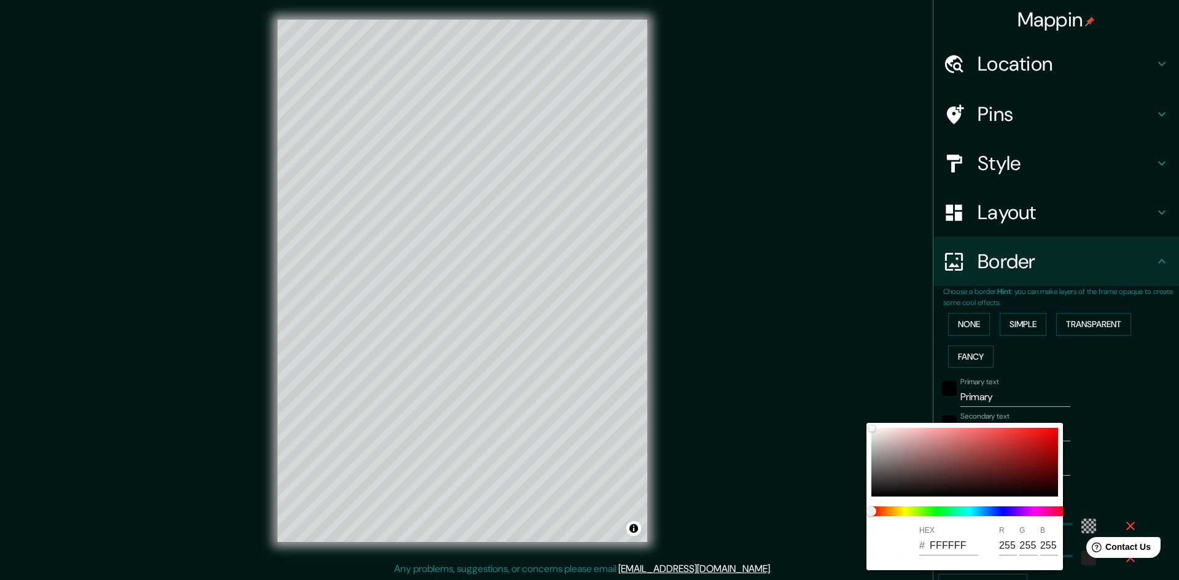
click at [1081, 436] on div at bounding box center [589, 290] width 1179 height 580
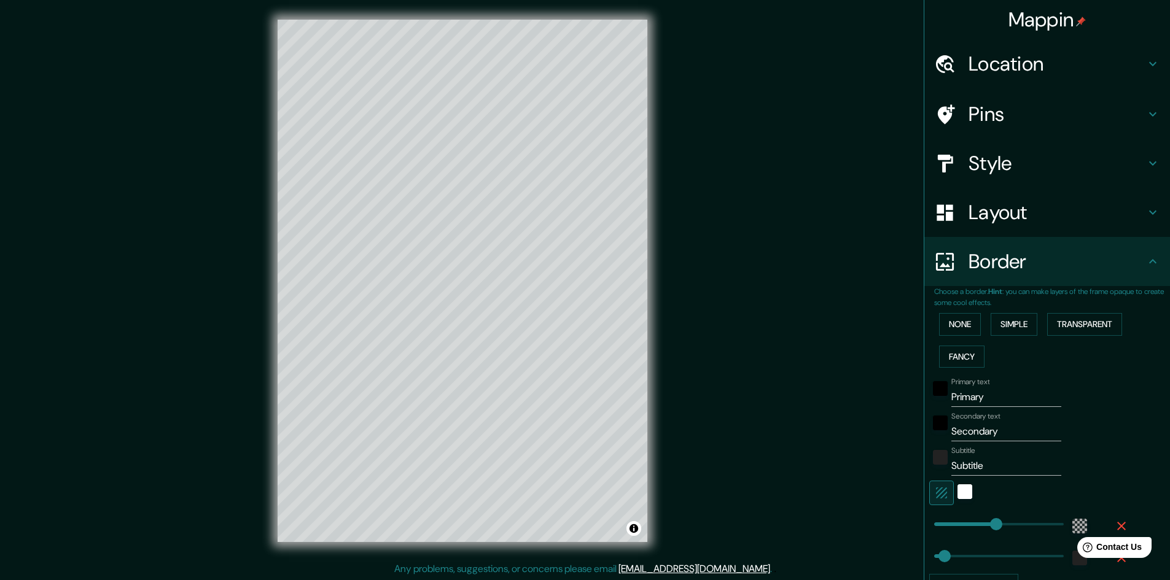
click at [934, 494] on icon "button" at bounding box center [941, 493] width 15 height 15
click at [934, 491] on icon "button" at bounding box center [941, 493] width 15 height 15
click at [957, 489] on div "white" at bounding box center [964, 492] width 15 height 15
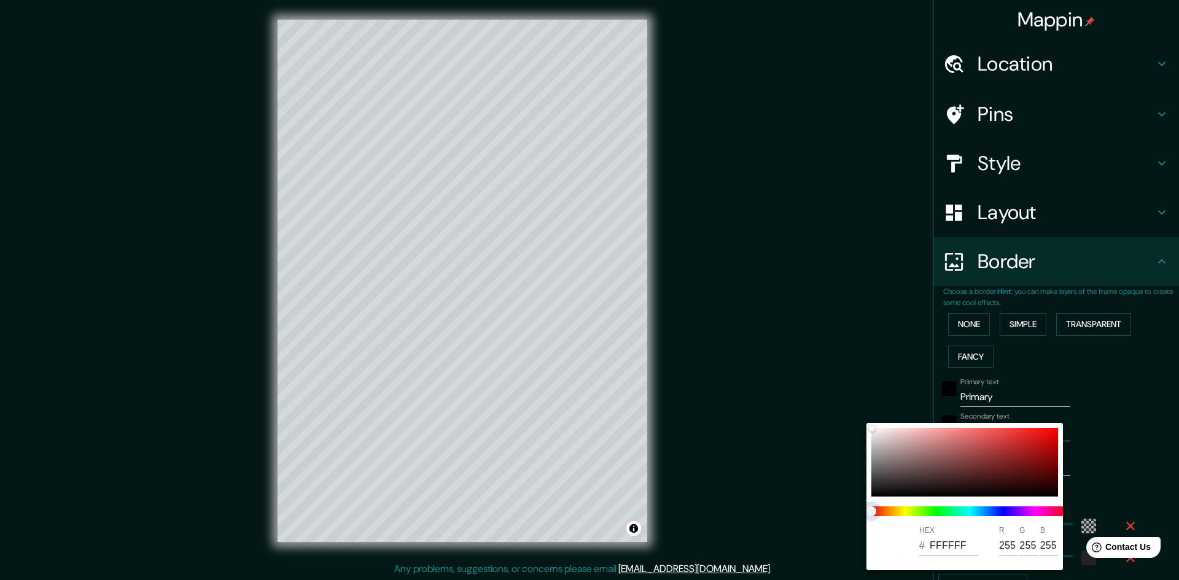
click at [895, 512] on span at bounding box center [969, 512] width 197 height 10
click at [890, 508] on span at bounding box center [969, 512] width 197 height 10
drag, startPoint x: 874, startPoint y: 515, endPoint x: 893, endPoint y: 512, distance: 19.2
click at [893, 512] on span at bounding box center [969, 512] width 197 height 10
drag, startPoint x: 875, startPoint y: 513, endPoint x: 902, endPoint y: 510, distance: 27.3
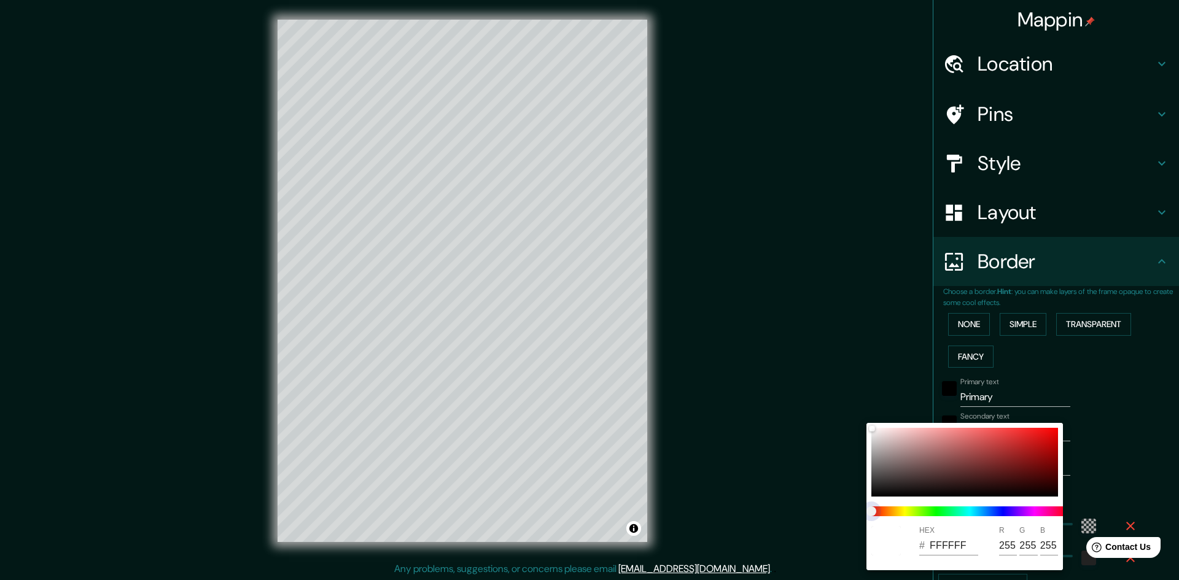
click at [902, 510] on span at bounding box center [969, 512] width 197 height 10
click at [892, 450] on div at bounding box center [964, 462] width 187 height 69
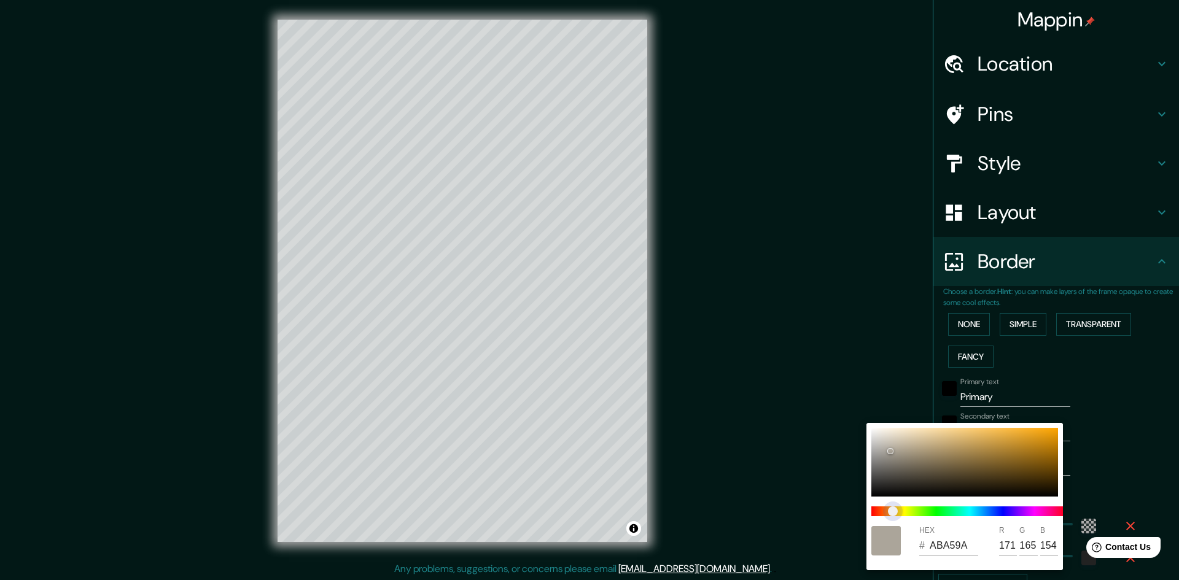
click at [894, 516] on span "color slider" at bounding box center [893, 512] width 10 height 10
drag, startPoint x: 890, startPoint y: 449, endPoint x: 908, endPoint y: 459, distance: 20.3
click at [908, 459] on div at bounding box center [909, 459] width 5 height 5
click at [1109, 400] on div at bounding box center [589, 290] width 1179 height 580
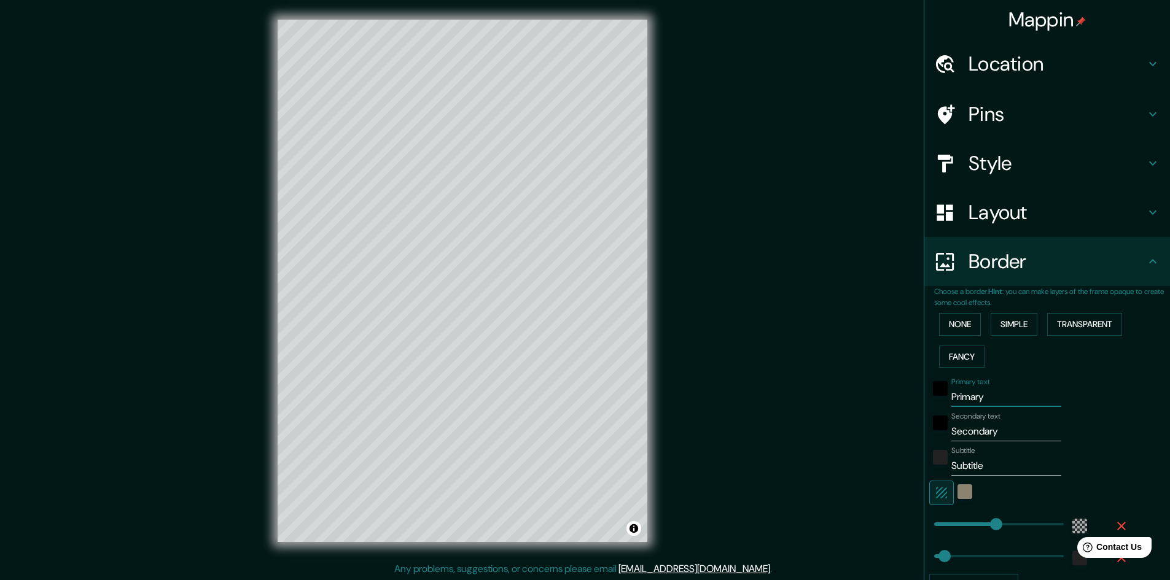
drag, startPoint x: 989, startPoint y: 399, endPoint x: 882, endPoint y: 409, distance: 107.3
click at [881, 407] on div "Mappin Location [GEOGRAPHIC_DATA], Providencia, [GEOGRAPHIC_DATA][PERSON_NAME] …" at bounding box center [585, 291] width 1170 height 582
click at [997, 438] on input "Secondary" at bounding box center [1006, 432] width 110 height 20
drag, startPoint x: 968, startPoint y: 439, endPoint x: 931, endPoint y: 440, distance: 36.9
click at [929, 440] on div "Secondary text Secondary" at bounding box center [1029, 426] width 201 height 29
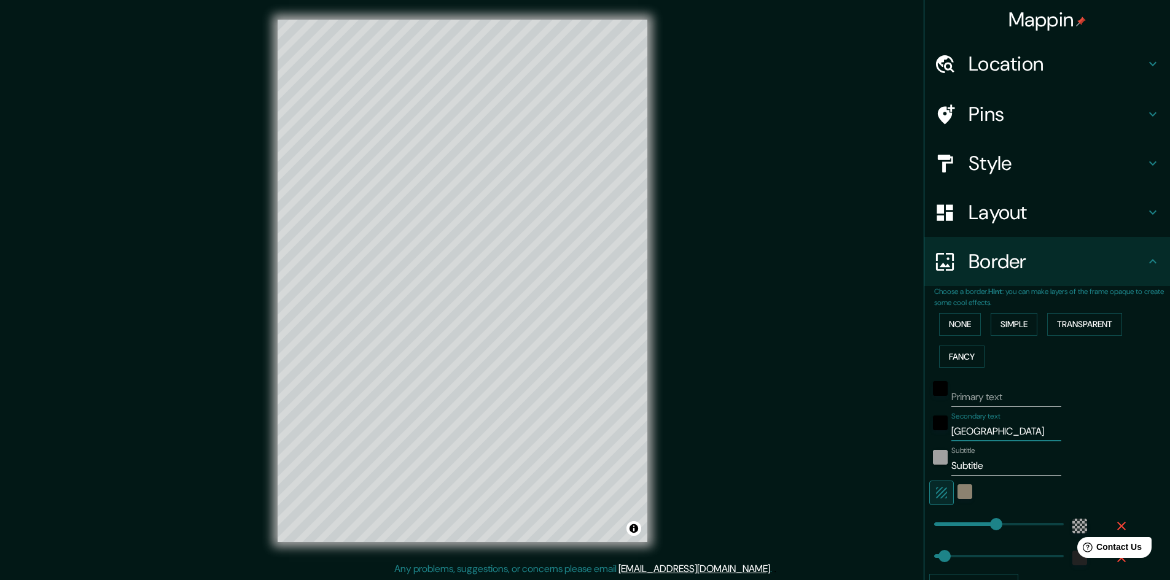
scroll to position [0, 14]
click at [989, 462] on input "Subtitle" at bounding box center [1006, 466] width 110 height 20
drag, startPoint x: 973, startPoint y: 466, endPoint x: 936, endPoint y: 461, distance: 37.1
click at [936, 461] on div "Subtitle Subtitle" at bounding box center [1029, 460] width 201 height 29
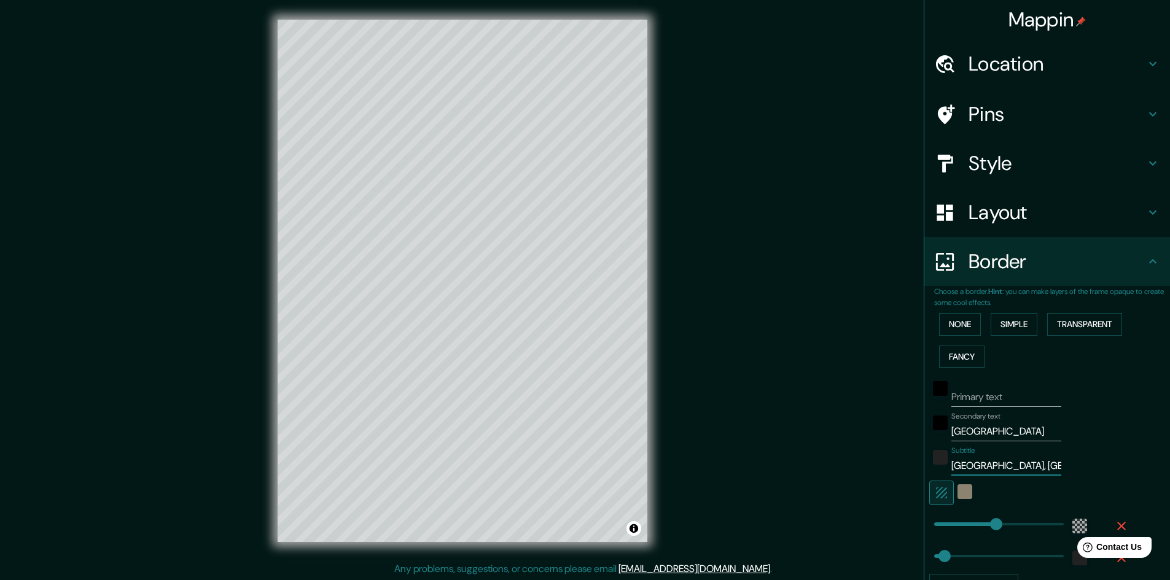
click at [1094, 458] on div "Subtitle [GEOGRAPHIC_DATA], [GEOGRAPHIC_DATA]" at bounding box center [1029, 460] width 201 height 29
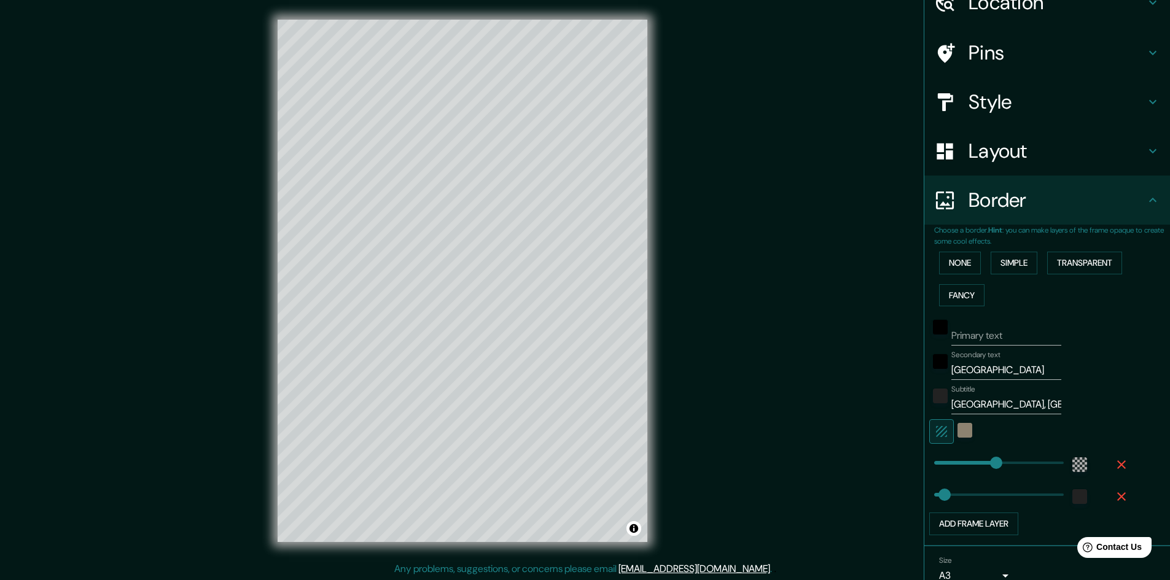
scroll to position [119, 0]
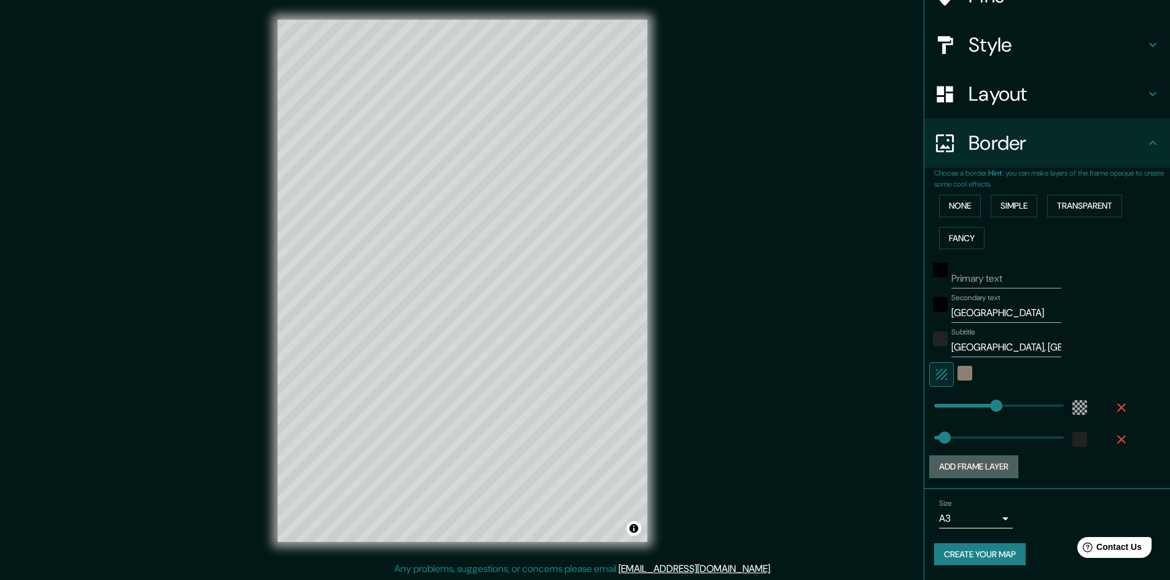
click at [999, 469] on button "Add frame layer" at bounding box center [973, 467] width 89 height 23
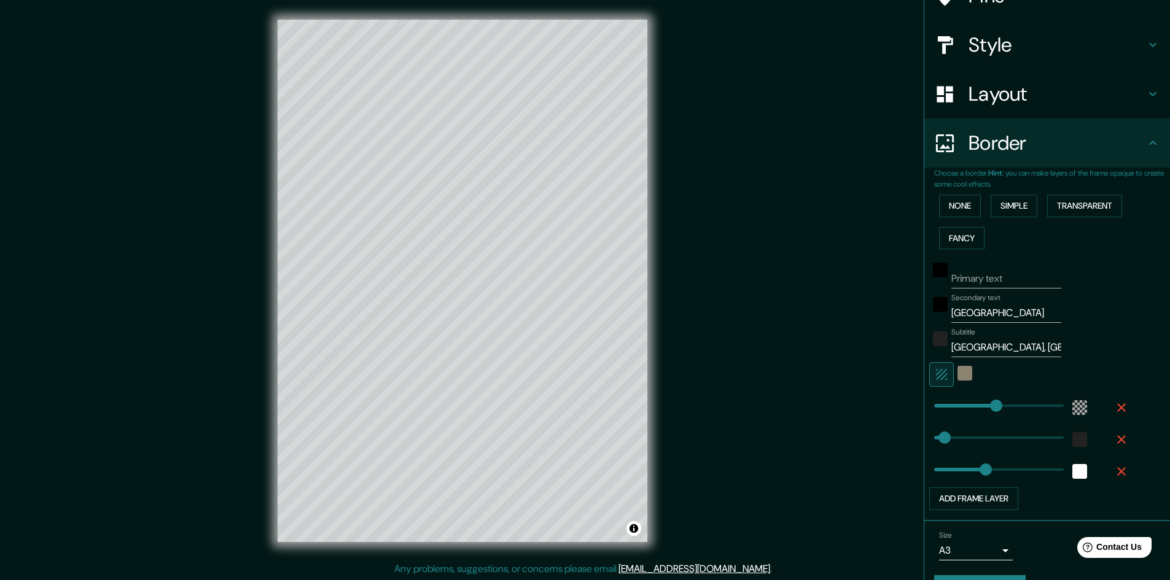
click at [1117, 472] on icon "button" at bounding box center [1121, 471] width 9 height 9
click at [984, 469] on button "Add frame layer" at bounding box center [973, 467] width 89 height 23
click at [1117, 475] on icon "button" at bounding box center [1121, 471] width 9 height 9
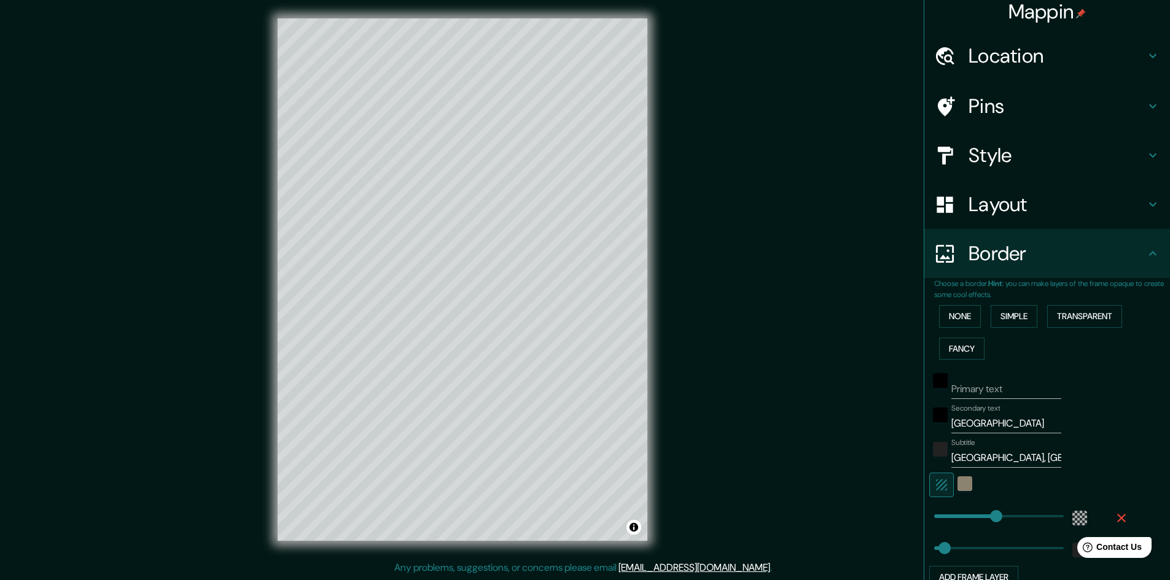
scroll to position [0, 0]
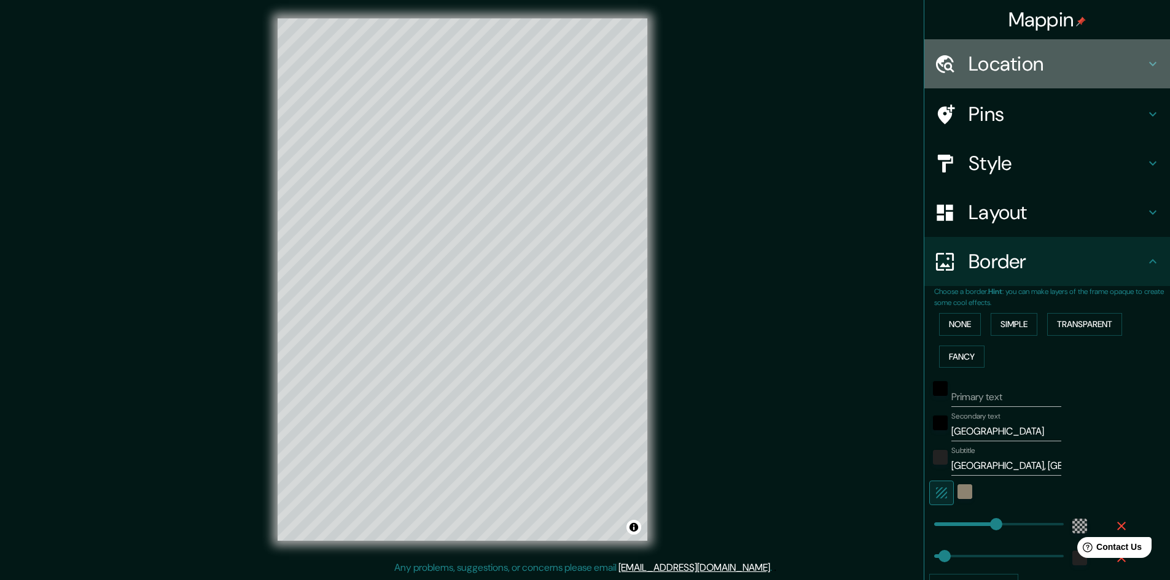
click at [1016, 62] on h4 "Location" at bounding box center [1056, 64] width 177 height 25
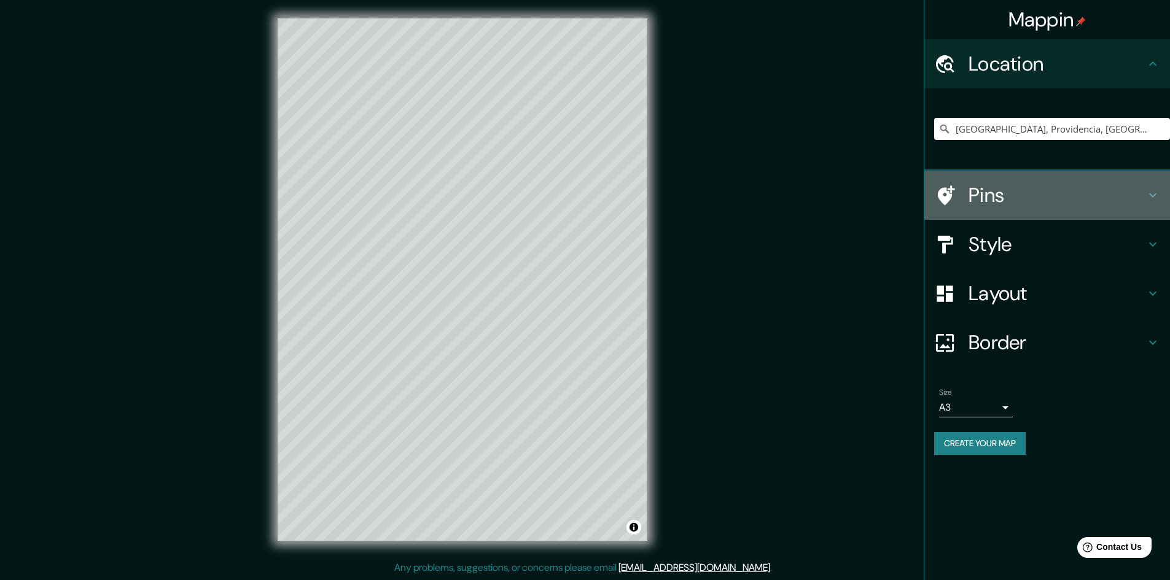
click at [984, 193] on h4 "Pins" at bounding box center [1056, 195] width 177 height 25
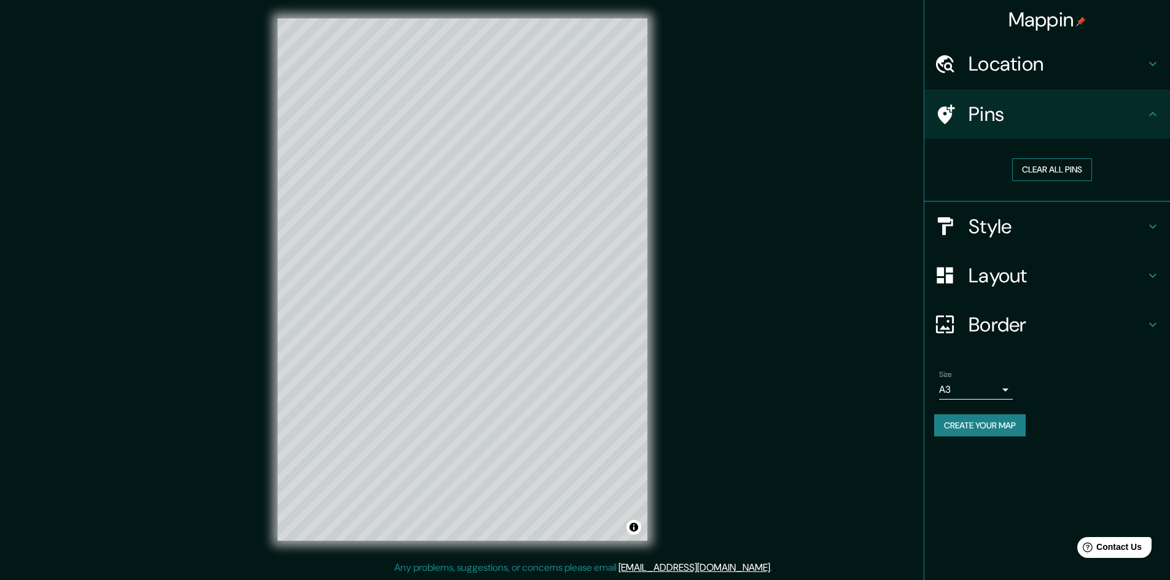
click at [1056, 163] on button "Clear all pins" at bounding box center [1052, 169] width 80 height 23
click at [1055, 176] on button "Clear all pins" at bounding box center [1052, 169] width 80 height 23
click at [997, 429] on button "Create your map" at bounding box center [980, 426] width 92 height 23
click at [989, 419] on button "Create your map" at bounding box center [980, 426] width 92 height 23
click at [969, 426] on button "Create your map" at bounding box center [980, 426] width 92 height 23
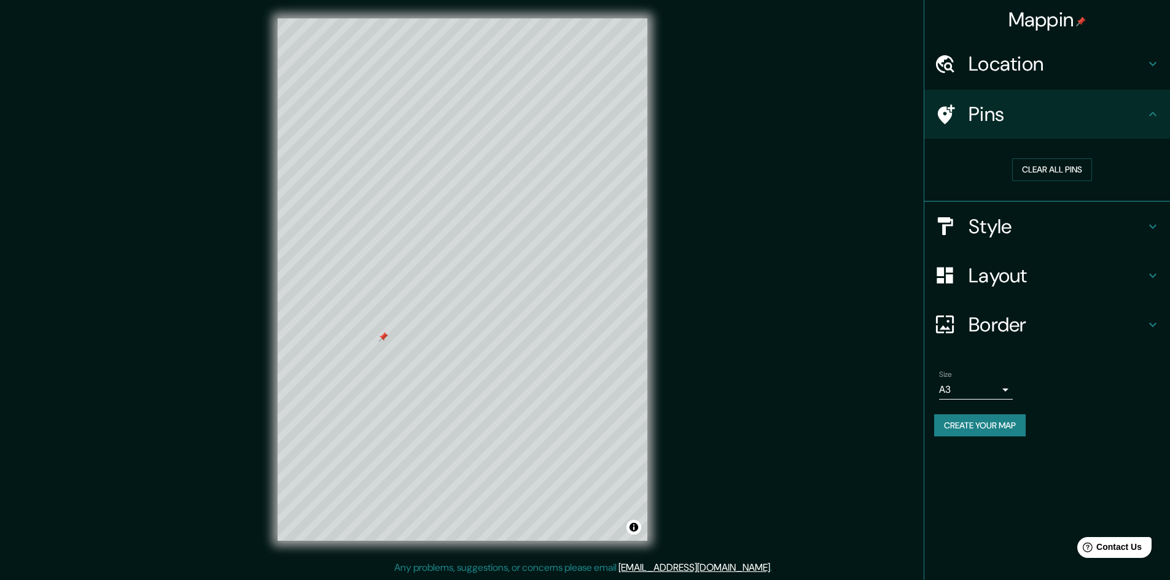
click at [992, 394] on body "Mappin Location [GEOGRAPHIC_DATA], Providencia, [GEOGRAPHIC_DATA][PERSON_NAME] …" at bounding box center [585, 289] width 1170 height 580
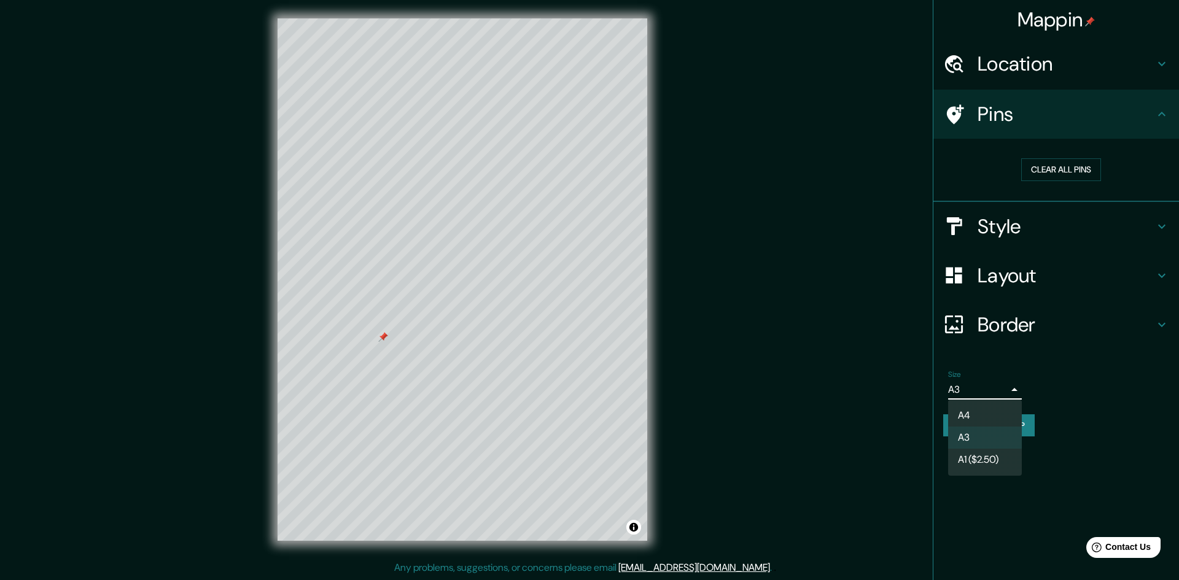
click at [989, 414] on li "A4" at bounding box center [985, 416] width 74 height 22
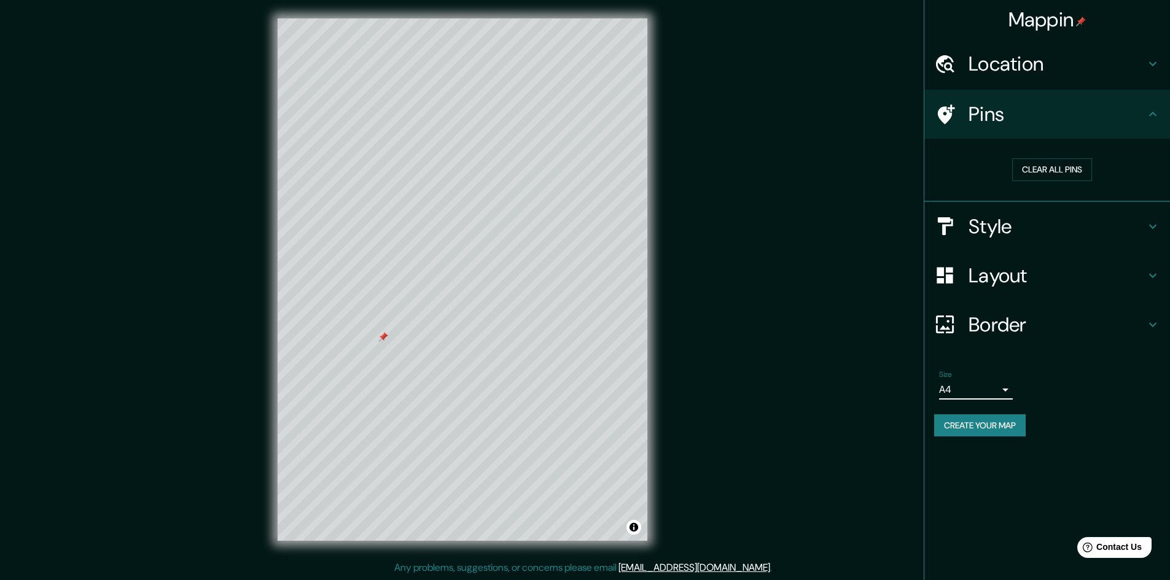
click at [988, 426] on button "Create your map" at bounding box center [980, 426] width 92 height 23
click at [994, 420] on button "Create your map" at bounding box center [980, 426] width 92 height 23
click at [1010, 225] on h4 "Style" at bounding box center [1056, 226] width 177 height 25
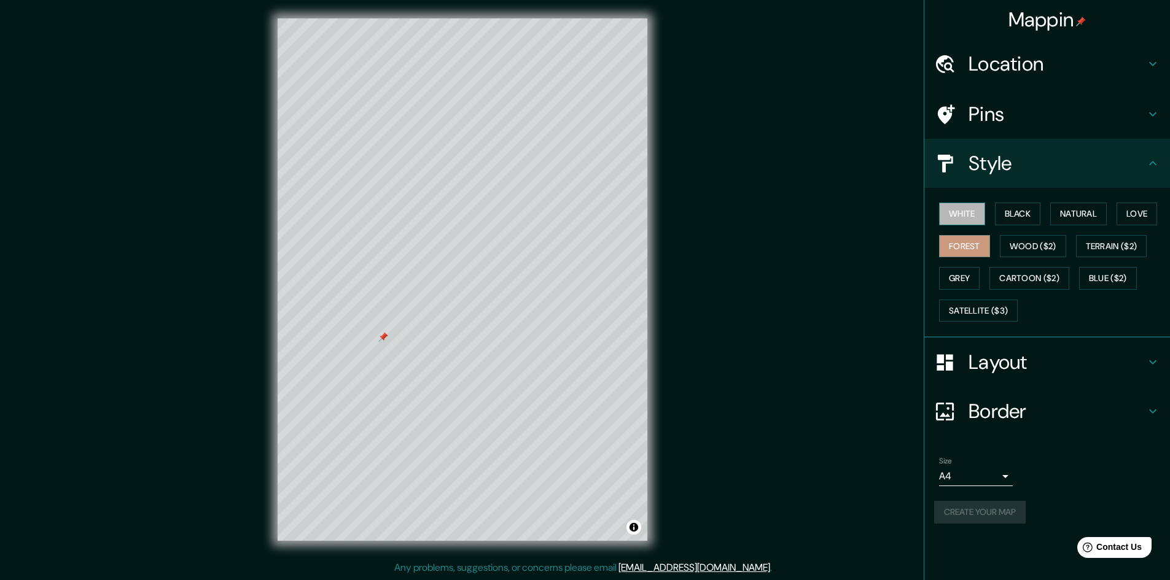
click at [976, 215] on button "White" at bounding box center [962, 214] width 46 height 23
click at [961, 276] on button "Grey" at bounding box center [959, 278] width 41 height 23
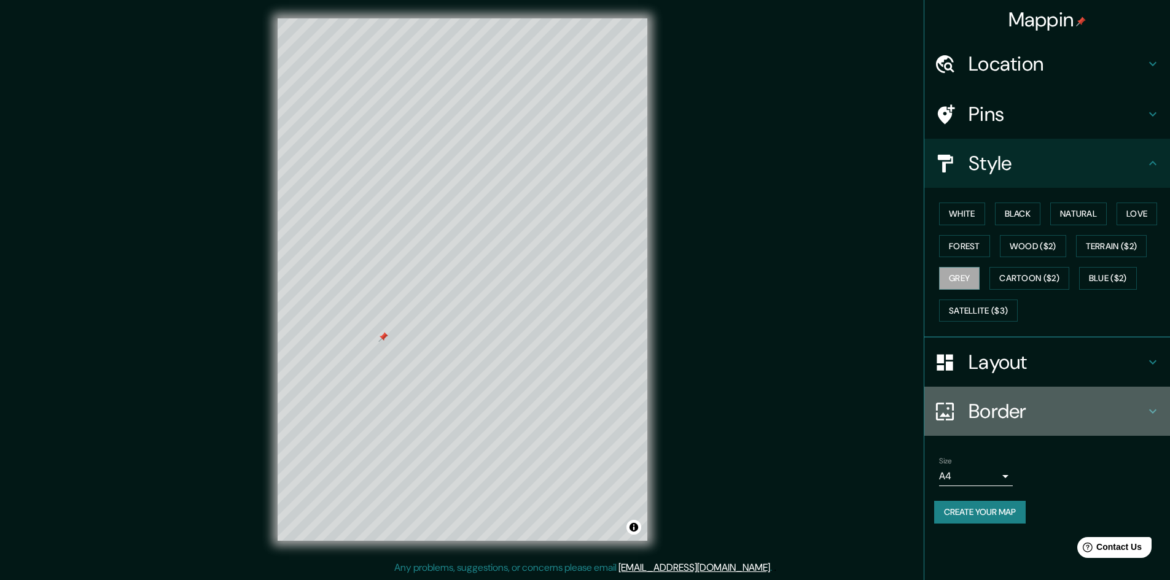
click at [1165, 415] on div "Border" at bounding box center [1047, 411] width 246 height 49
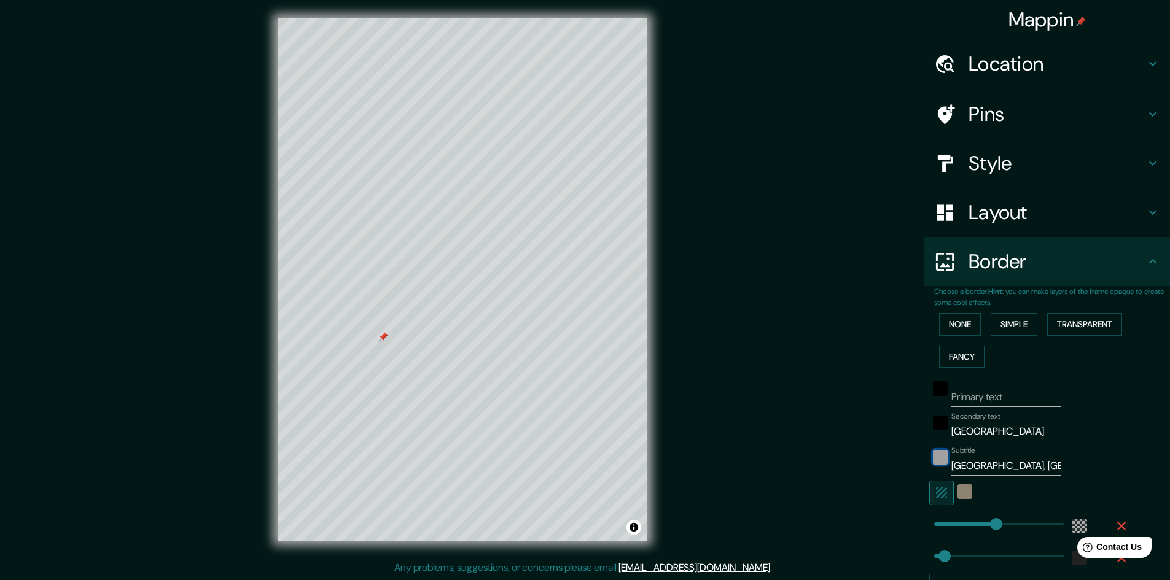
click at [933, 456] on div "color-222222" at bounding box center [940, 457] width 15 height 15
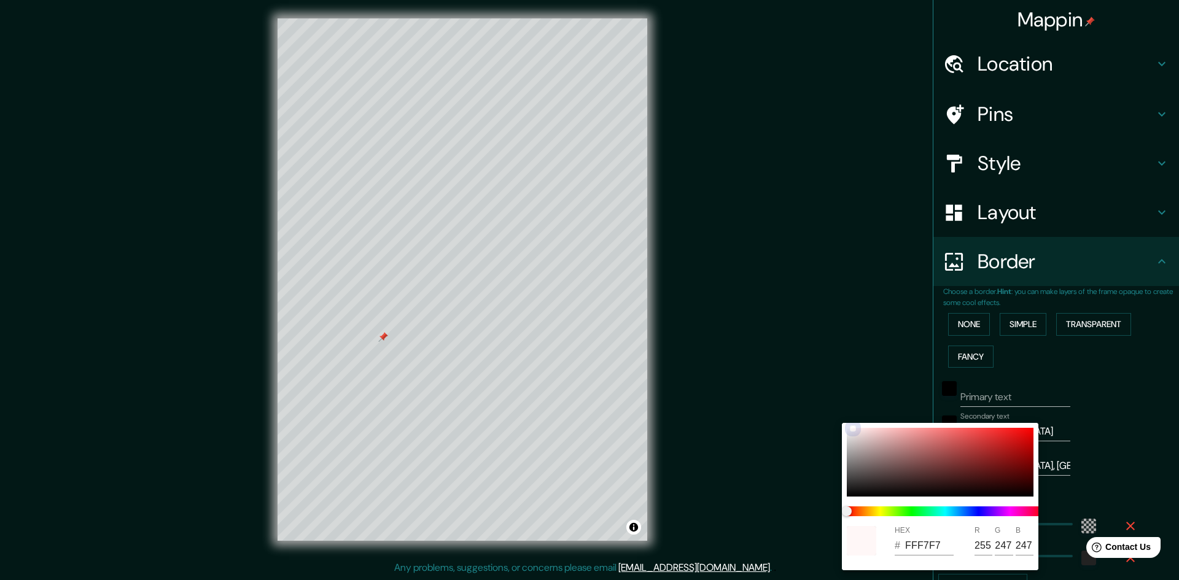
drag, startPoint x: 847, startPoint y: 488, endPoint x: 847, endPoint y: 426, distance: 62.0
click at [848, 425] on div "HEX # FFF7F7 R 255 G 247 B 247" at bounding box center [940, 496] width 197 height 147
click at [847, 441] on div at bounding box center [940, 462] width 187 height 69
click at [1097, 415] on div at bounding box center [589, 290] width 1179 height 580
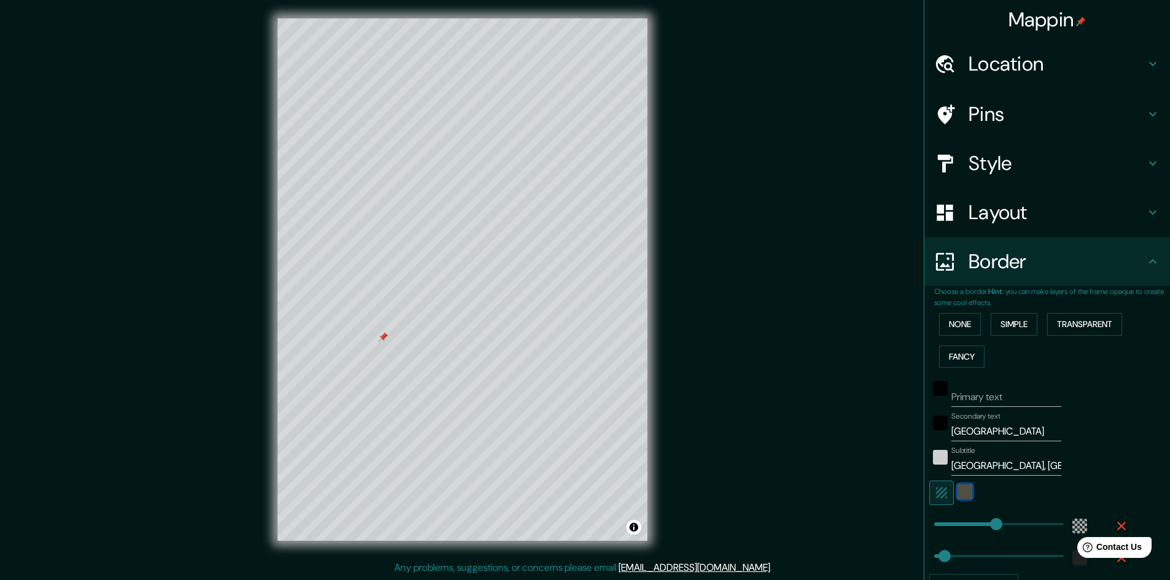
click at [957, 492] on div "color-8C8270" at bounding box center [964, 492] width 15 height 15
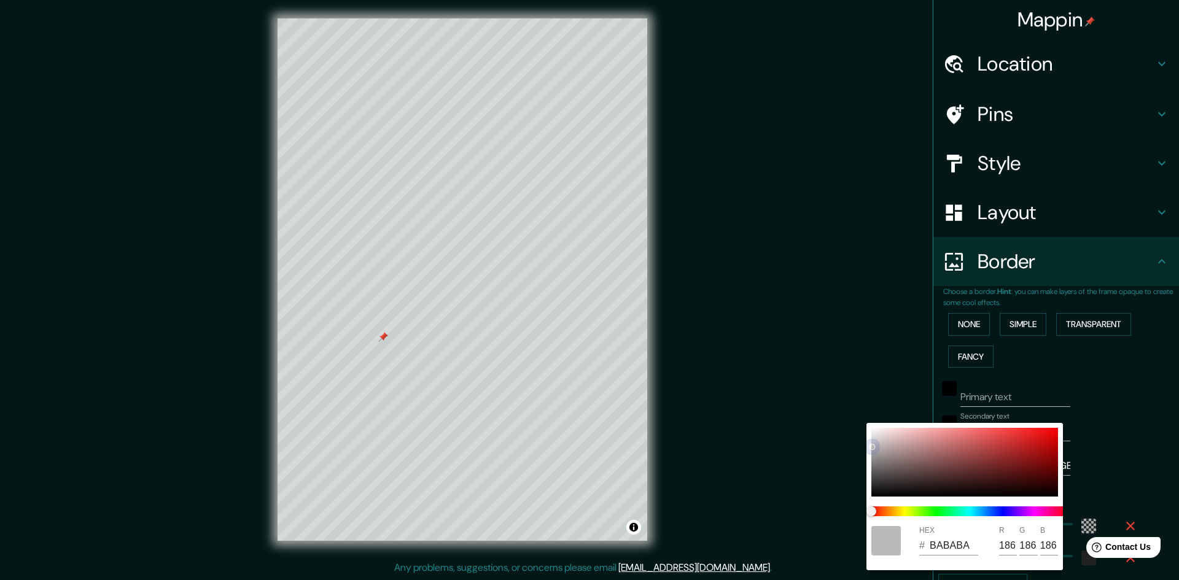
drag, startPoint x: 872, startPoint y: 434, endPoint x: 868, endPoint y: 446, distance: 12.8
click at [868, 446] on div "HEX # BABABA R 186 G 186 B 186" at bounding box center [965, 496] width 197 height 147
click at [1116, 462] on div at bounding box center [589, 290] width 1179 height 580
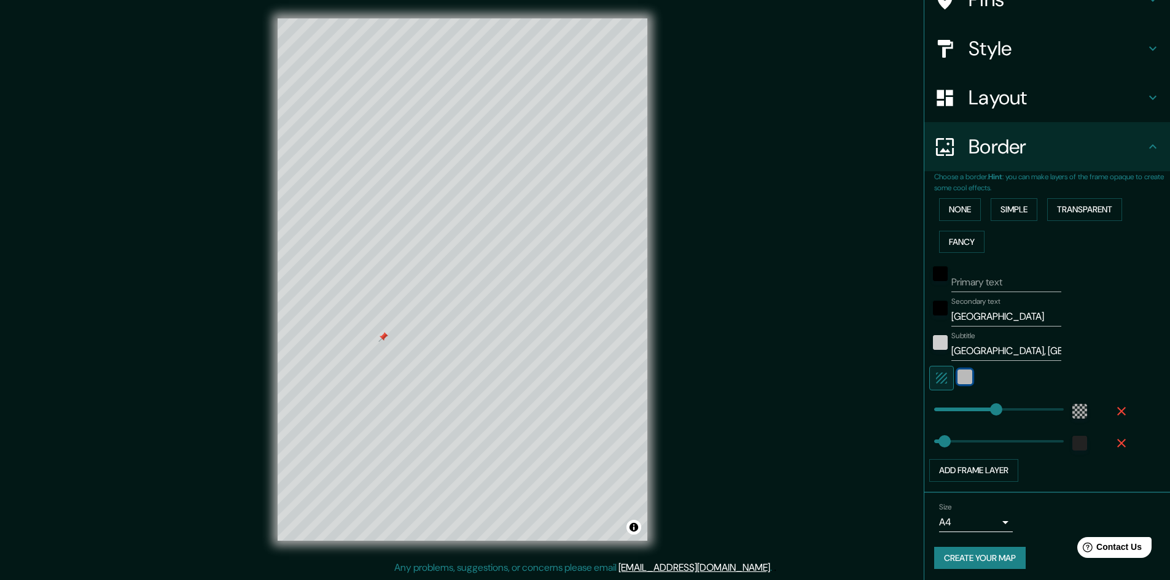
scroll to position [119, 0]
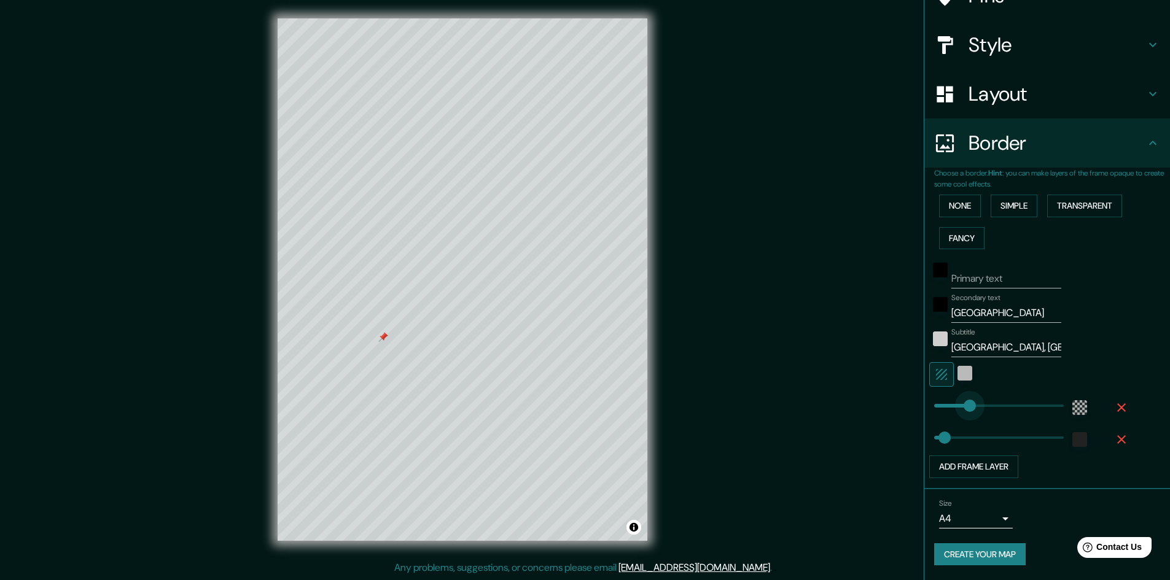
drag, startPoint x: 987, startPoint y: 408, endPoint x: 960, endPoint y: 407, distance: 26.4
drag, startPoint x: 935, startPoint y: 438, endPoint x: 953, endPoint y: 435, distance: 18.7
drag, startPoint x: 951, startPoint y: 440, endPoint x: 913, endPoint y: 441, distance: 37.5
click at [1114, 433] on icon "button" at bounding box center [1121, 439] width 15 height 15
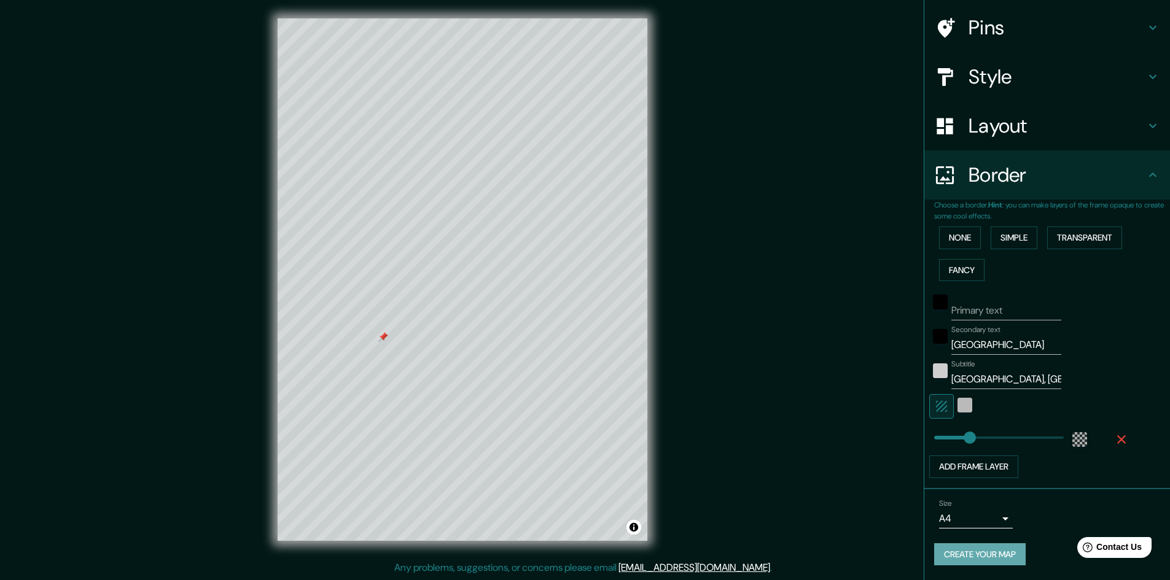
click at [965, 556] on button "Create your map" at bounding box center [980, 555] width 92 height 23
click at [962, 404] on div "color-BABABA" at bounding box center [964, 405] width 15 height 15
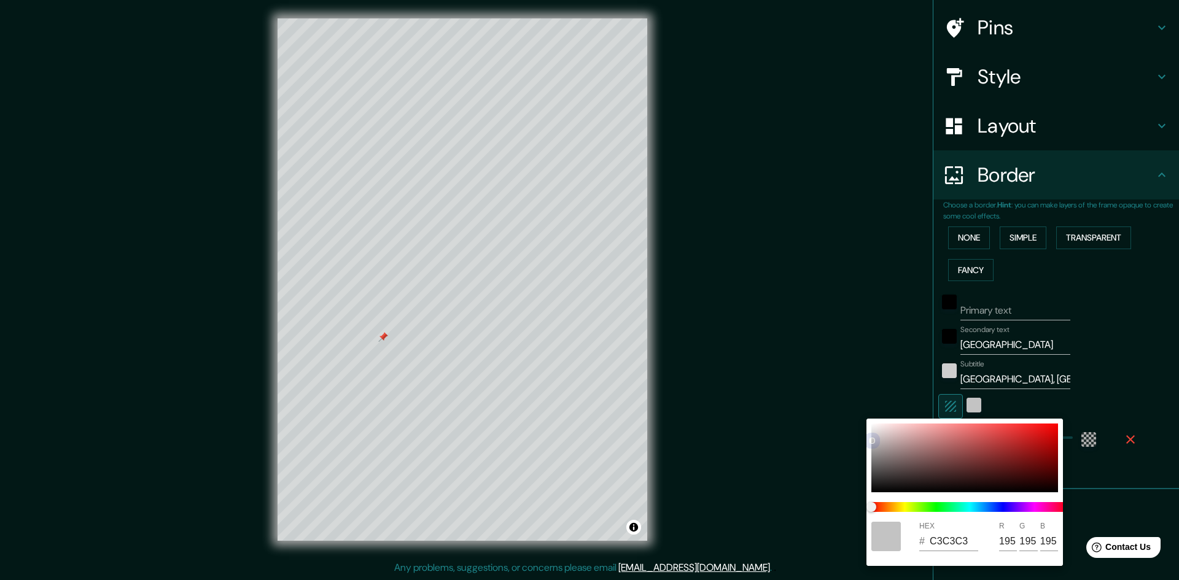
click at [871, 440] on div at bounding box center [872, 440] width 5 height 5
click at [1086, 380] on div at bounding box center [589, 290] width 1179 height 580
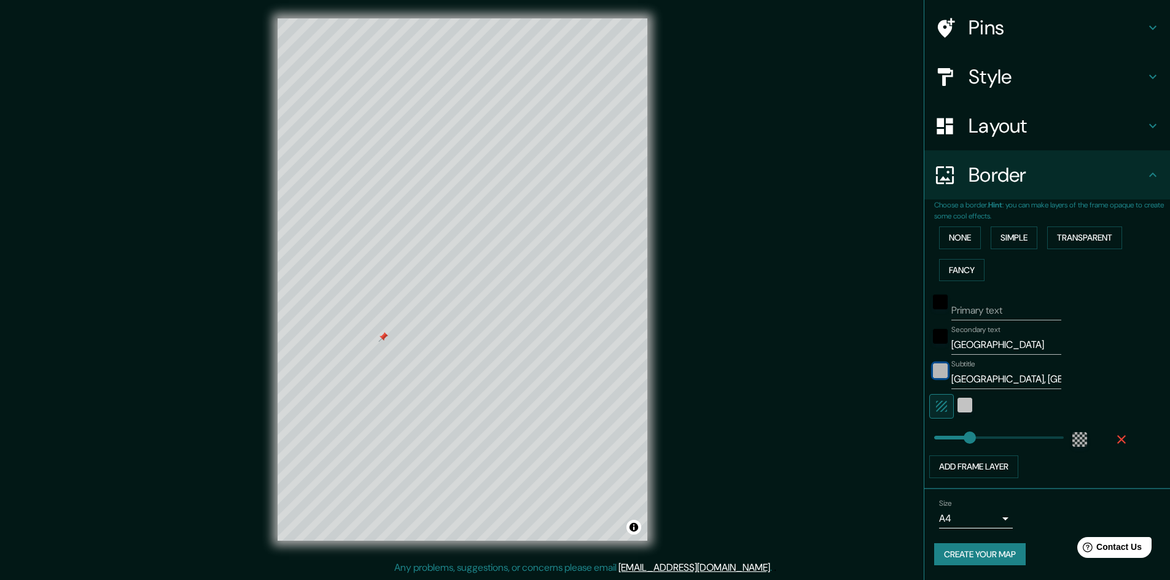
click at [933, 368] on div "color-CFCFCF" at bounding box center [940, 371] width 15 height 15
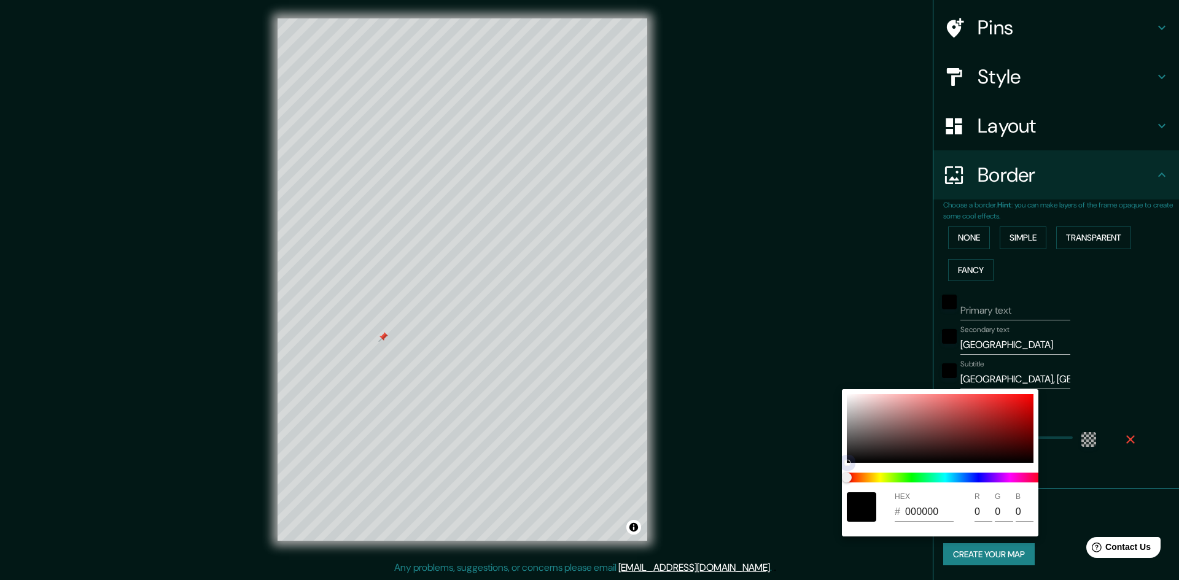
drag, startPoint x: 847, startPoint y: 410, endPoint x: 862, endPoint y: 462, distance: 54.4
click at [856, 462] on div at bounding box center [940, 428] width 187 height 69
click at [1088, 364] on div at bounding box center [589, 290] width 1179 height 580
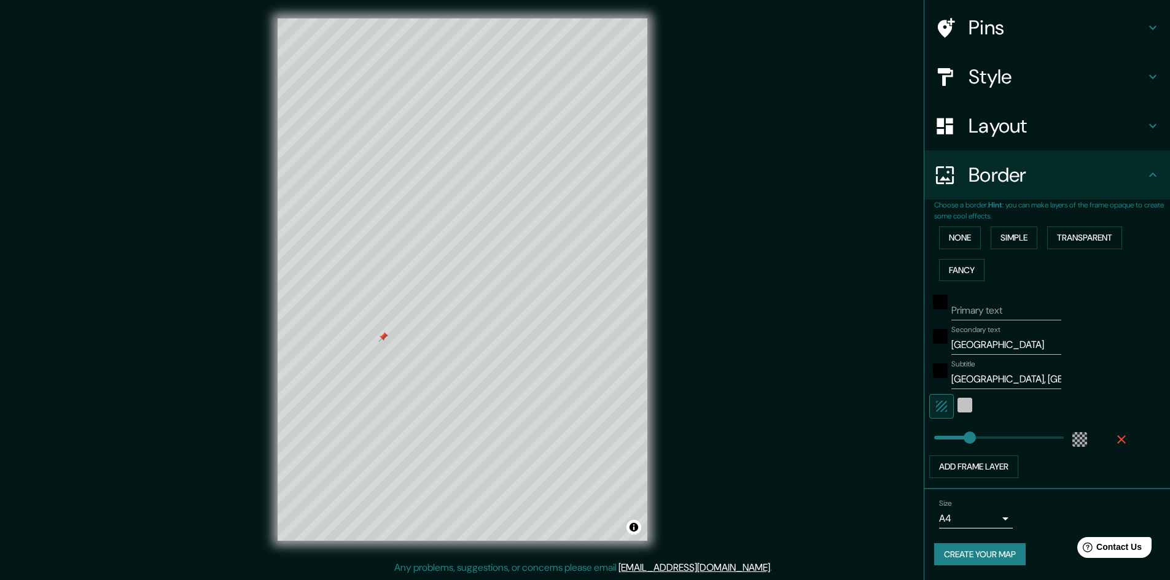
click at [1043, 39] on h4 "Pins" at bounding box center [1056, 27] width 177 height 25
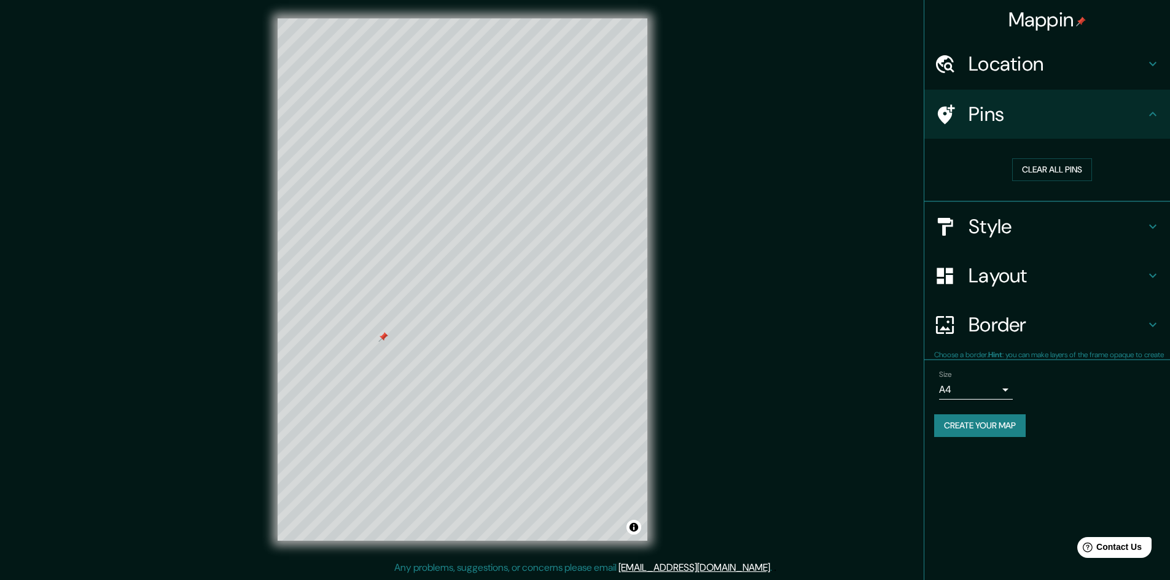
scroll to position [0, 0]
click at [996, 428] on button "Create your map" at bounding box center [980, 426] width 92 height 23
click at [846, 56] on div "Mappin Location [GEOGRAPHIC_DATA], Providencia, [GEOGRAPHIC_DATA][PERSON_NAME] …" at bounding box center [585, 291] width 1170 height 582
click at [1046, 27] on h4 "Mappin" at bounding box center [1047, 19] width 78 height 25
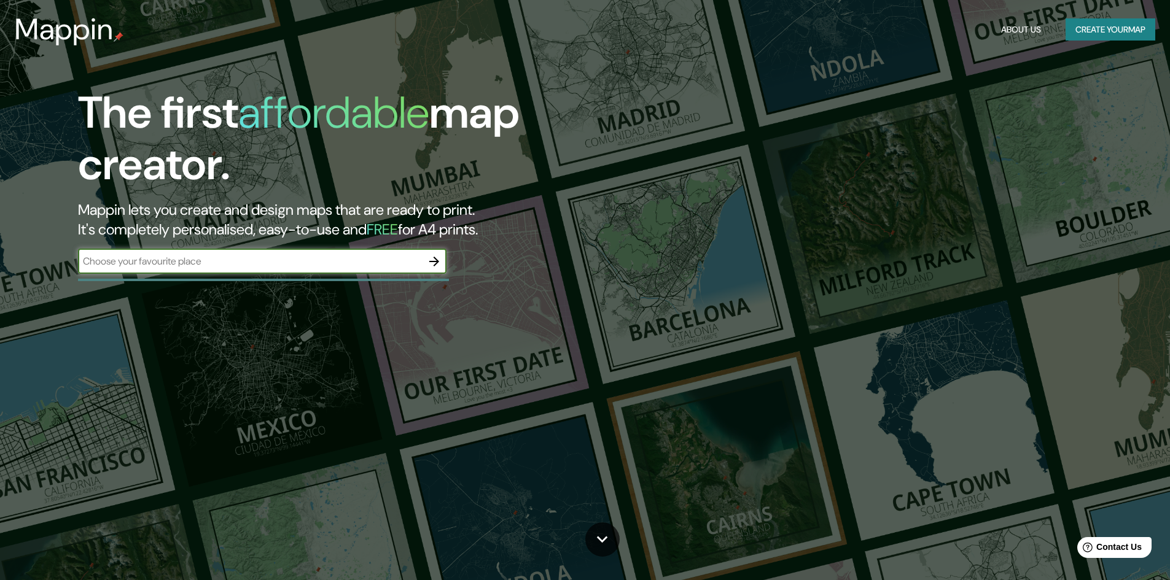
click at [311, 265] on input "text" at bounding box center [250, 261] width 344 height 14
click at [439, 267] on icon "button" at bounding box center [434, 261] width 15 height 15
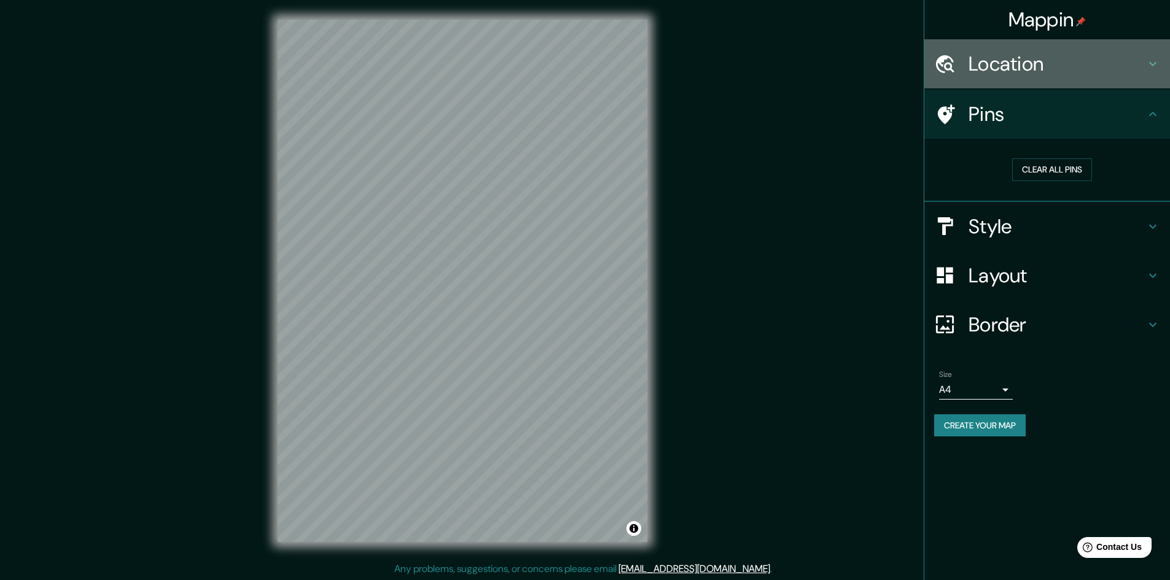
click at [1015, 56] on h4 "Location" at bounding box center [1056, 64] width 177 height 25
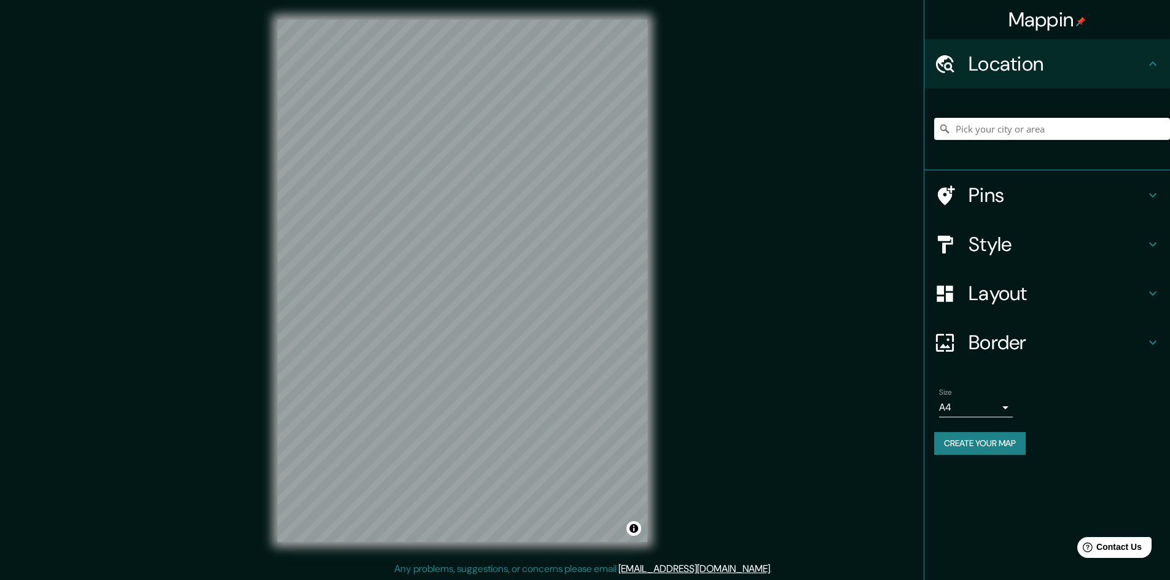
click at [968, 147] on div at bounding box center [1052, 128] width 236 height 61
click at [975, 131] on input "Pick your city or area" at bounding box center [1052, 129] width 236 height 22
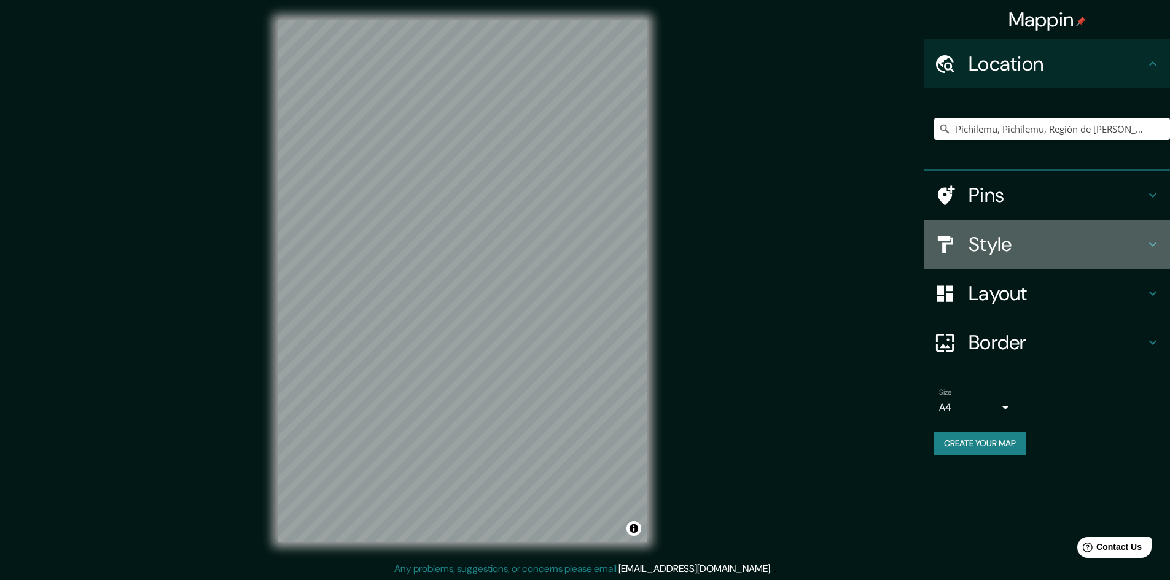
click at [1059, 250] on h4 "Style" at bounding box center [1056, 244] width 177 height 25
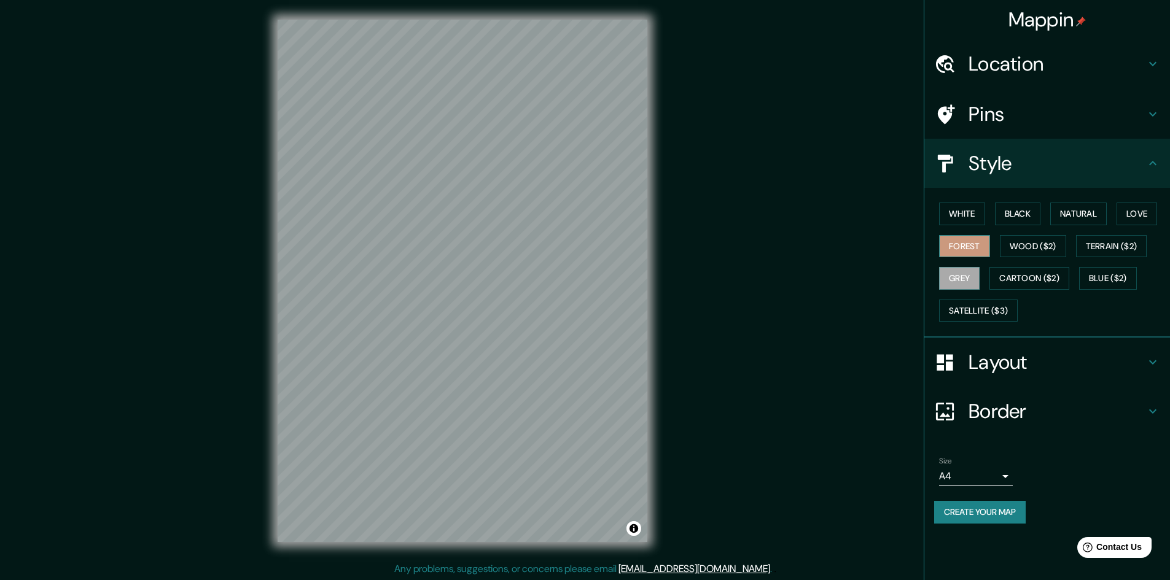
click at [944, 246] on button "Forest" at bounding box center [964, 246] width 51 height 23
click at [1030, 278] on button "Cartoon ($2)" at bounding box center [1029, 278] width 80 height 23
click at [967, 219] on button "White" at bounding box center [962, 214] width 46 height 23
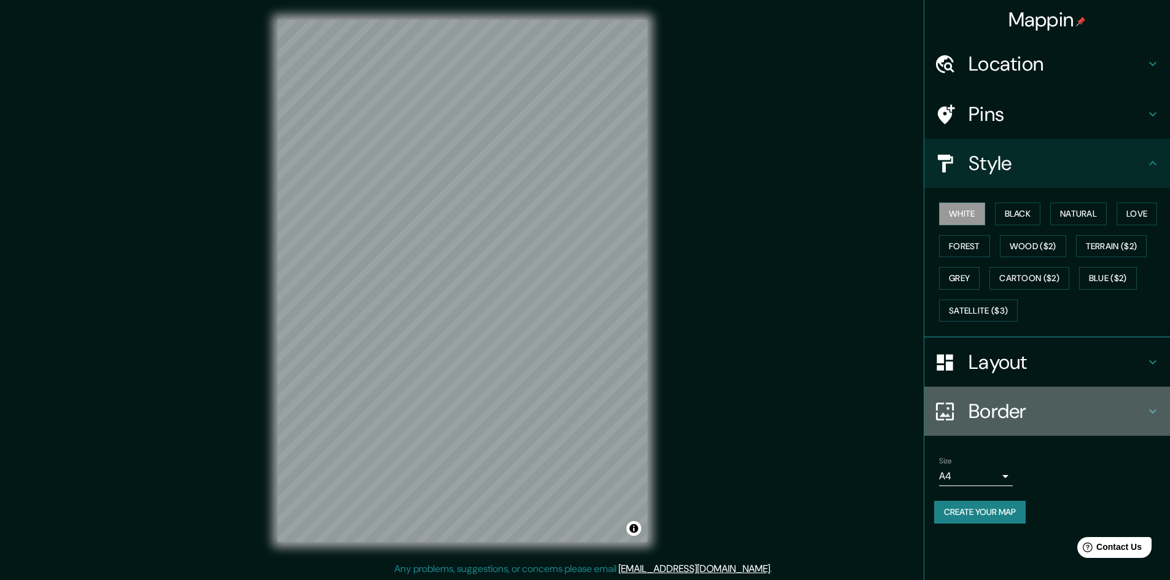
click at [973, 407] on h4 "Border" at bounding box center [1056, 411] width 177 height 25
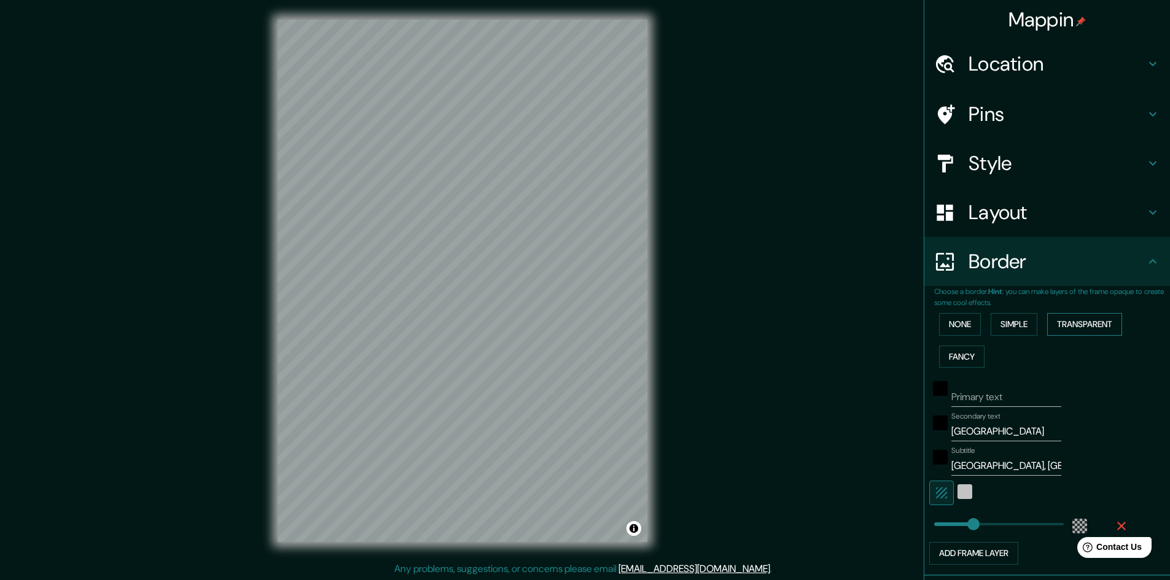
click at [1060, 328] on button "Transparent" at bounding box center [1084, 324] width 75 height 23
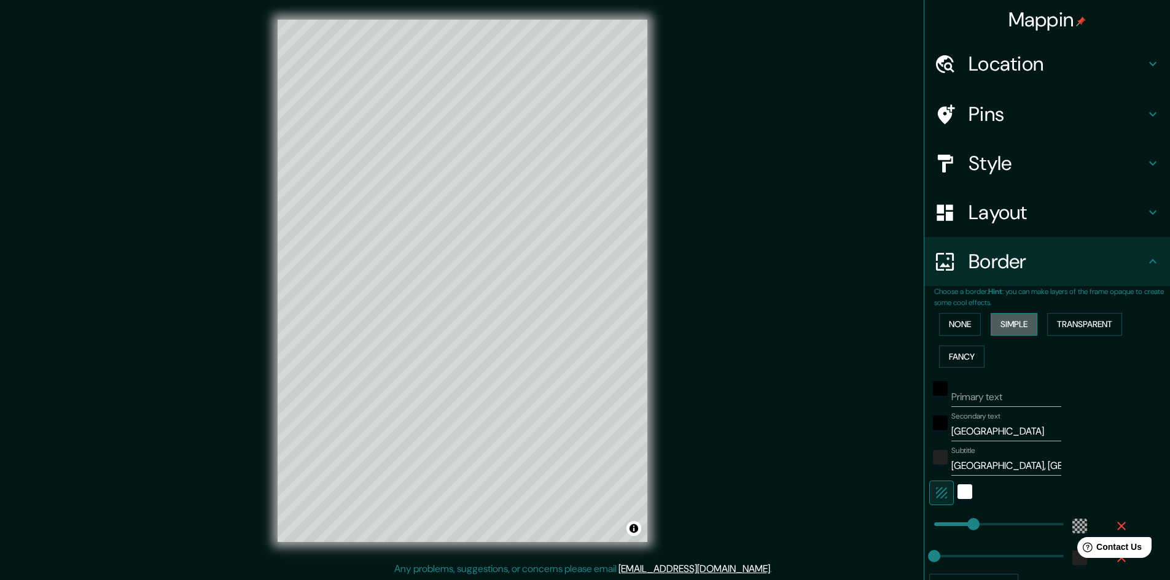
click at [1008, 326] on button "Simple" at bounding box center [1014, 324] width 47 height 23
drag, startPoint x: 948, startPoint y: 431, endPoint x: 920, endPoint y: 431, distance: 28.2
click at [929, 431] on div "Secondary text Secondary" at bounding box center [1029, 426] width 201 height 29
drag, startPoint x: 983, startPoint y: 462, endPoint x: 907, endPoint y: 440, distance: 79.1
click at [907, 440] on div "Mappin Location [GEOGRAPHIC_DATA], [GEOGRAPHIC_DATA], [GEOGRAPHIC_DATA][PERSON_…" at bounding box center [585, 291] width 1170 height 582
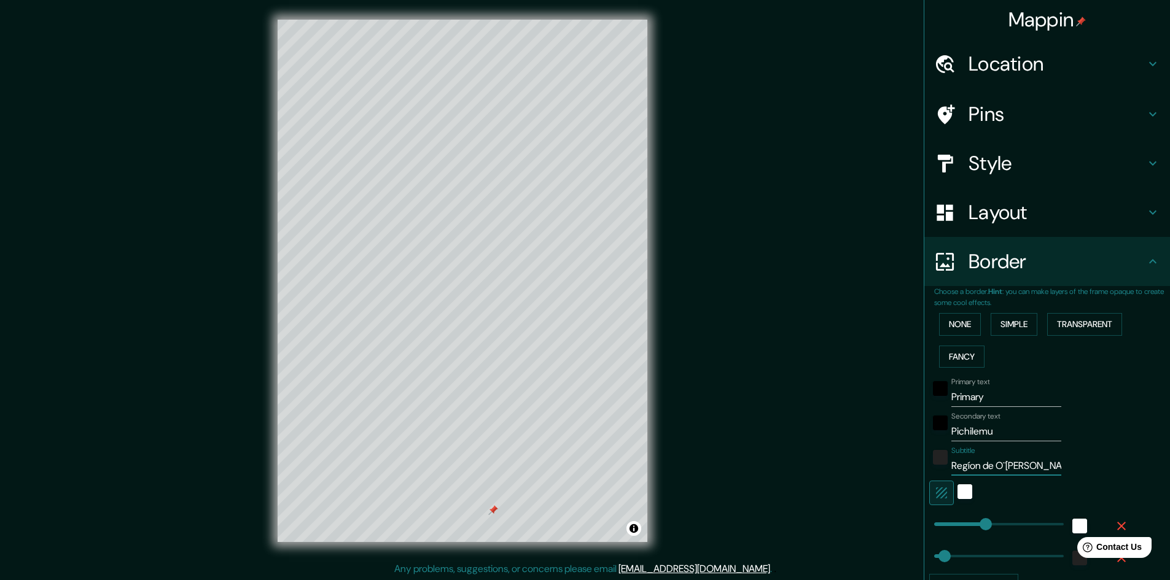
drag, startPoint x: 960, startPoint y: 467, endPoint x: 964, endPoint y: 472, distance: 6.5
click at [959, 467] on input "Regíon de O¨[PERSON_NAME]" at bounding box center [1006, 466] width 110 height 20
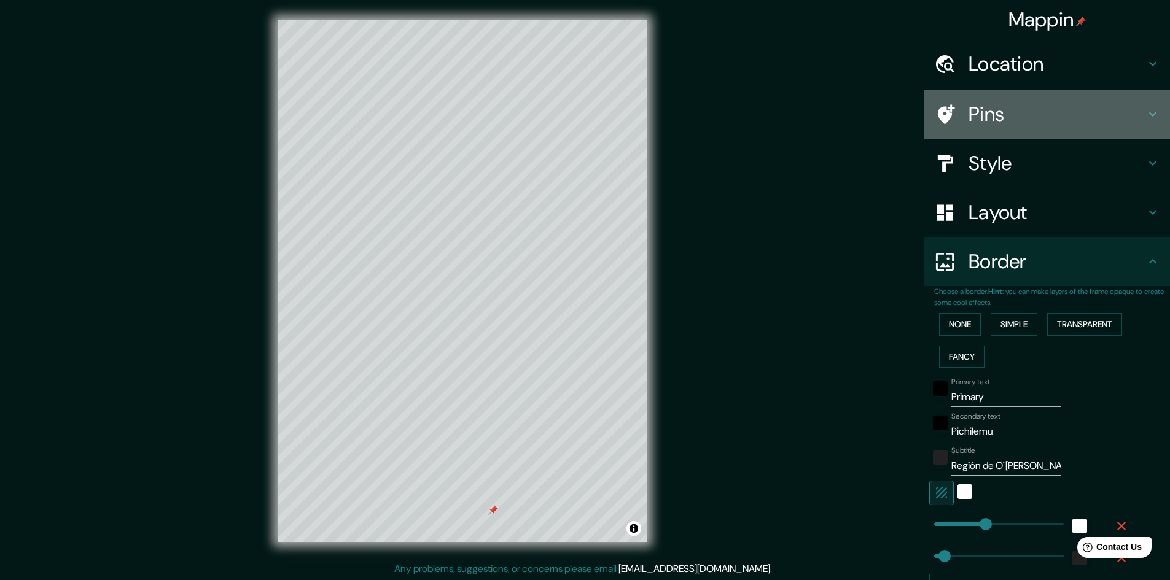
click at [983, 114] on h4 "Pins" at bounding box center [1056, 114] width 177 height 25
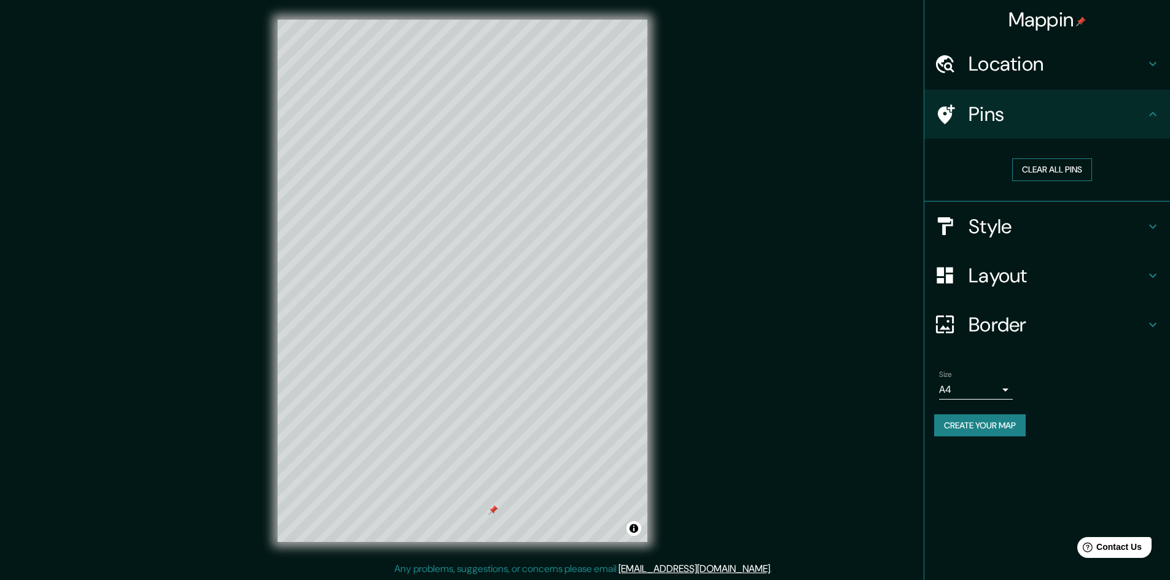
click at [1053, 173] on button "Clear all pins" at bounding box center [1052, 169] width 80 height 23
click at [1011, 276] on h4 "Layout" at bounding box center [1056, 275] width 177 height 25
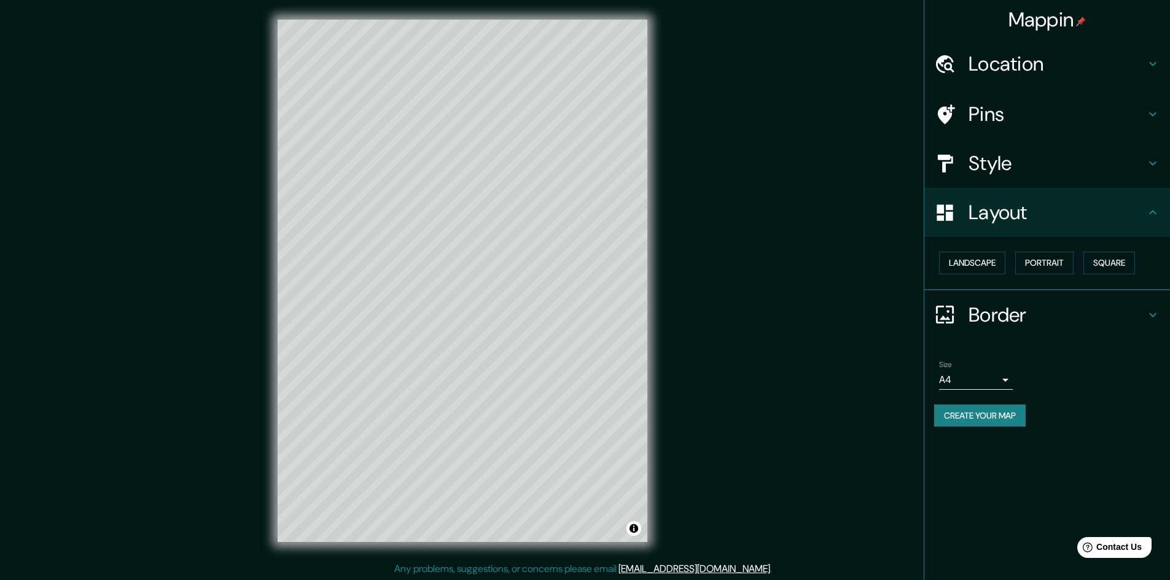
click at [1011, 313] on h4 "Border" at bounding box center [1056, 315] width 177 height 25
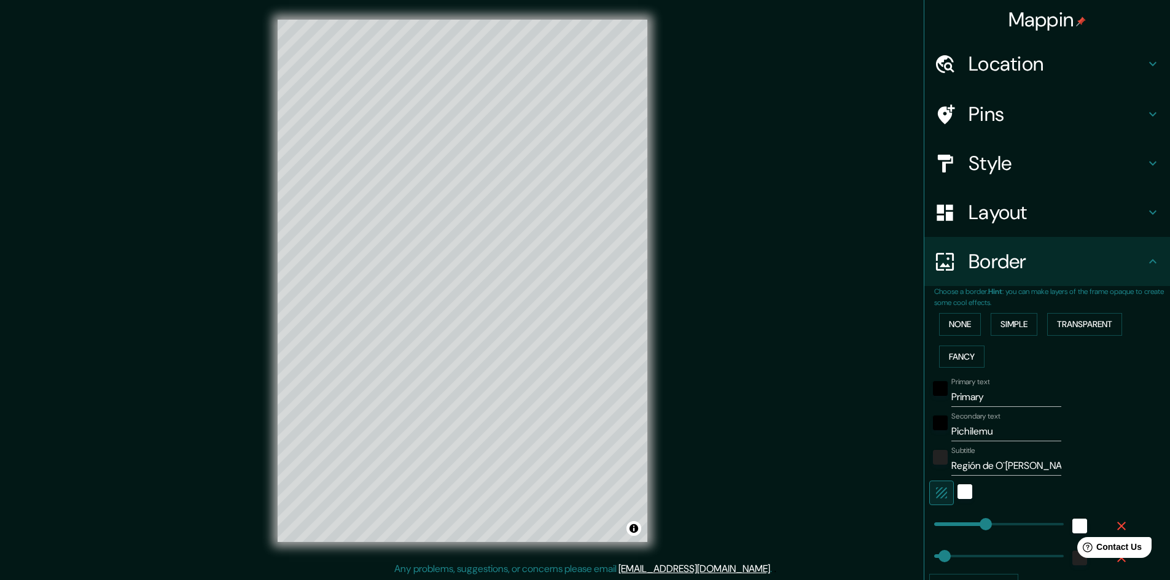
click at [981, 161] on h4 "Style" at bounding box center [1056, 163] width 177 height 25
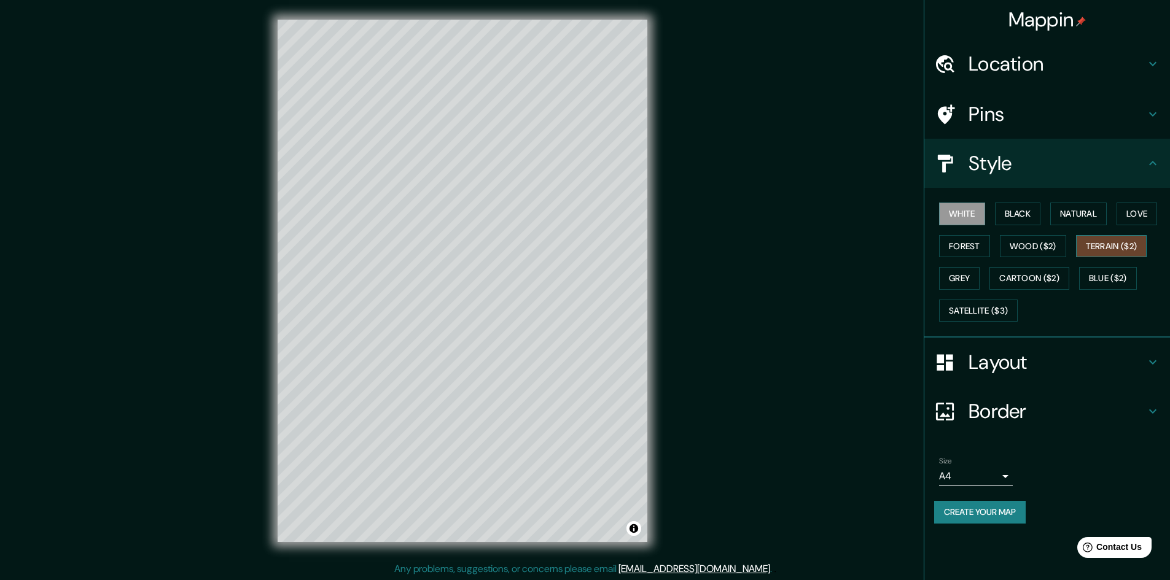
click at [1099, 248] on button "Terrain ($2)" at bounding box center [1111, 246] width 71 height 23
click at [1037, 279] on button "Cartoon ($2)" at bounding box center [1029, 278] width 80 height 23
click at [967, 215] on button "White" at bounding box center [962, 214] width 46 height 23
click at [1004, 406] on h4 "Border" at bounding box center [1056, 411] width 177 height 25
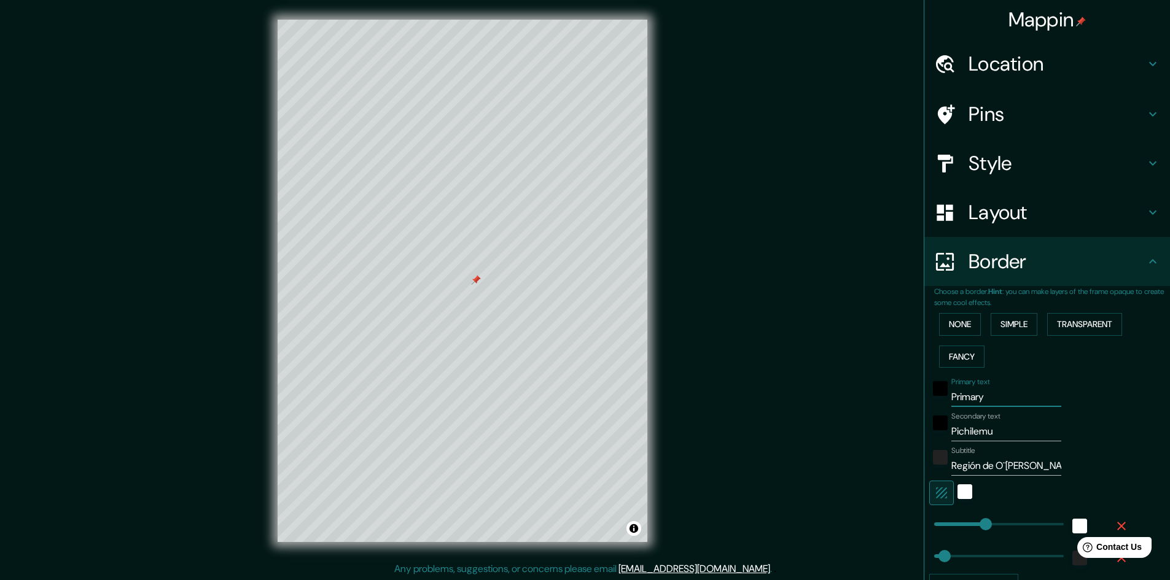
drag, startPoint x: 991, startPoint y: 399, endPoint x: 944, endPoint y: 399, distance: 46.7
click at [951, 399] on input "Primary" at bounding box center [1006, 398] width 110 height 20
click at [1108, 366] on div "None Simple Transparent Fancy" at bounding box center [1052, 340] width 236 height 64
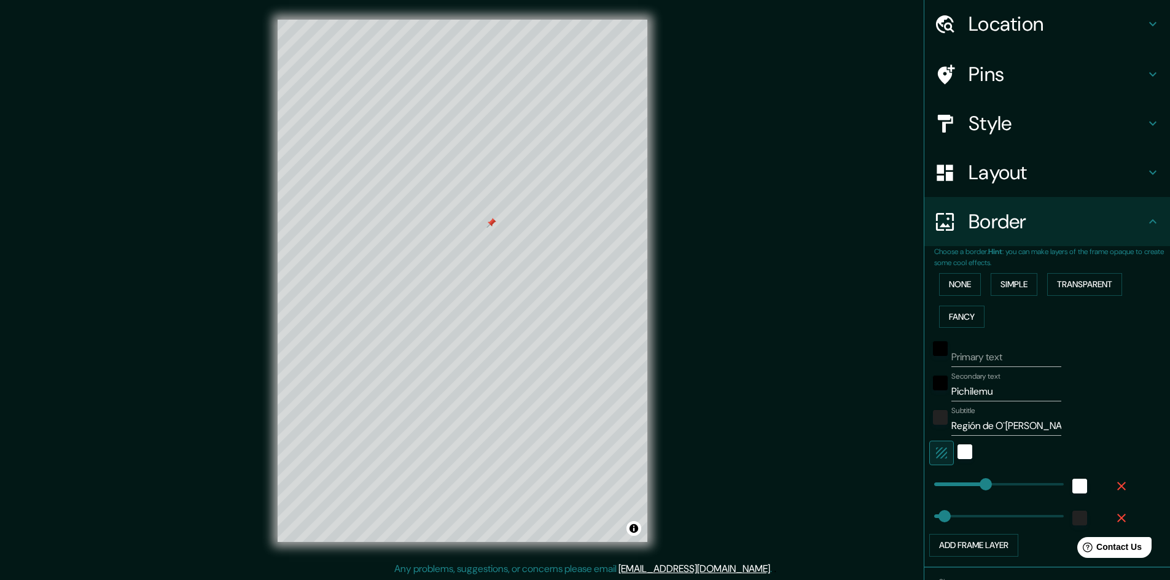
scroll to position [119, 0]
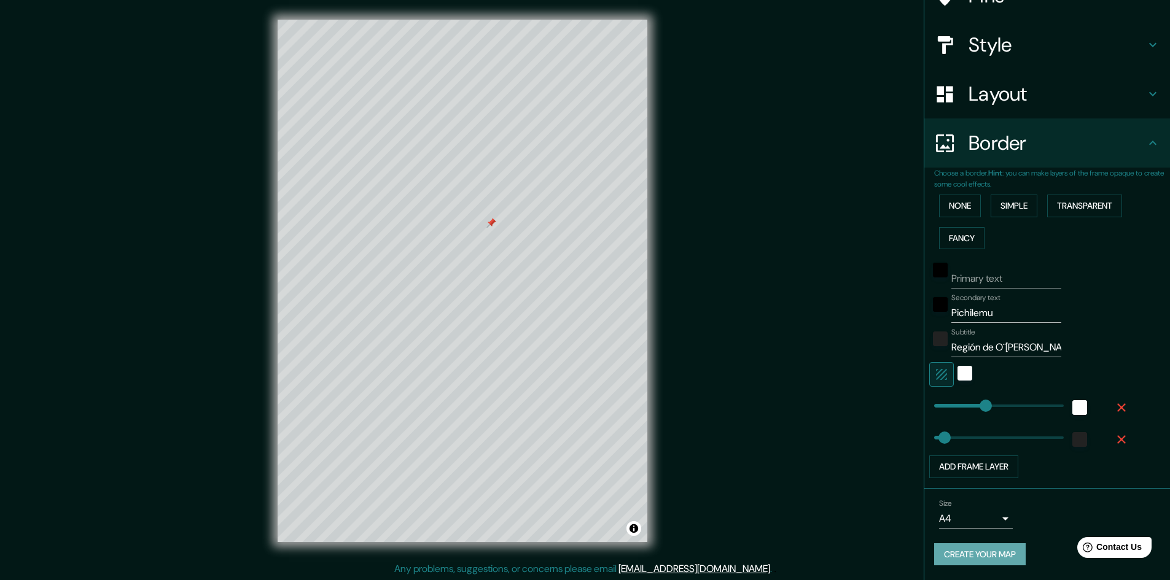
click at [992, 558] on button "Create your map" at bounding box center [980, 555] width 92 height 23
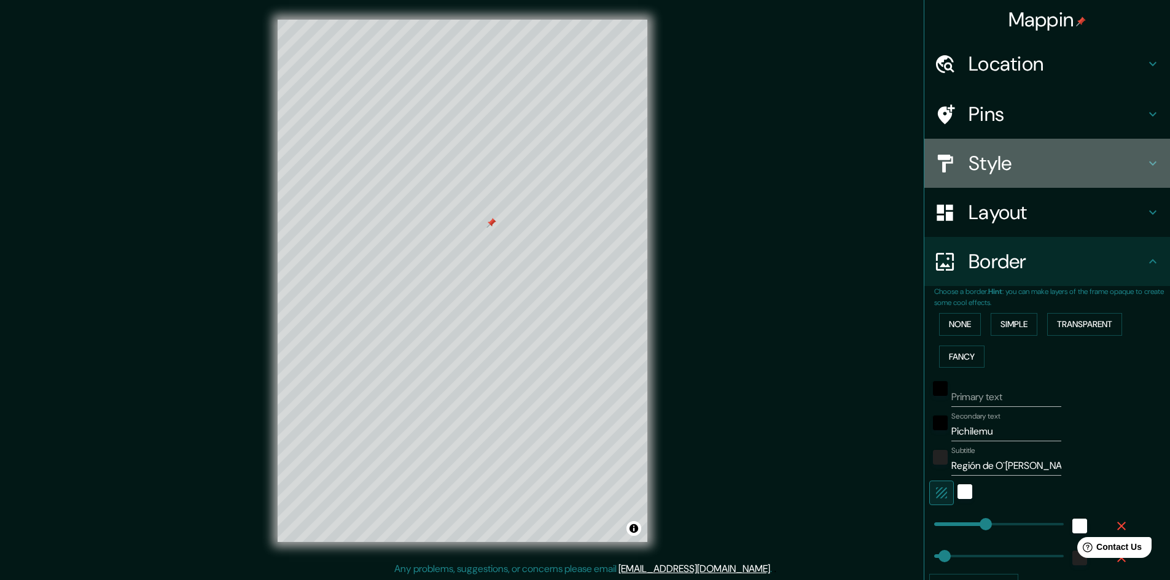
click at [971, 157] on h4 "Style" at bounding box center [1056, 163] width 177 height 25
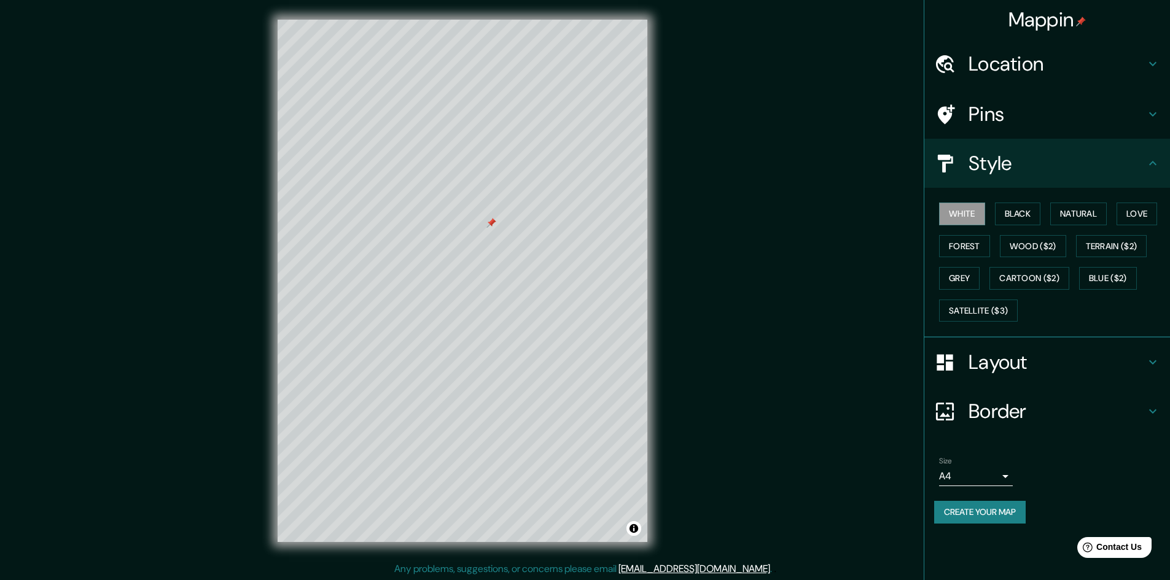
click at [1150, 362] on icon at bounding box center [1152, 362] width 7 height 4
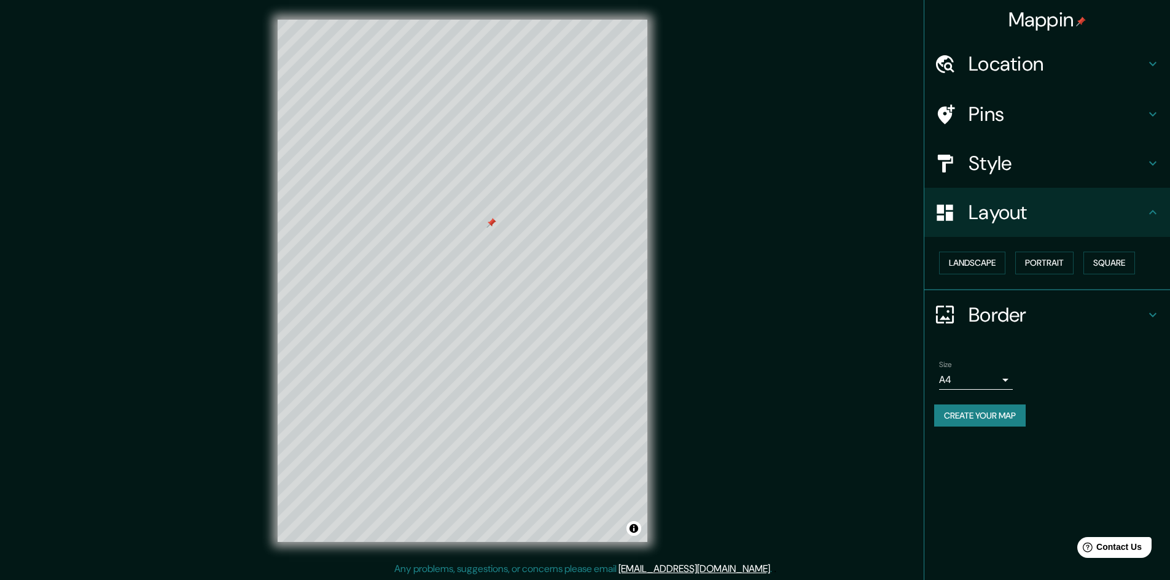
click at [1062, 20] on h4 "Mappin" at bounding box center [1047, 19] width 78 height 25
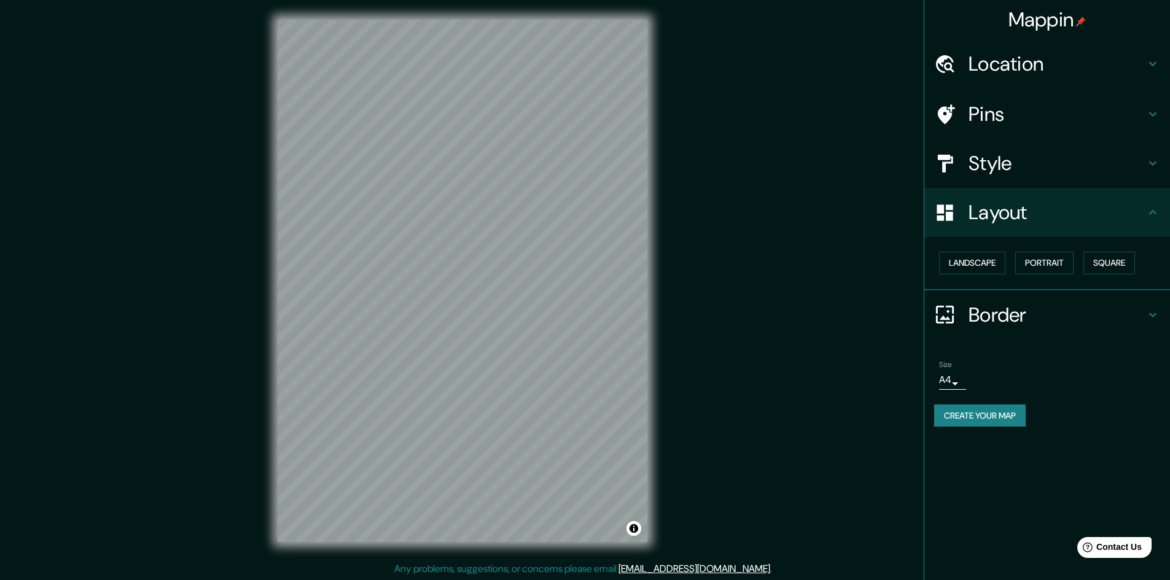
click at [978, 417] on button "Create your map" at bounding box center [980, 416] width 92 height 23
